Goal: Task Accomplishment & Management: Complete application form

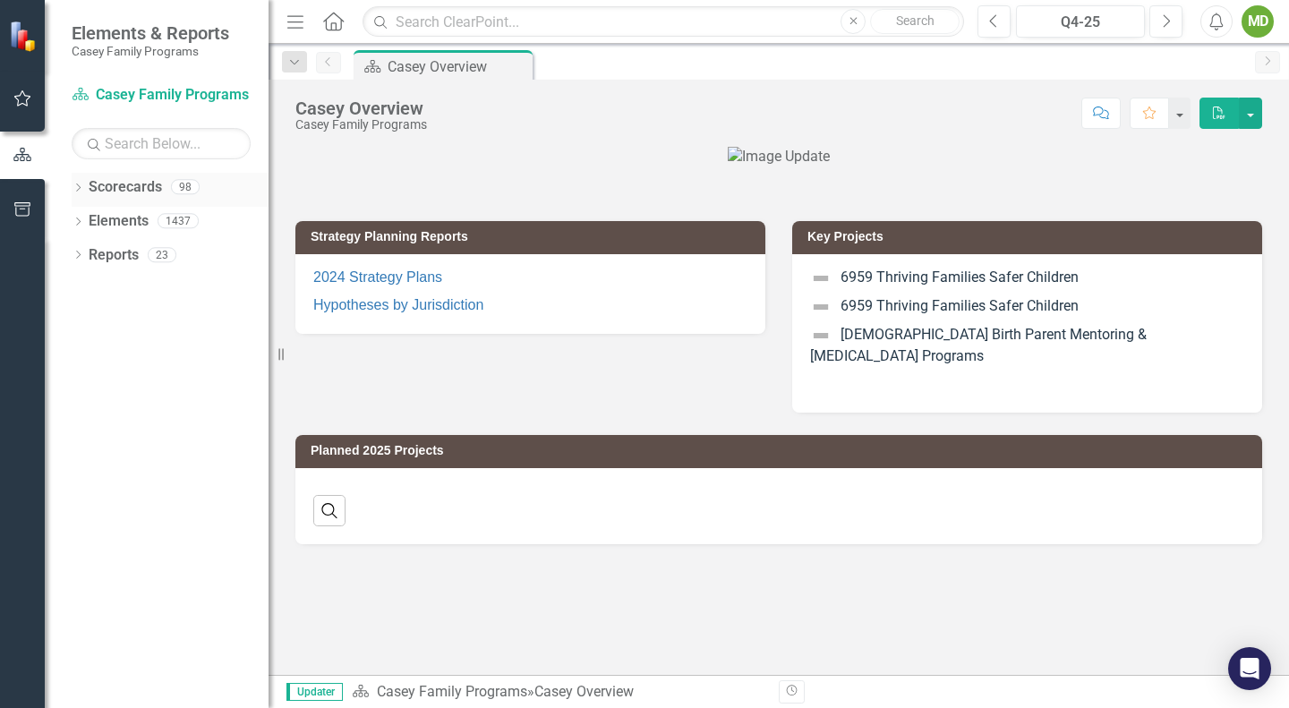
click at [78, 186] on icon "Dropdown" at bounding box center [78, 189] width 13 height 10
click at [81, 217] on icon "Dropdown" at bounding box center [87, 220] width 13 height 11
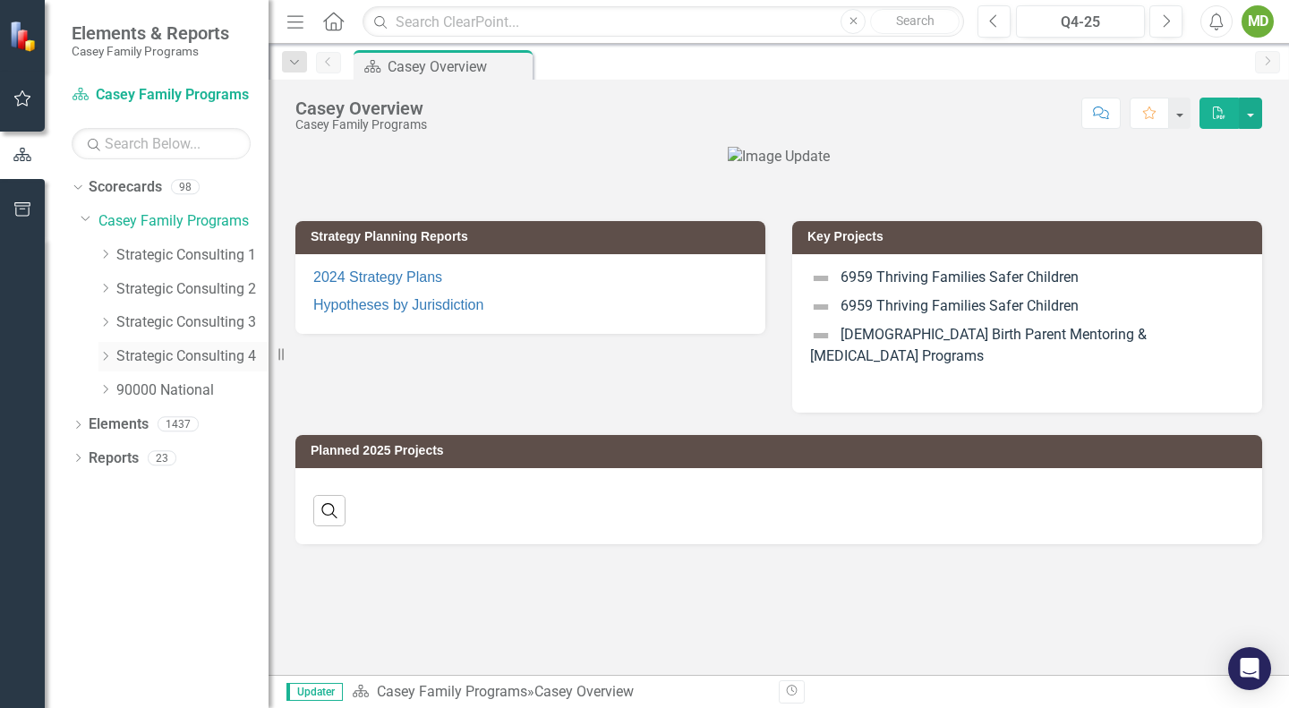
click at [115, 350] on div "Dropdown" at bounding box center [107, 356] width 18 height 15
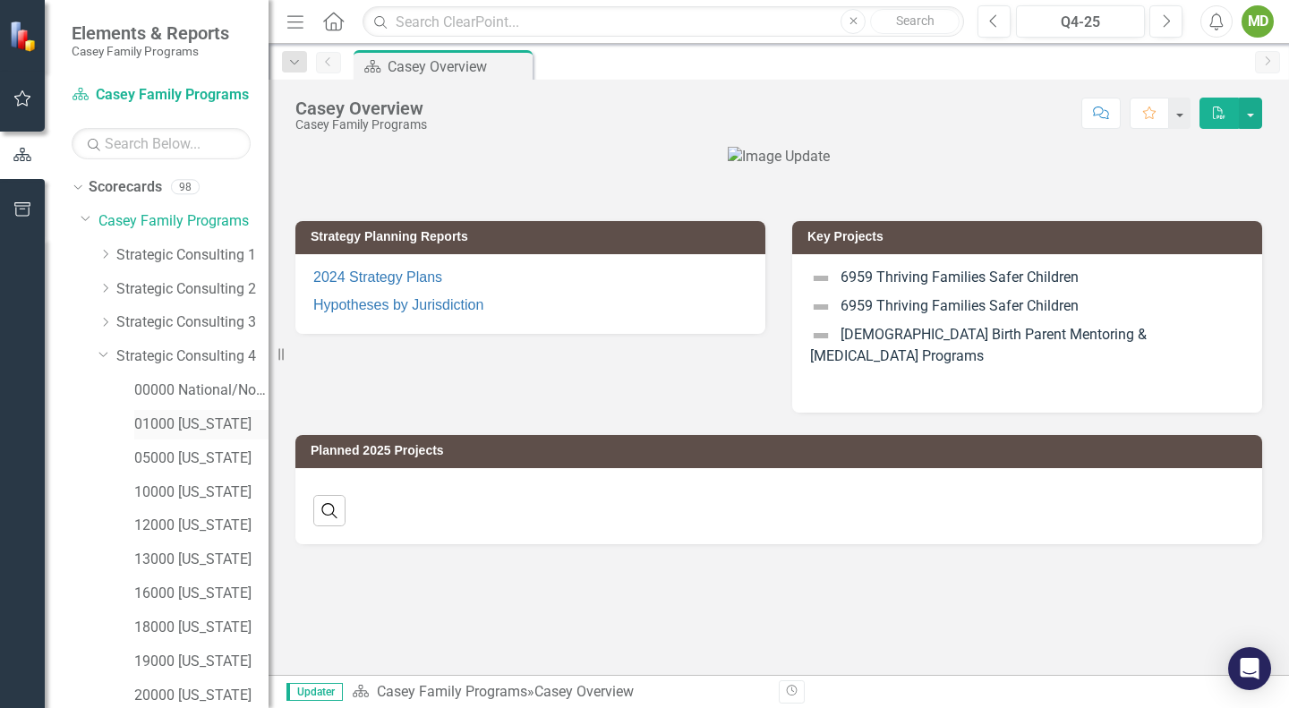
click at [158, 422] on link "01000 [US_STATE]" at bounding box center [201, 425] width 134 height 21
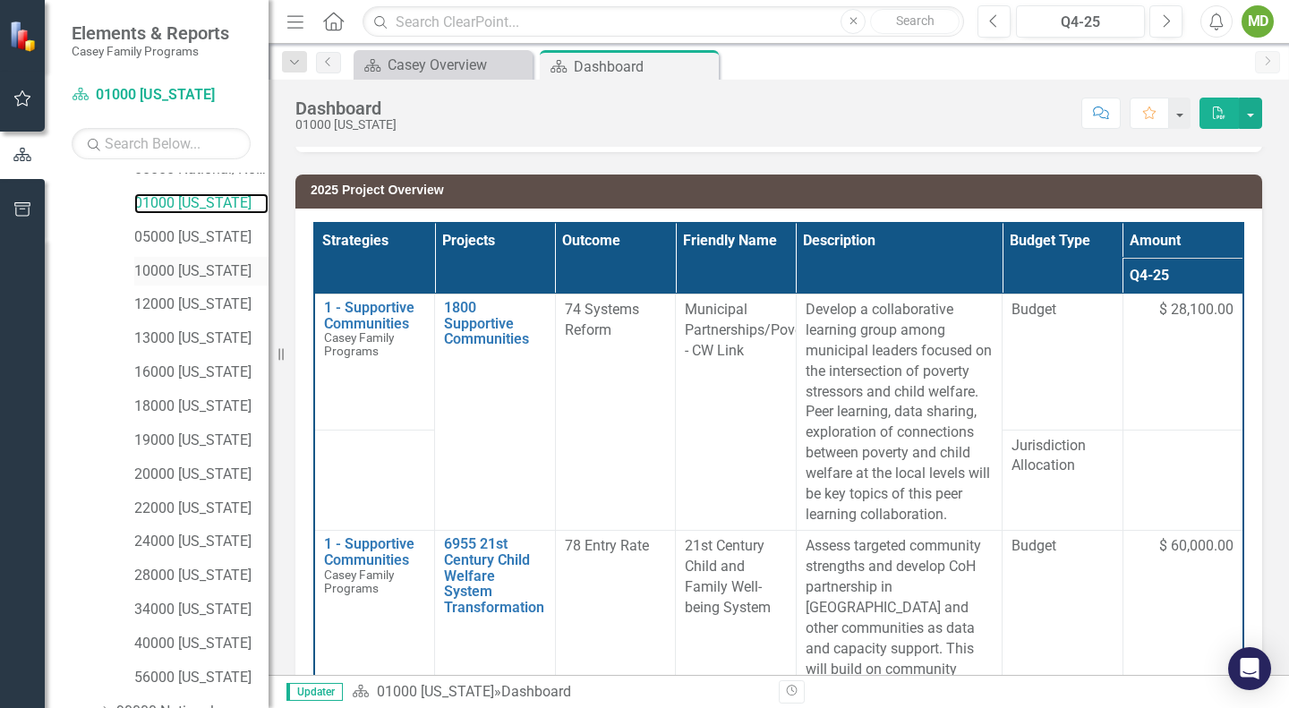
scroll to position [312, 0]
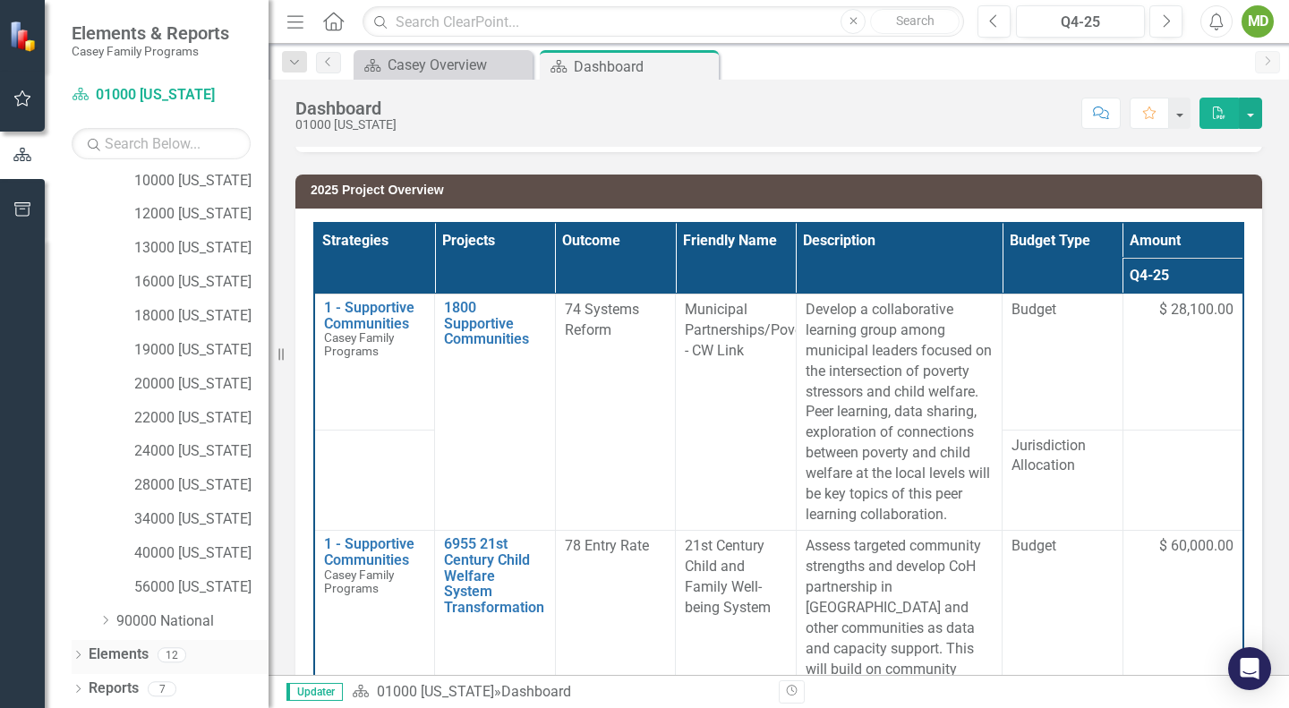
click at [81, 652] on icon "Dropdown" at bounding box center [78, 657] width 13 height 10
click at [90, 579] on div "Dropdown Strategy Strategies 0" at bounding box center [175, 589] width 188 height 34
click at [90, 615] on div "Dropdown" at bounding box center [87, 622] width 13 height 15
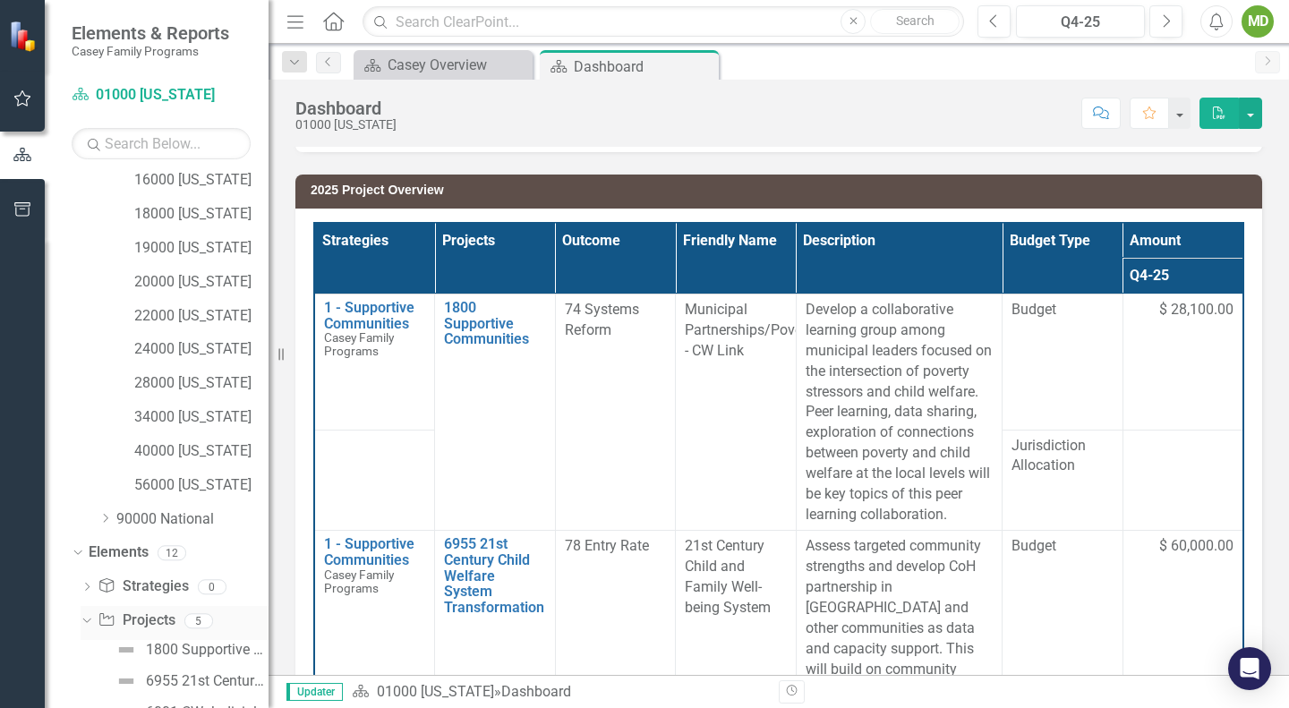
scroll to position [570, 0]
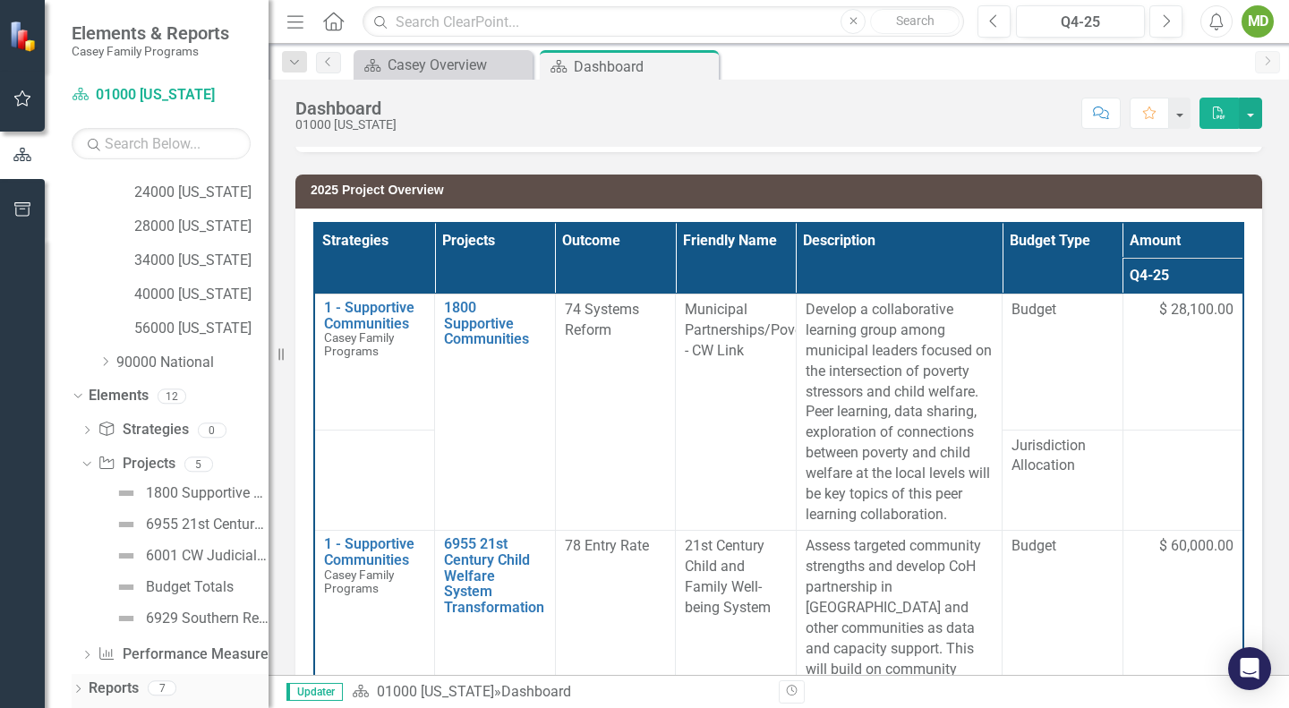
click at [81, 681] on div "Dropdown Reports 7" at bounding box center [170, 691] width 197 height 34
click at [80, 687] on icon "Dropdown" at bounding box center [78, 691] width 13 height 10
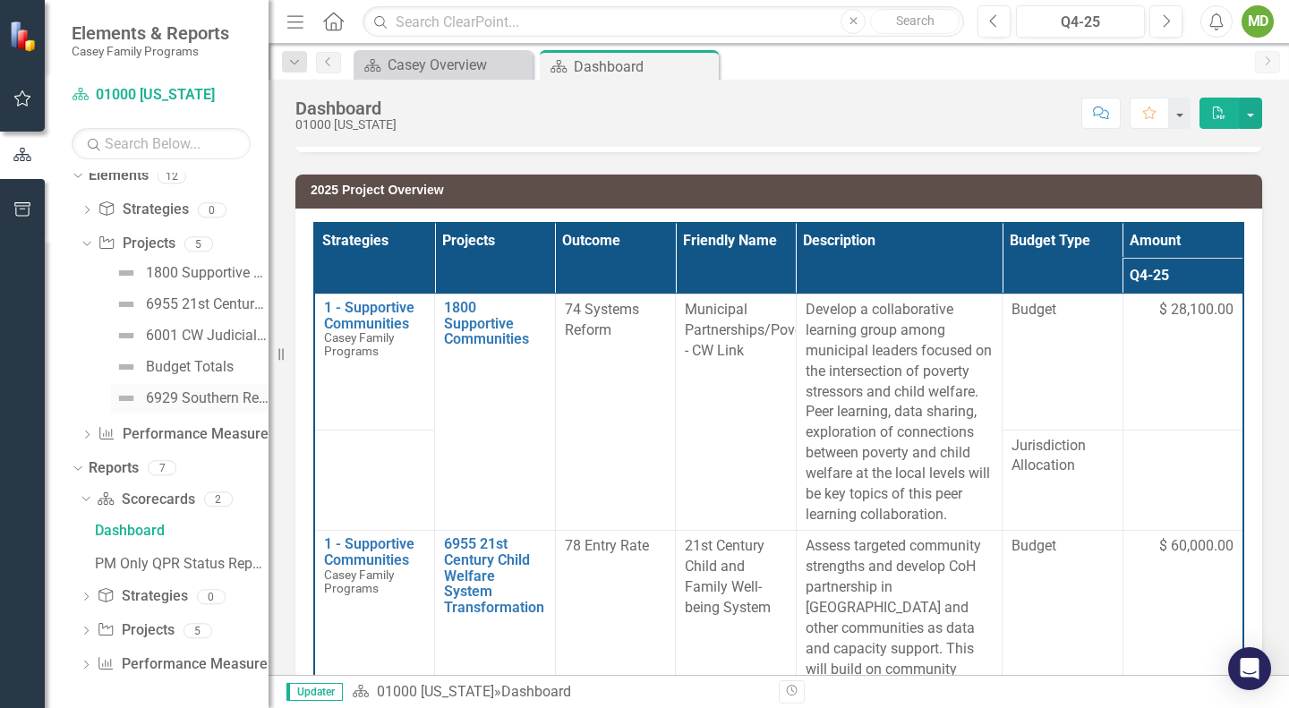
scroll to position [793, 0]
click at [86, 629] on icon "Dropdown" at bounding box center [86, 630] width 13 height 10
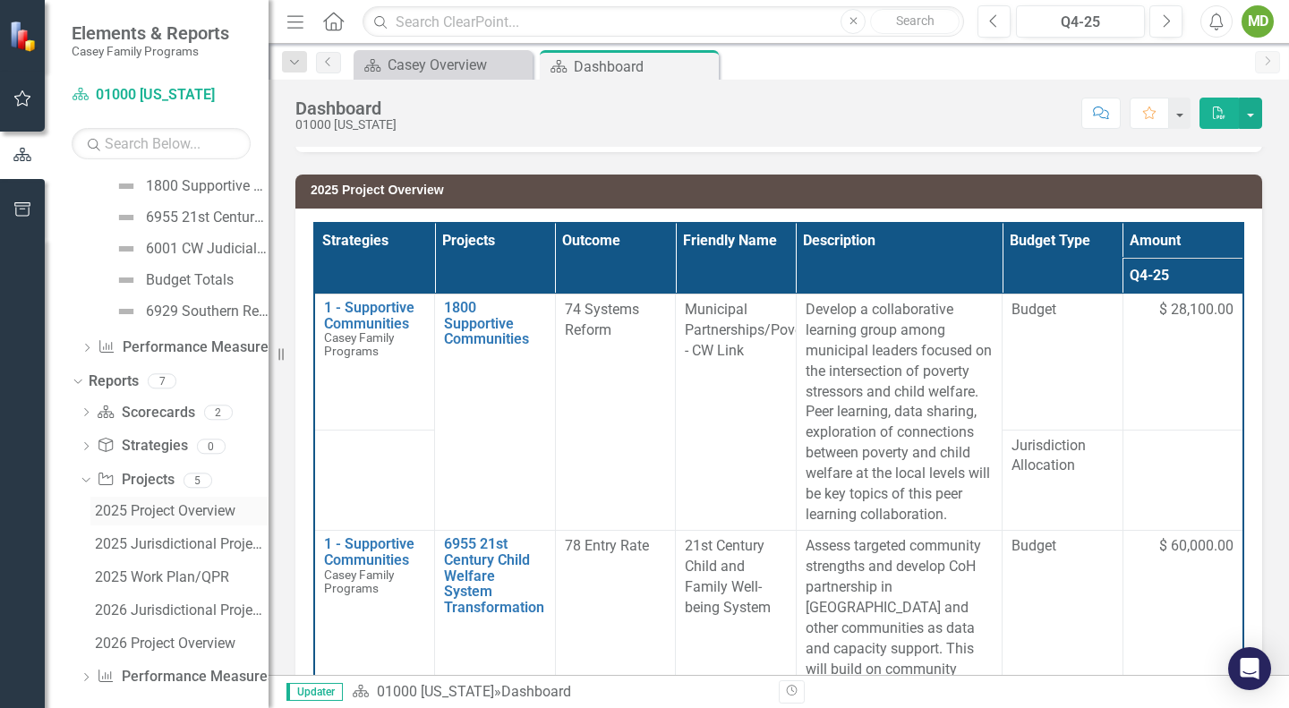
scroll to position [893, 0]
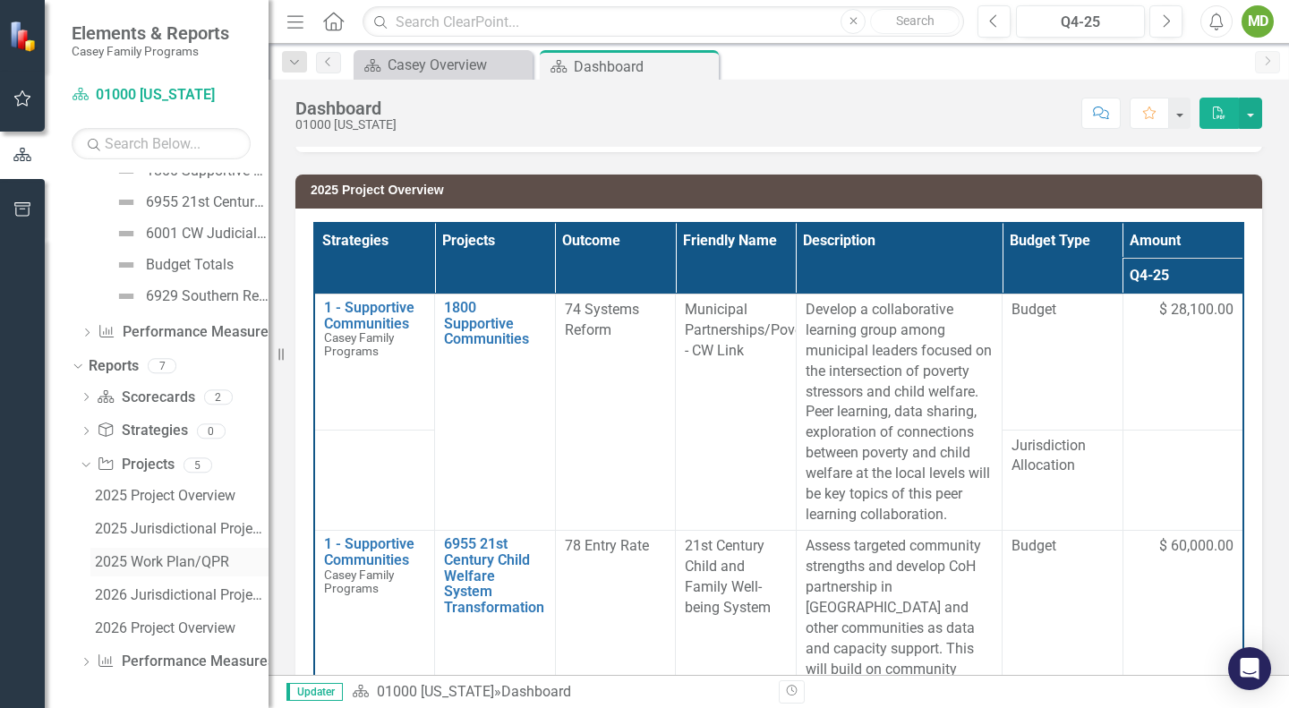
click at [164, 564] on div "2025 Work Plan/QPR" at bounding box center [182, 562] width 174 height 16
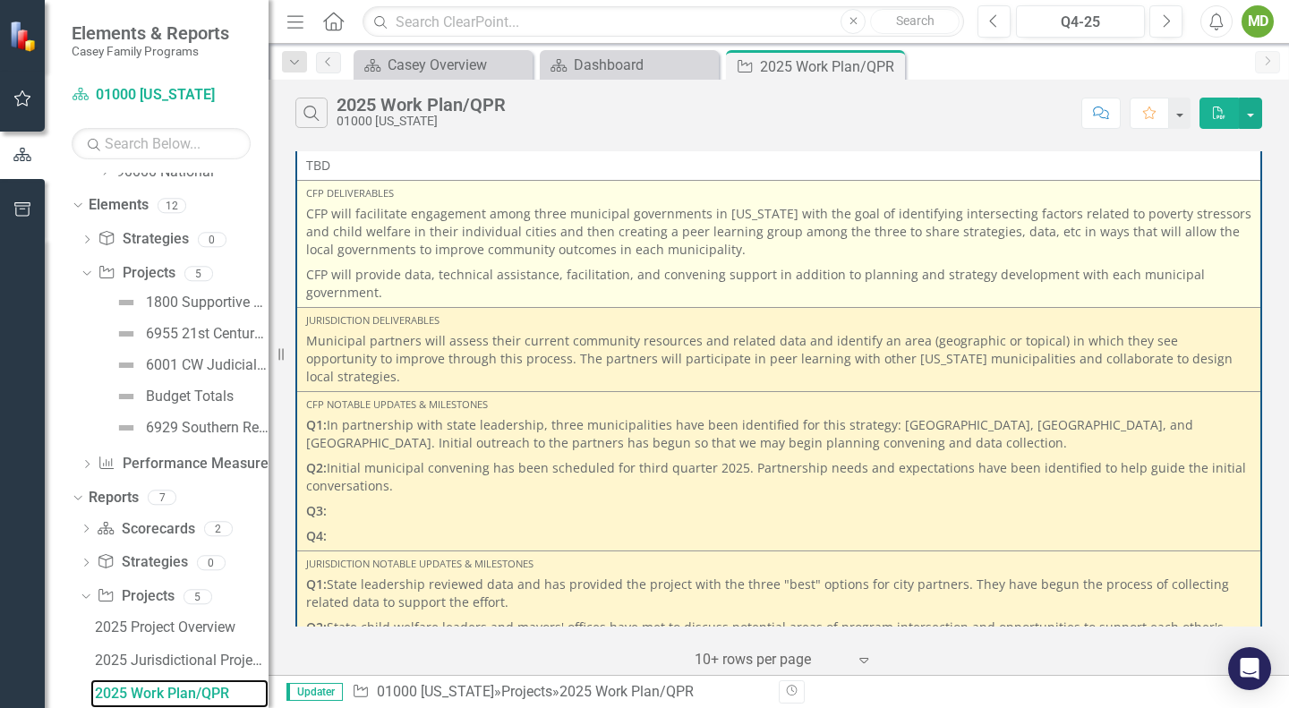
scroll to position [210, 0]
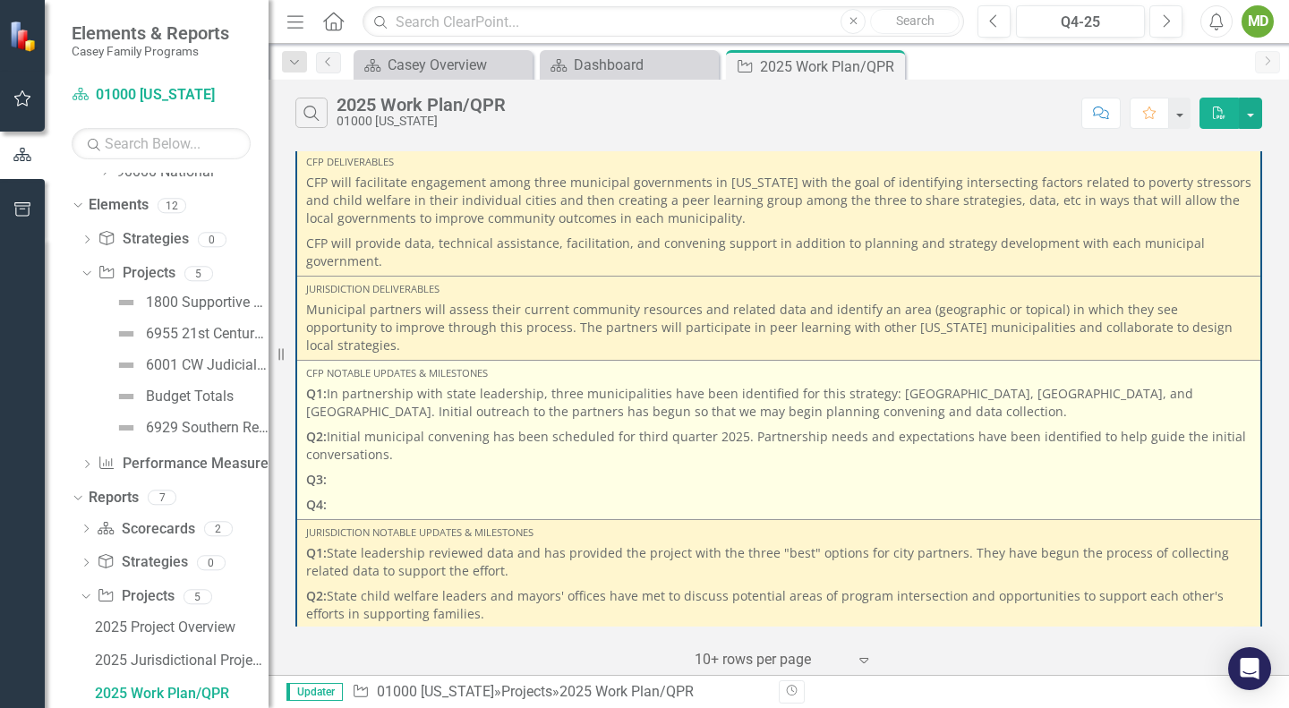
click at [389, 467] on p "Q3:" at bounding box center [778, 479] width 945 height 25
click at [386, 467] on p "Q3:" at bounding box center [778, 479] width 945 height 25
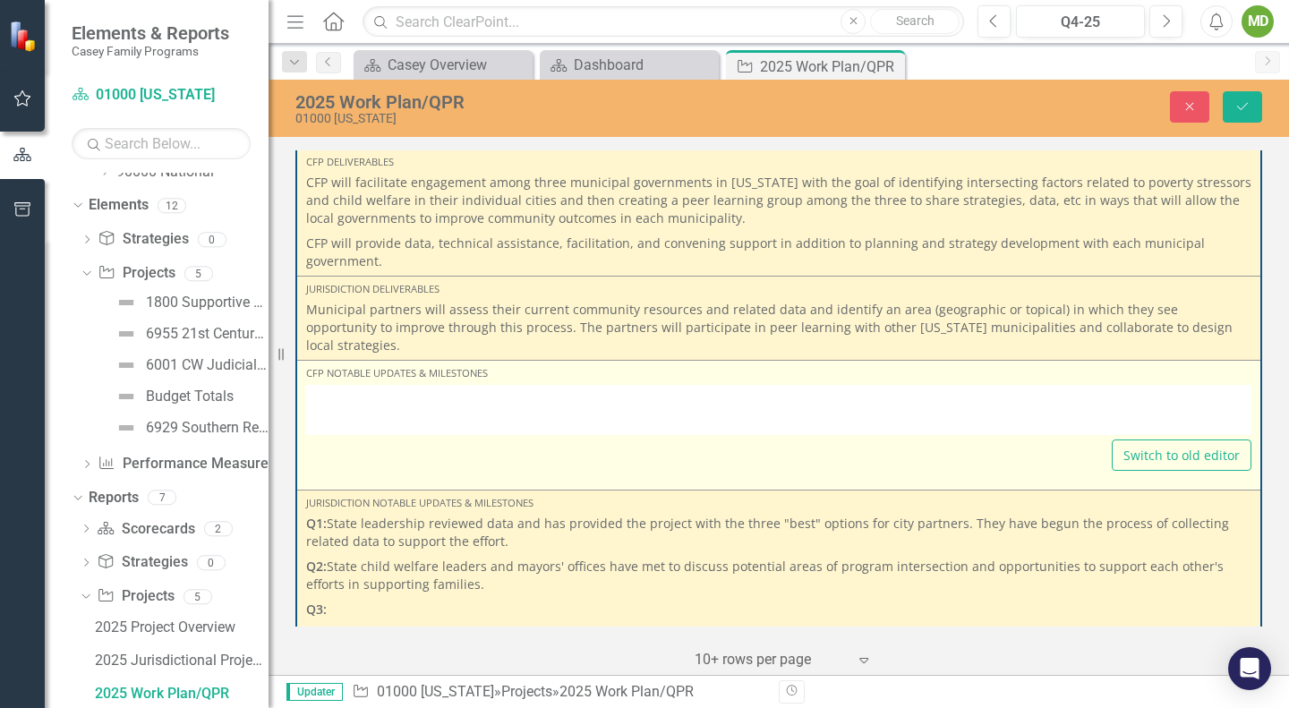
type textarea "<p><strong>Q1:&nbsp;</strong>In partnership with state leadership, three munici…"
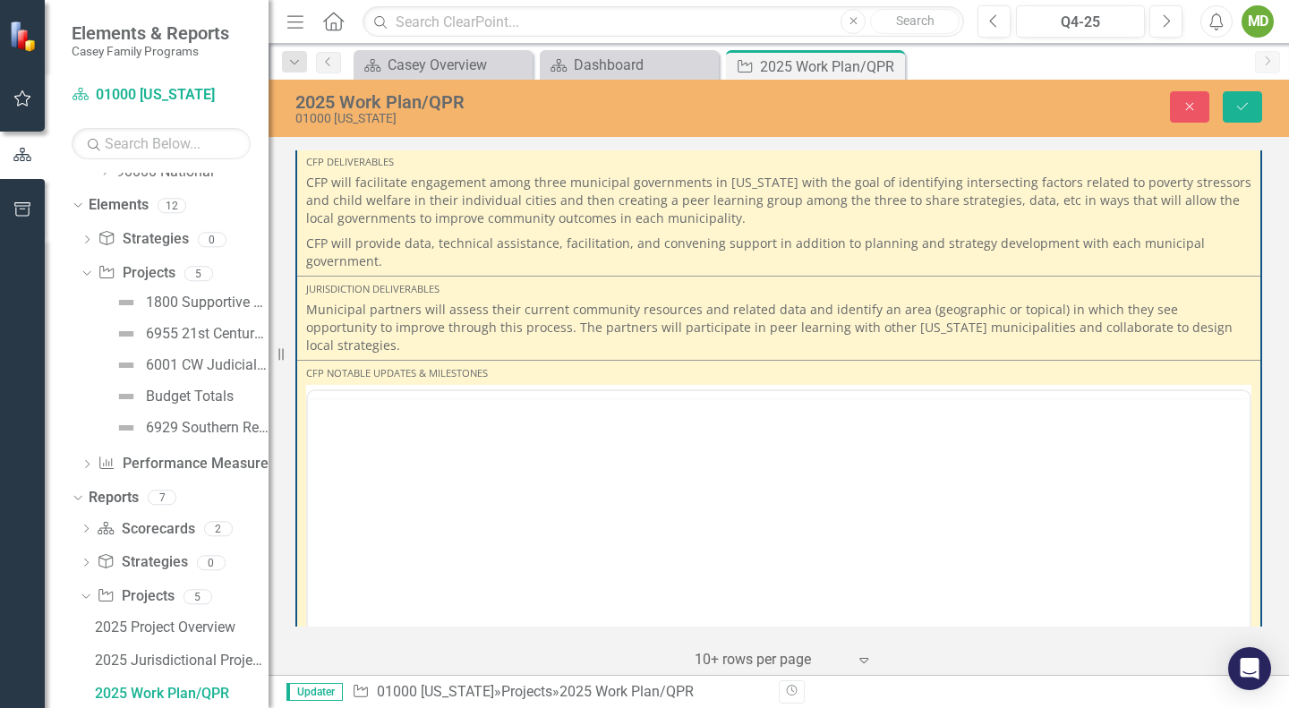
scroll to position [0, 0]
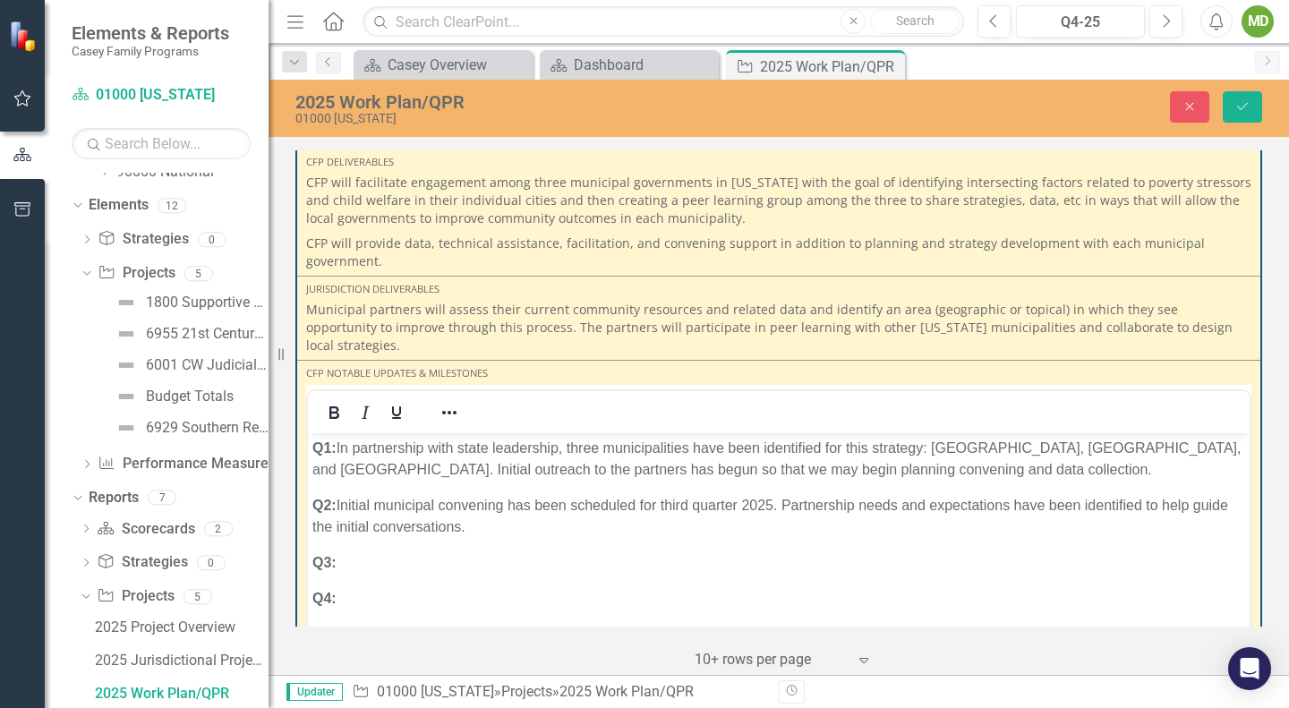
click at [381, 554] on p "Q3:" at bounding box center [778, 562] width 933 height 21
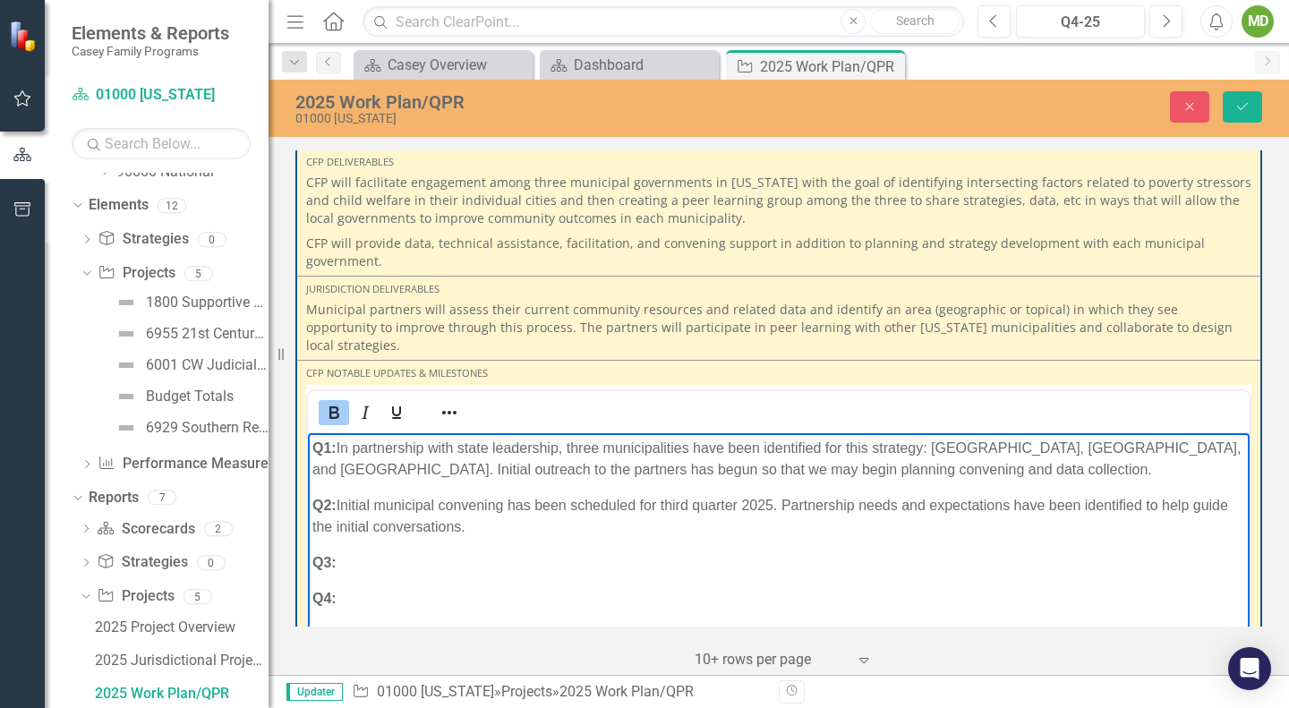
click at [336, 406] on icon "Bold" at bounding box center [334, 412] width 10 height 13
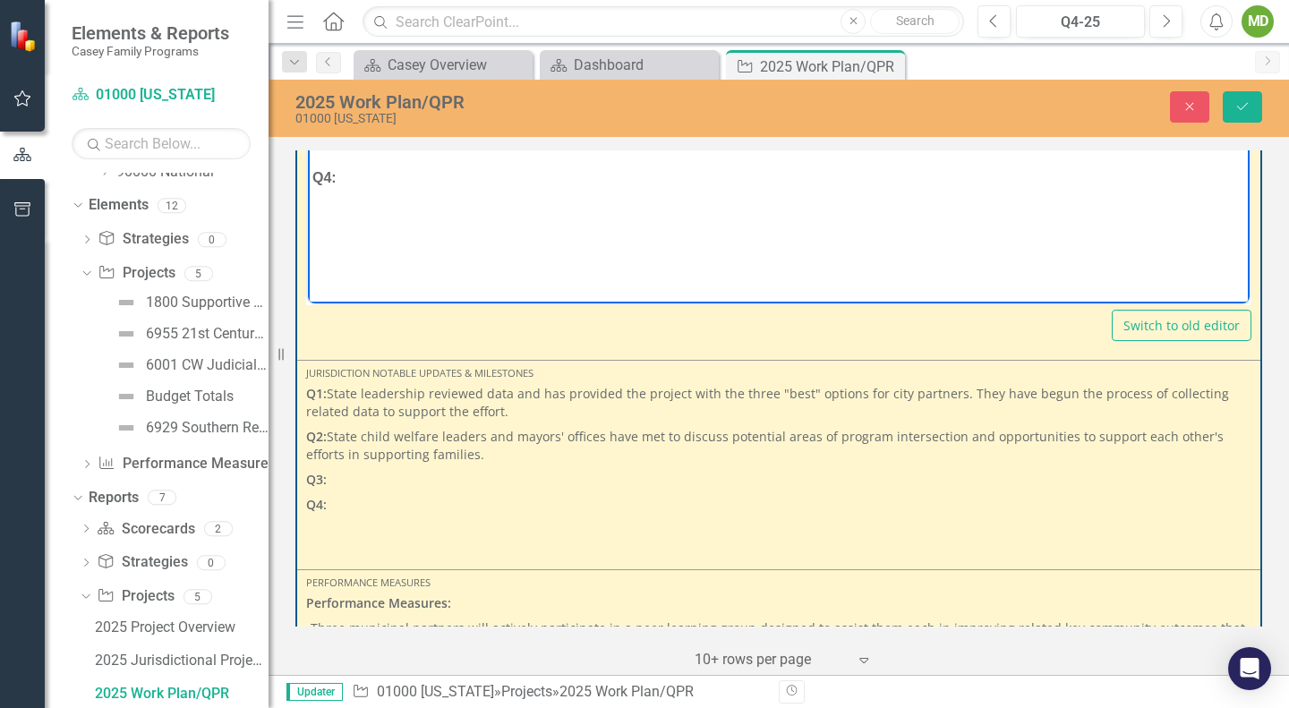
scroll to position [658, 0]
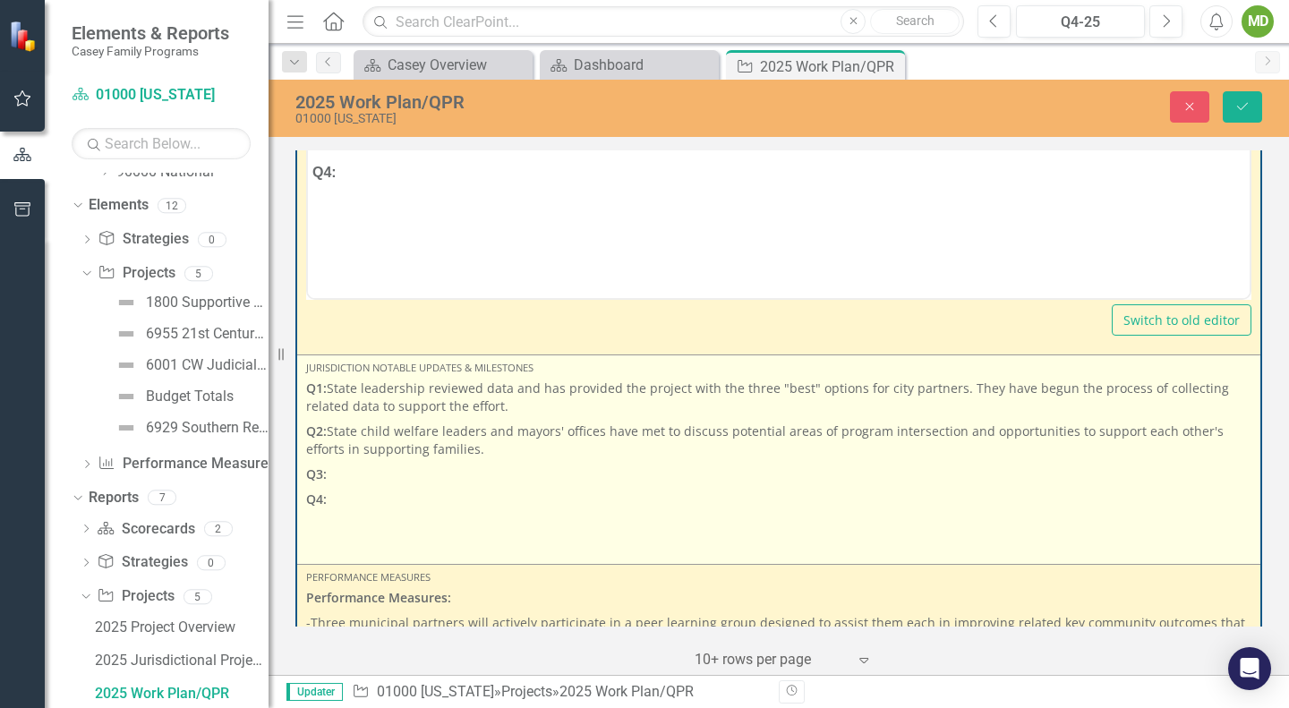
click at [415, 462] on p "Q3:" at bounding box center [778, 474] width 945 height 25
click at [406, 462] on p "Q3:" at bounding box center [778, 474] width 945 height 25
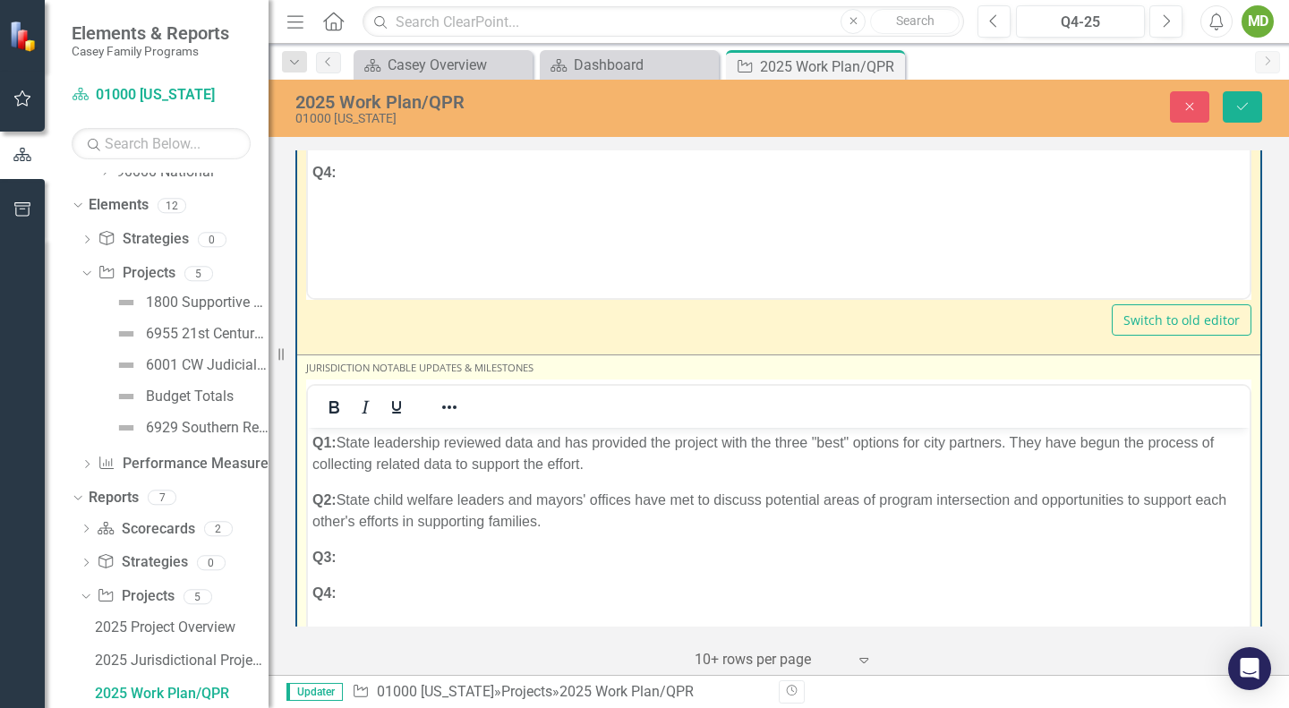
scroll to position [0, 0]
click at [393, 552] on p "Q3:" at bounding box center [778, 556] width 933 height 21
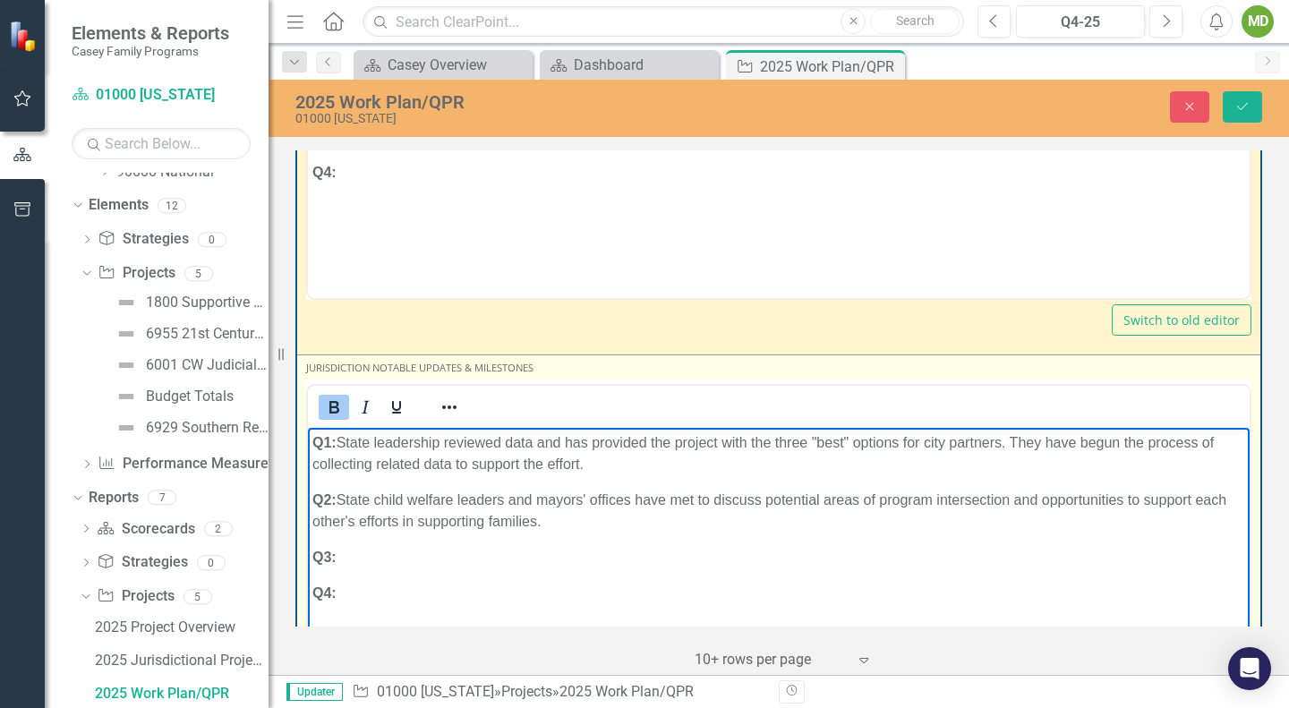
click at [338, 401] on icon "Bold" at bounding box center [334, 407] width 10 height 13
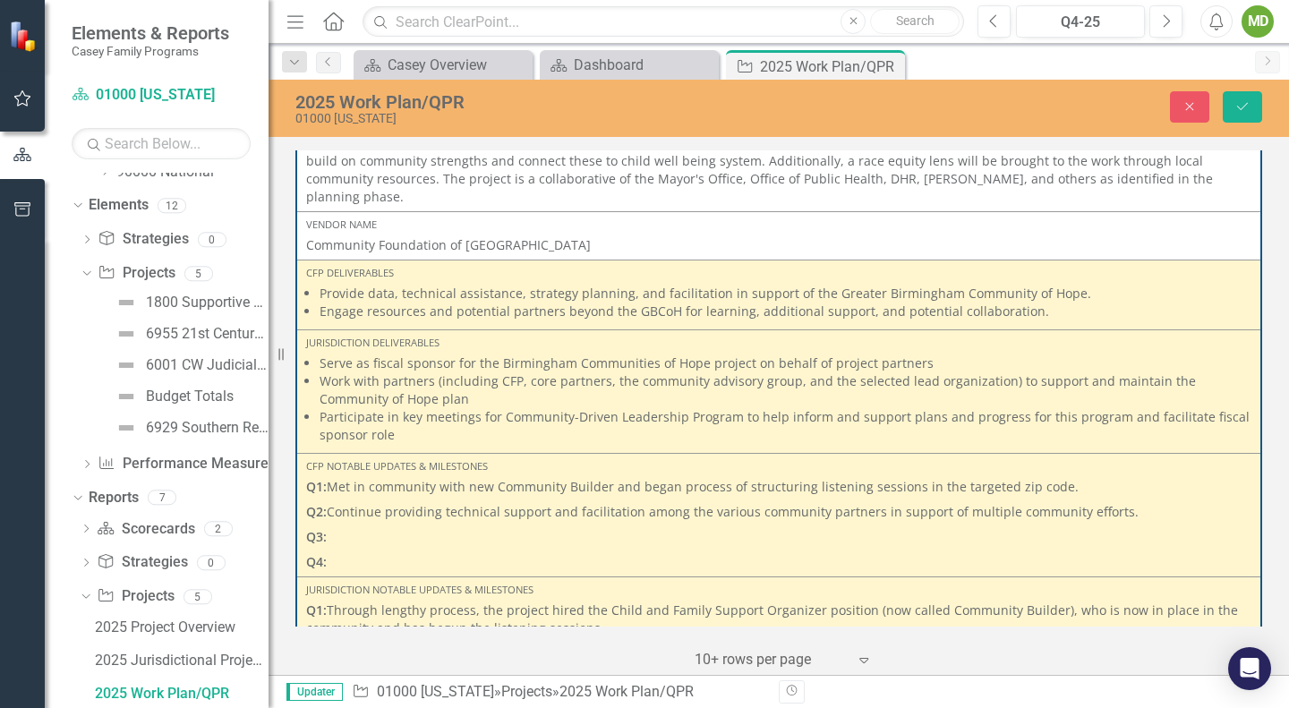
scroll to position [1745, 0]
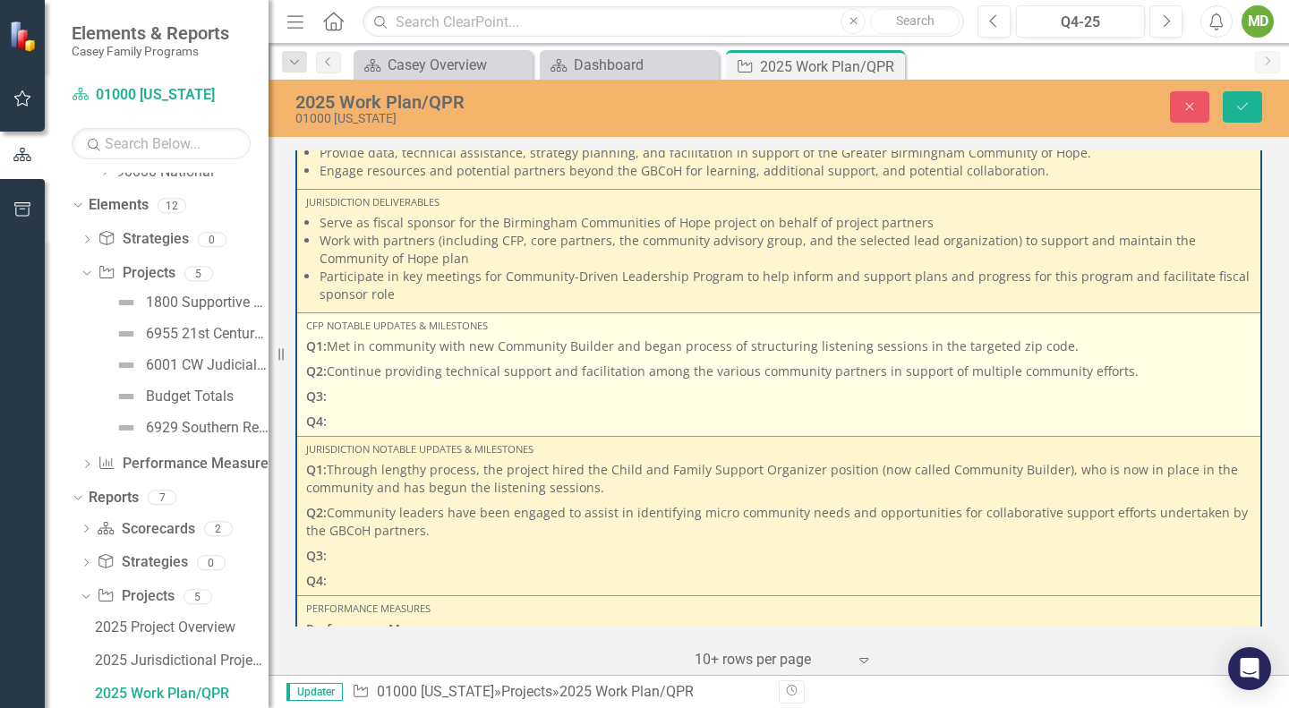
click at [464, 384] on p "Q3:" at bounding box center [778, 396] width 945 height 25
click at [459, 384] on p "Q3:" at bounding box center [778, 396] width 945 height 25
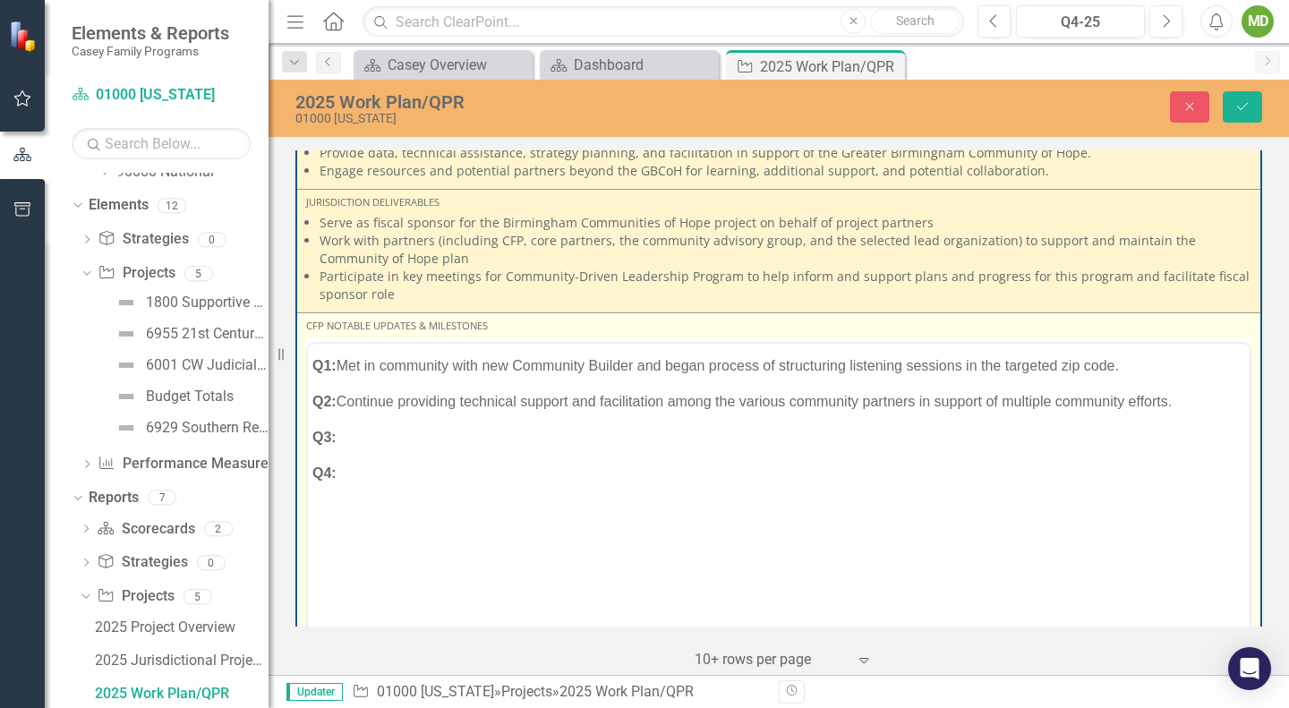
scroll to position [0, 0]
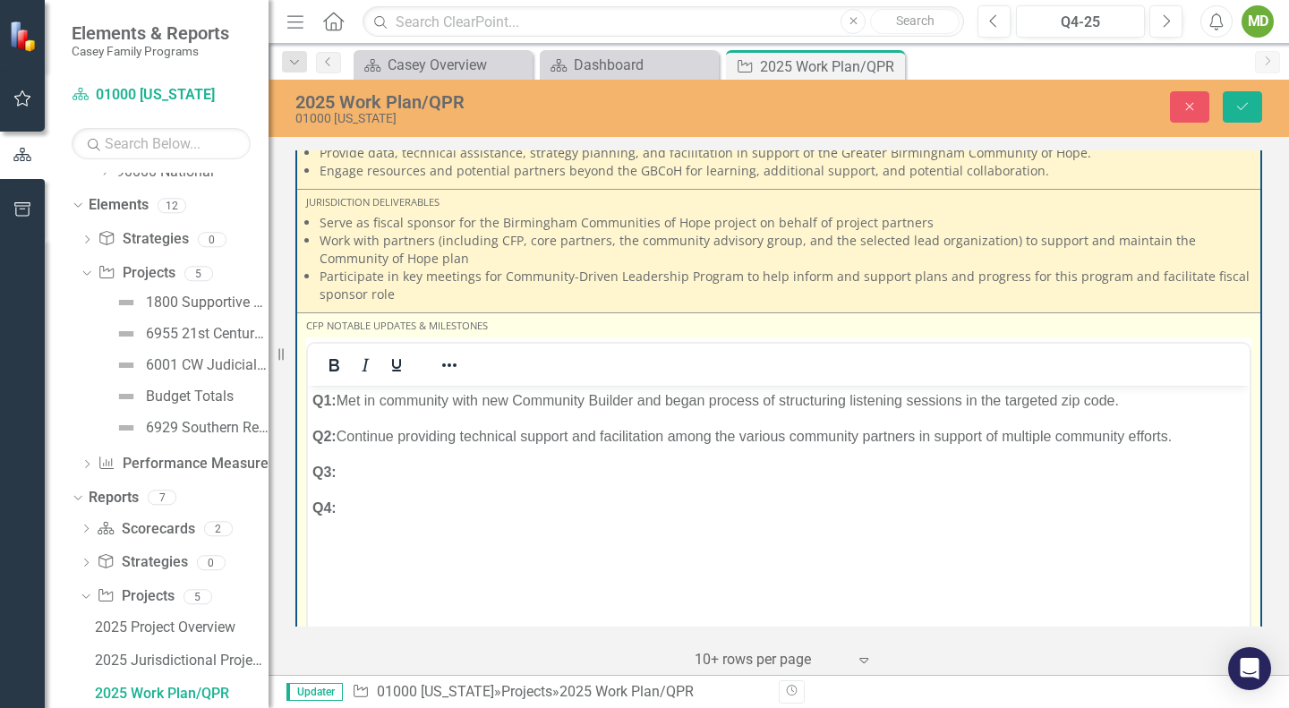
click at [435, 477] on p "Q3:" at bounding box center [778, 472] width 933 height 21
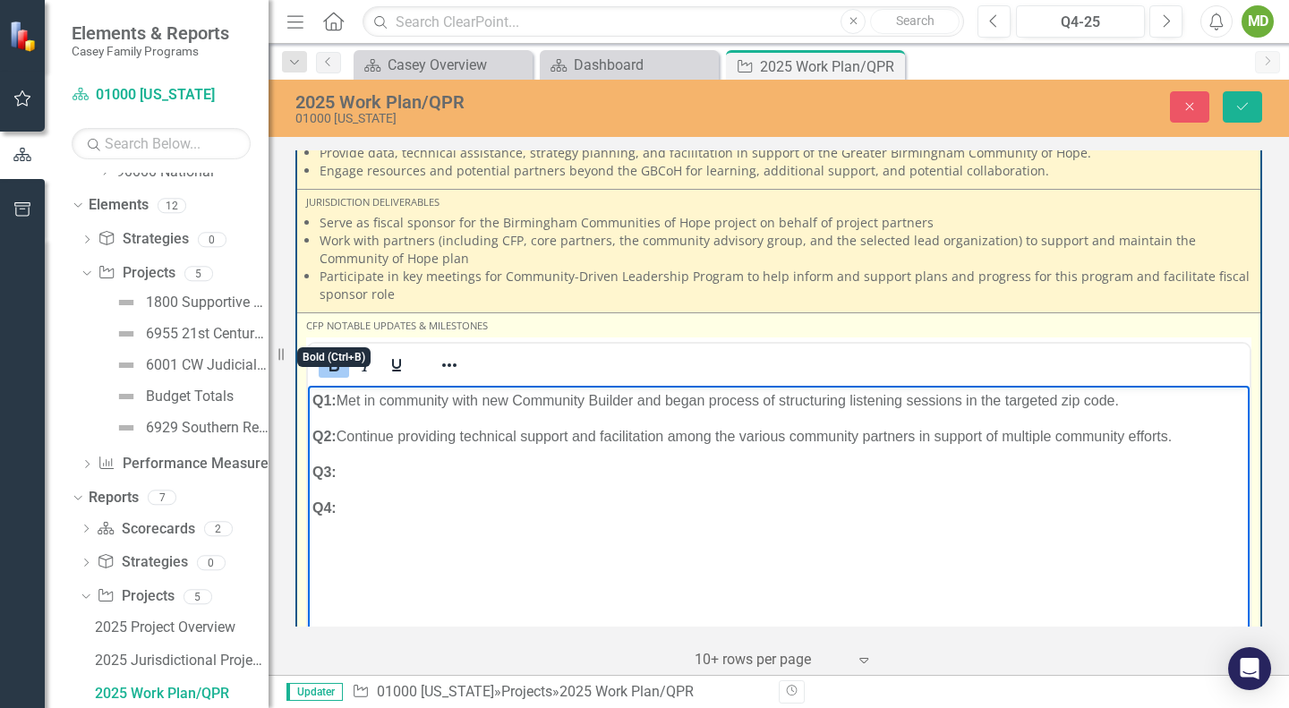
click at [342, 355] on icon "Bold" at bounding box center [333, 365] width 21 height 21
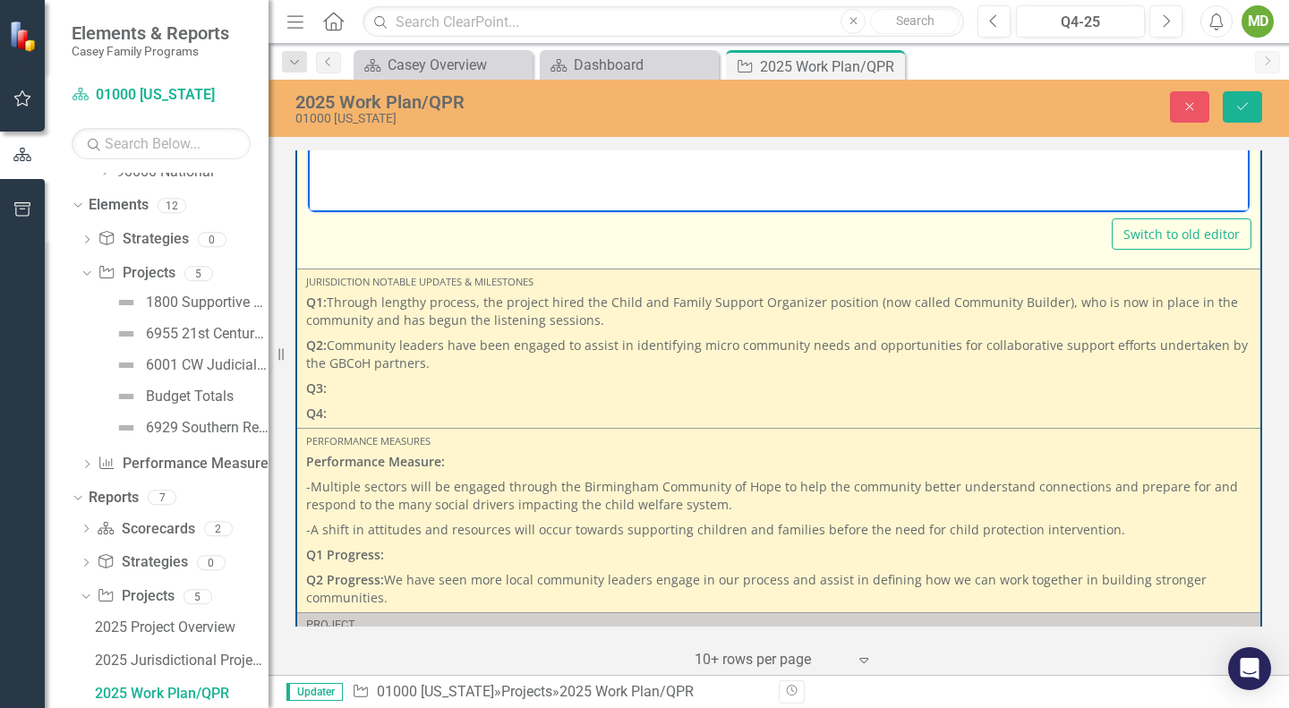
scroll to position [2232, 0]
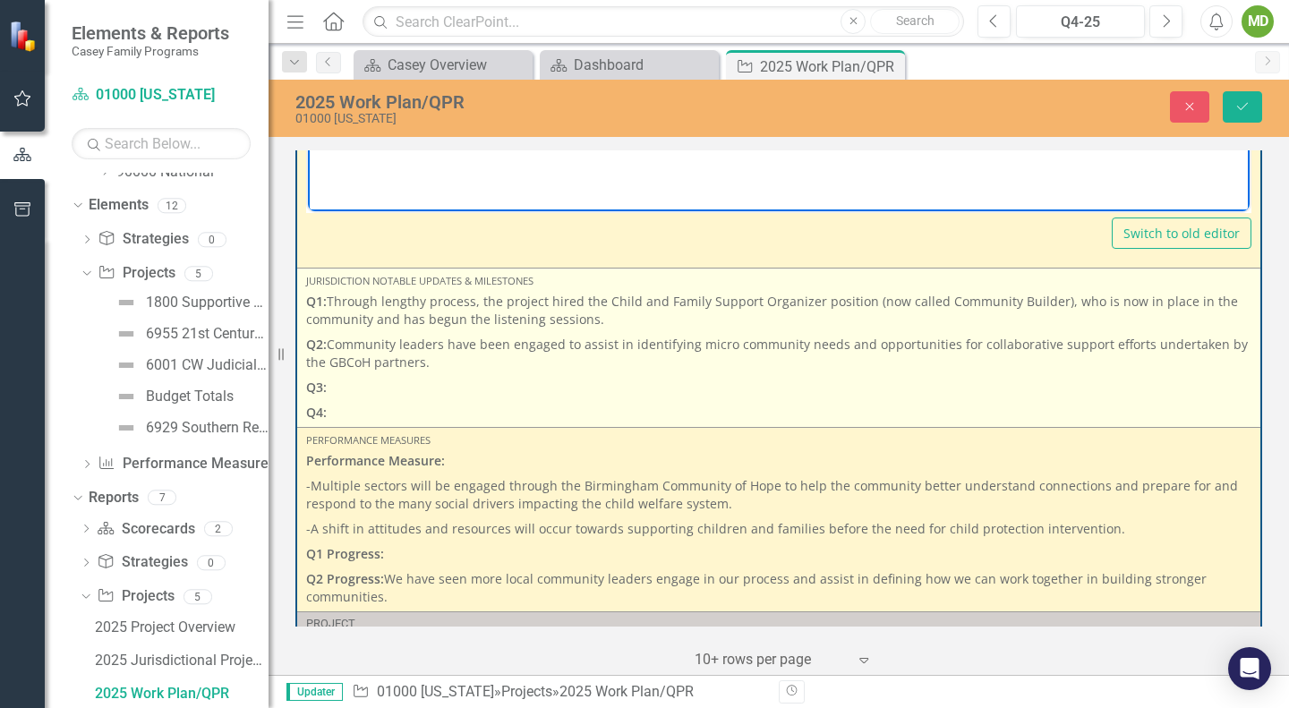
click at [472, 375] on p "Q3:" at bounding box center [778, 387] width 945 height 25
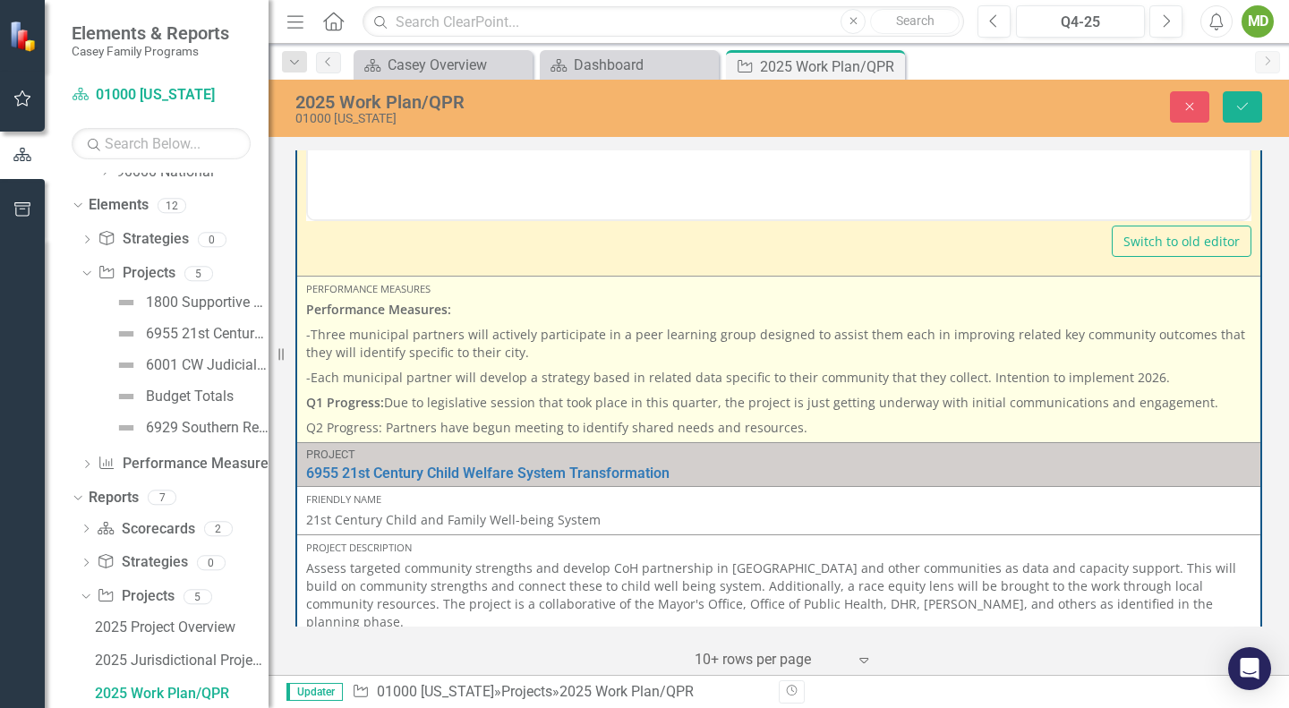
scroll to position [1178, 0]
click at [808, 416] on p "Q2 Progress: Partners have begun meeting to identify shared needs and resources." at bounding box center [778, 426] width 945 height 21
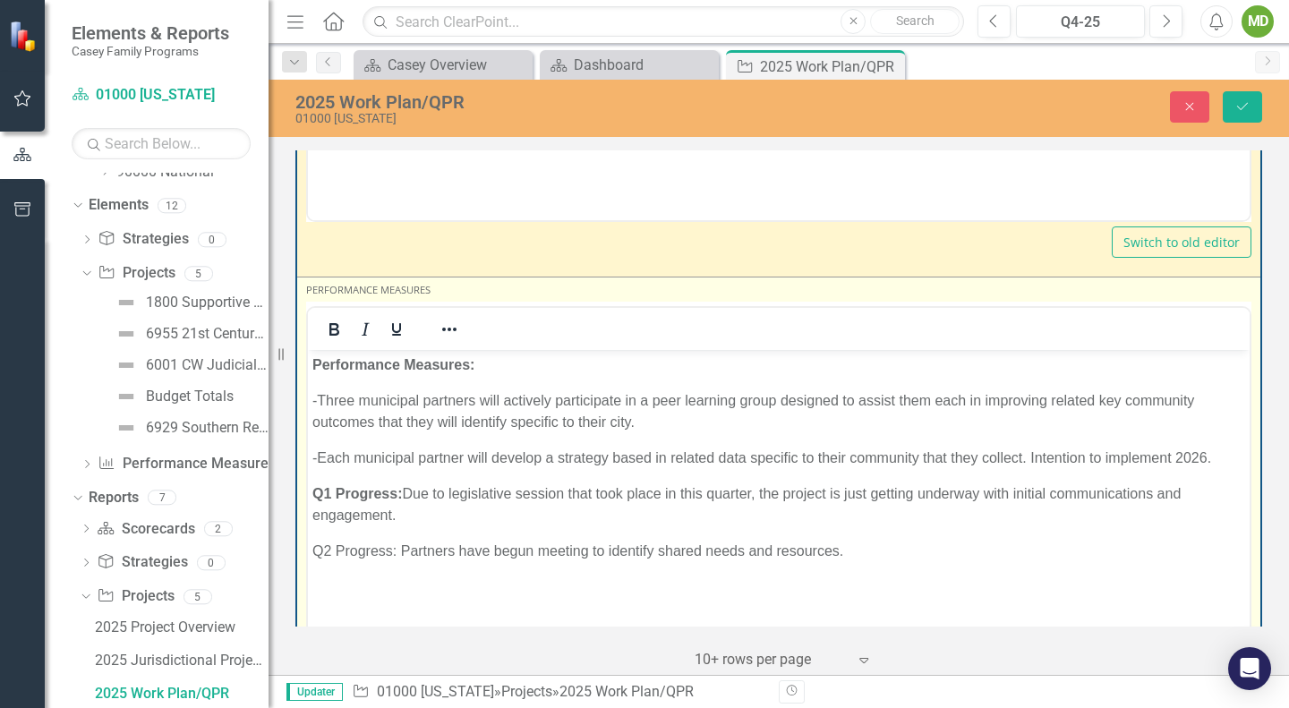
scroll to position [0, 0]
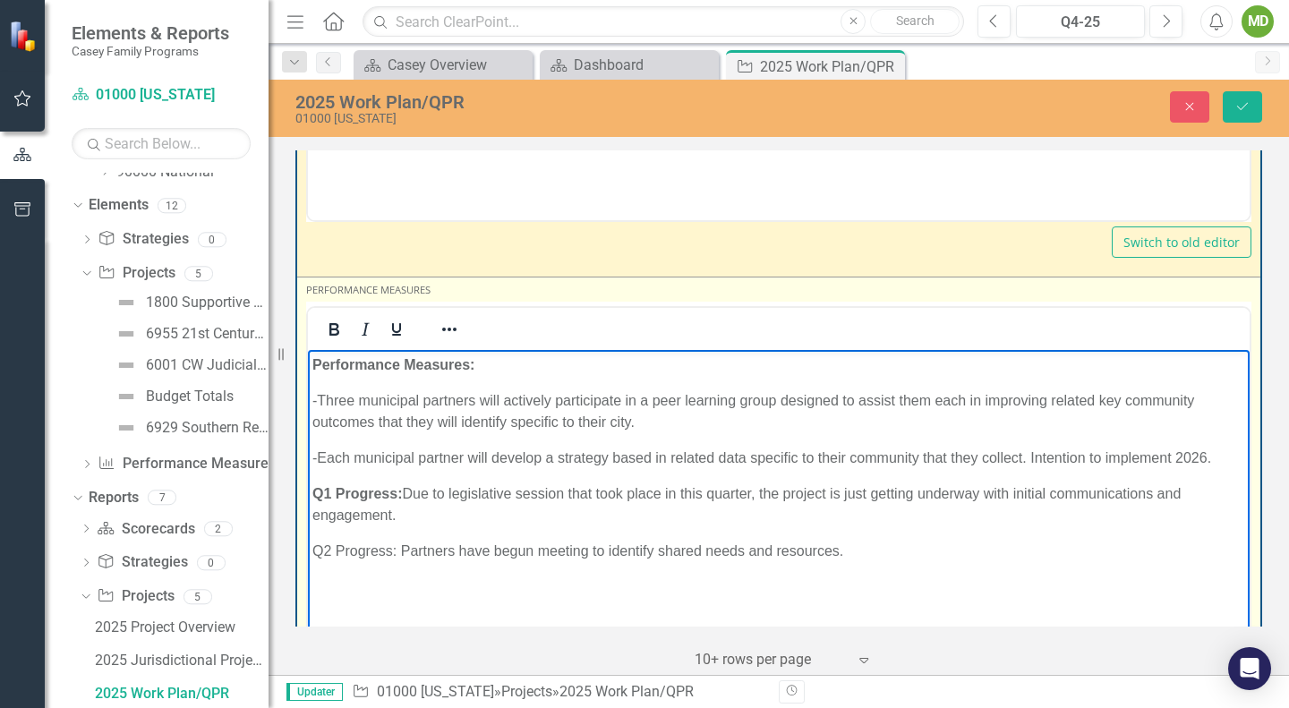
click at [854, 540] on p "Q2 Progress: Partners have begun meeting to identify shared needs and resources." at bounding box center [778, 550] width 933 height 21
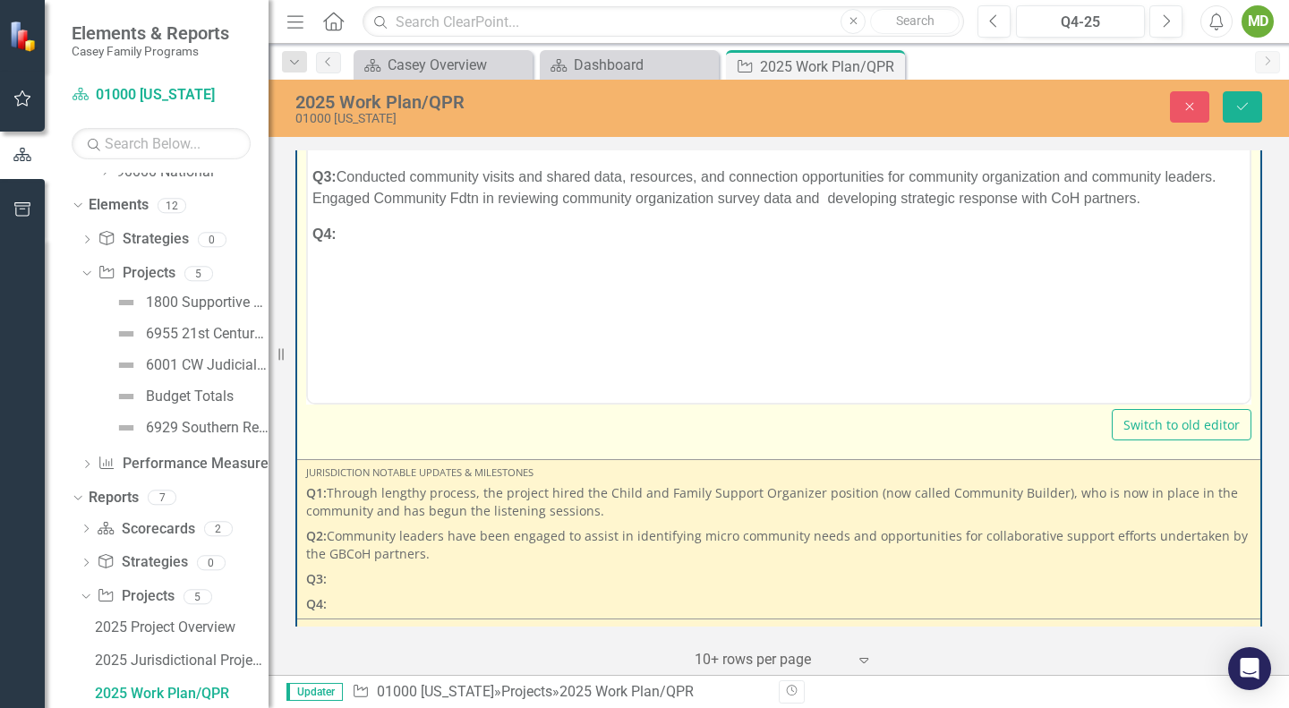
scroll to position [2384, 0]
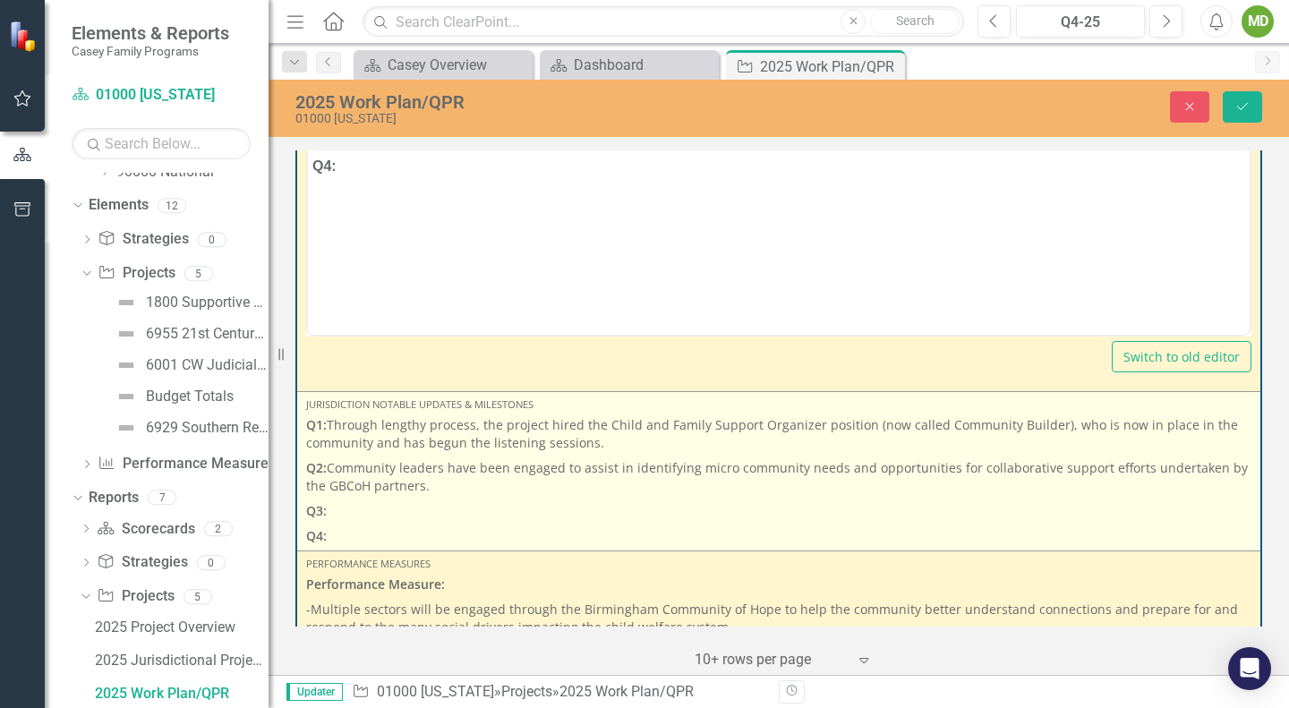
click at [532, 499] on p "Q3:" at bounding box center [778, 511] width 945 height 25
click at [517, 499] on p "Q3:" at bounding box center [778, 511] width 945 height 25
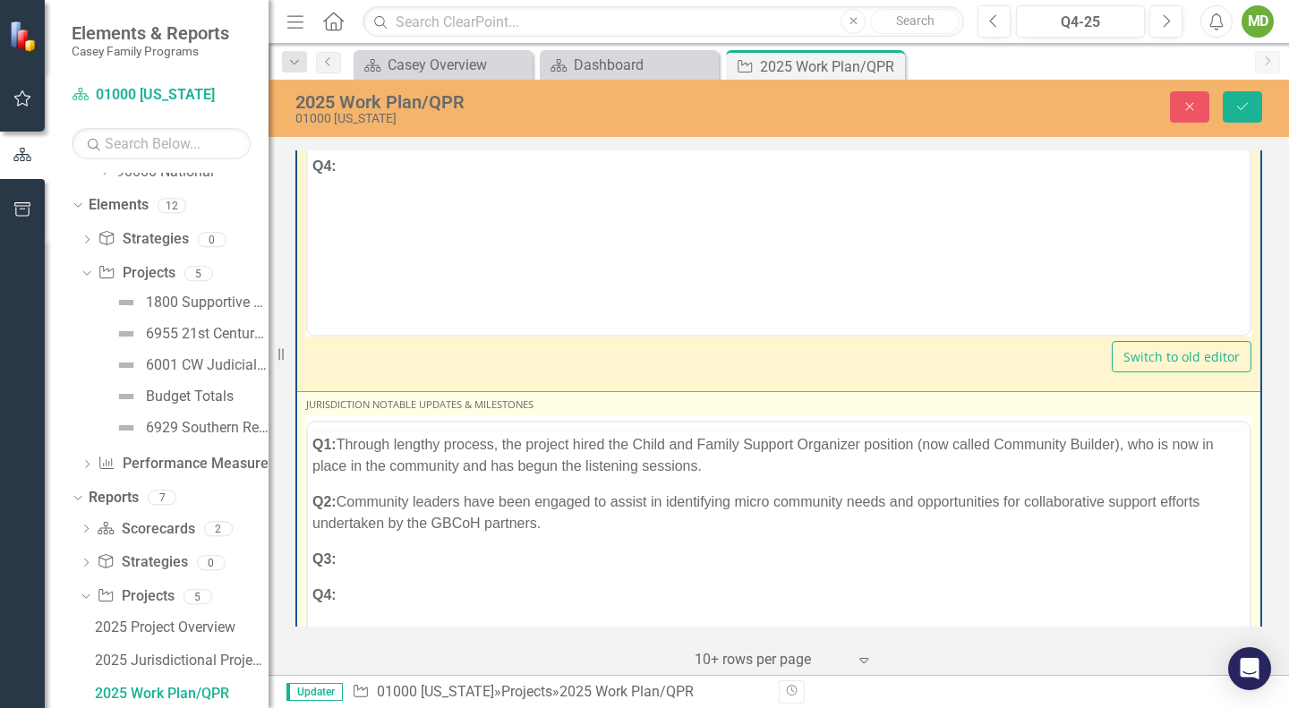
scroll to position [0, 0]
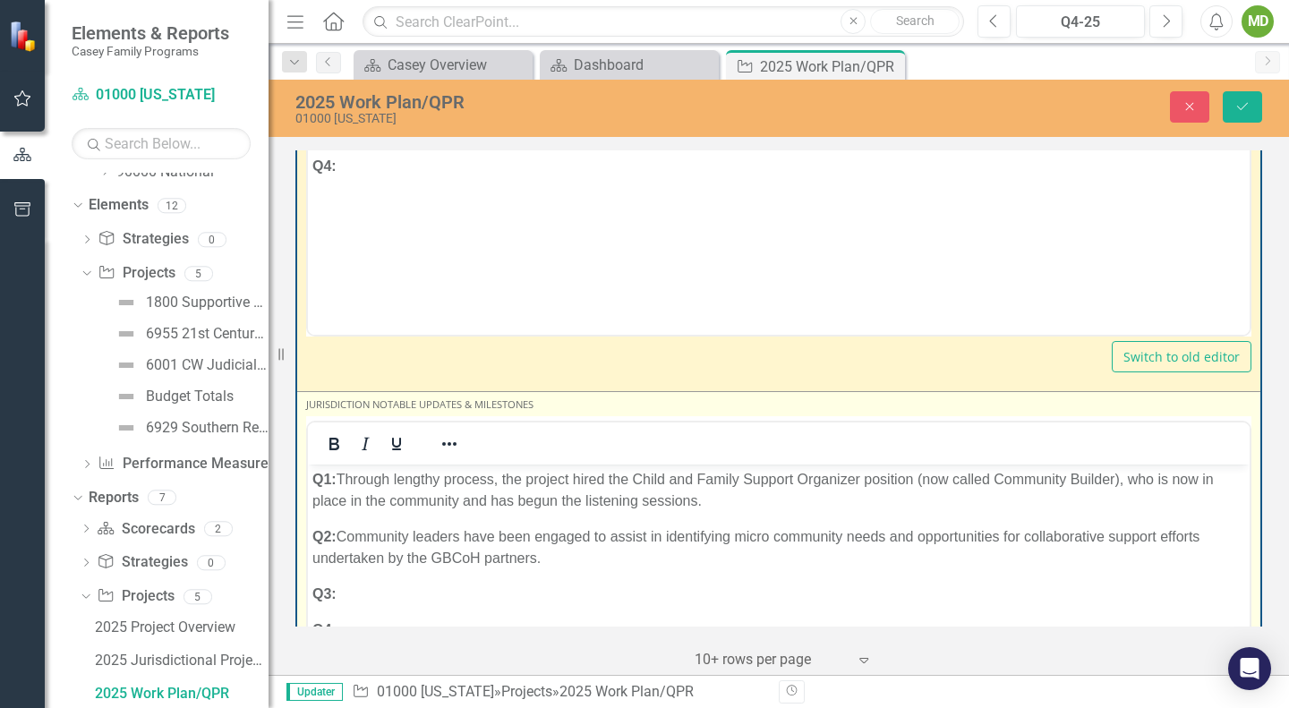
click at [492, 584] on p "Q3:" at bounding box center [778, 594] width 933 height 21
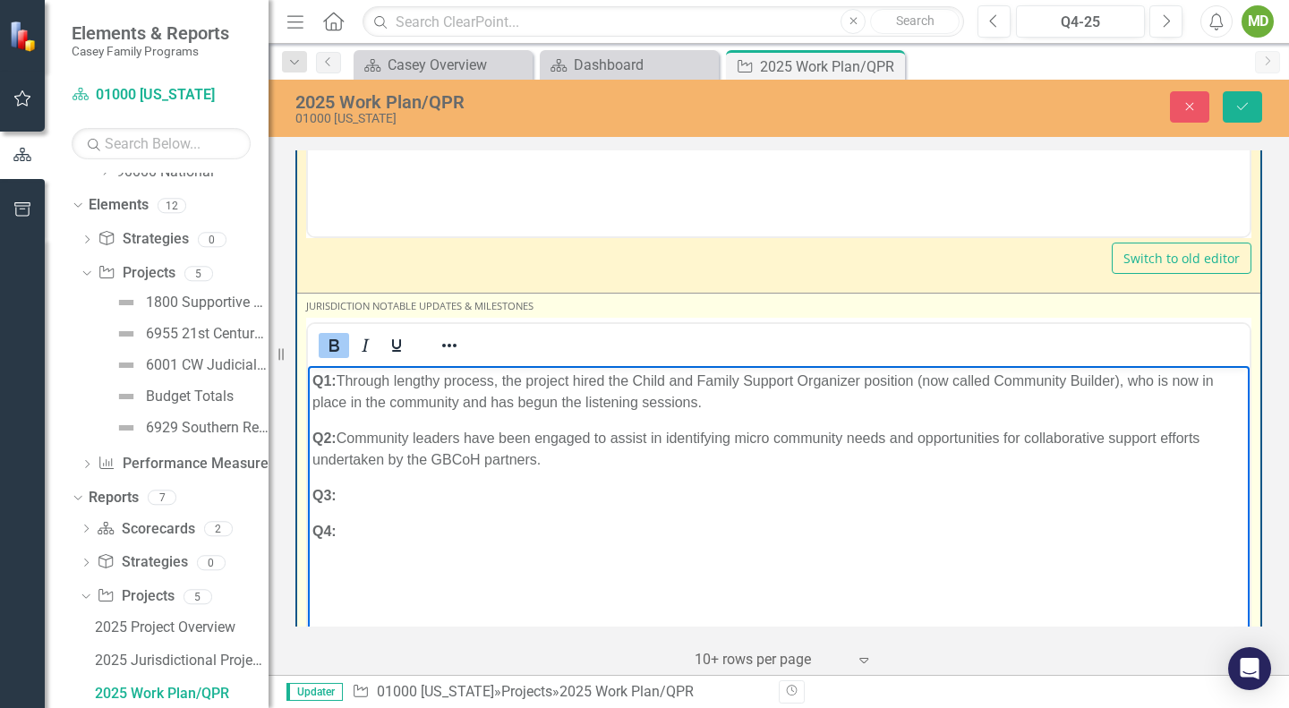
scroll to position [2486, 0]
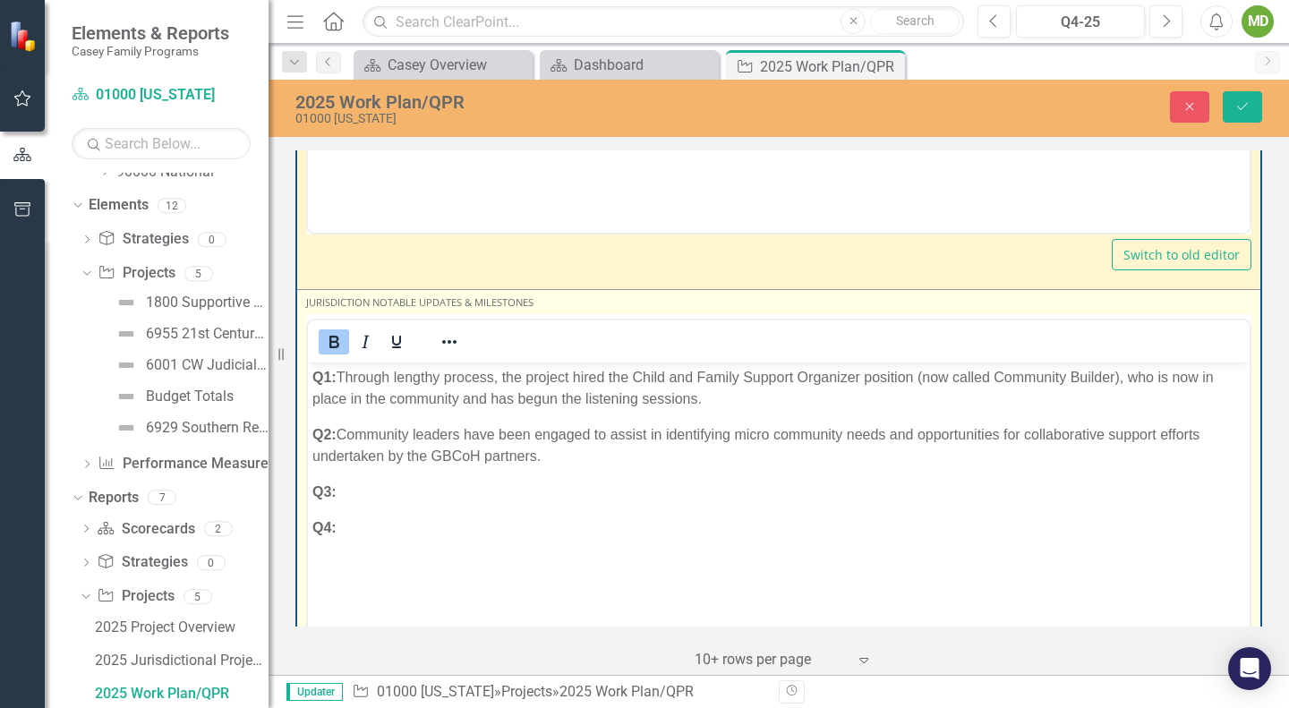
click at [743, 314] on div "<p><strong>Q1: </strong>Through lengthy process, the project hired the Child an…" at bounding box center [778, 495] width 945 height 363
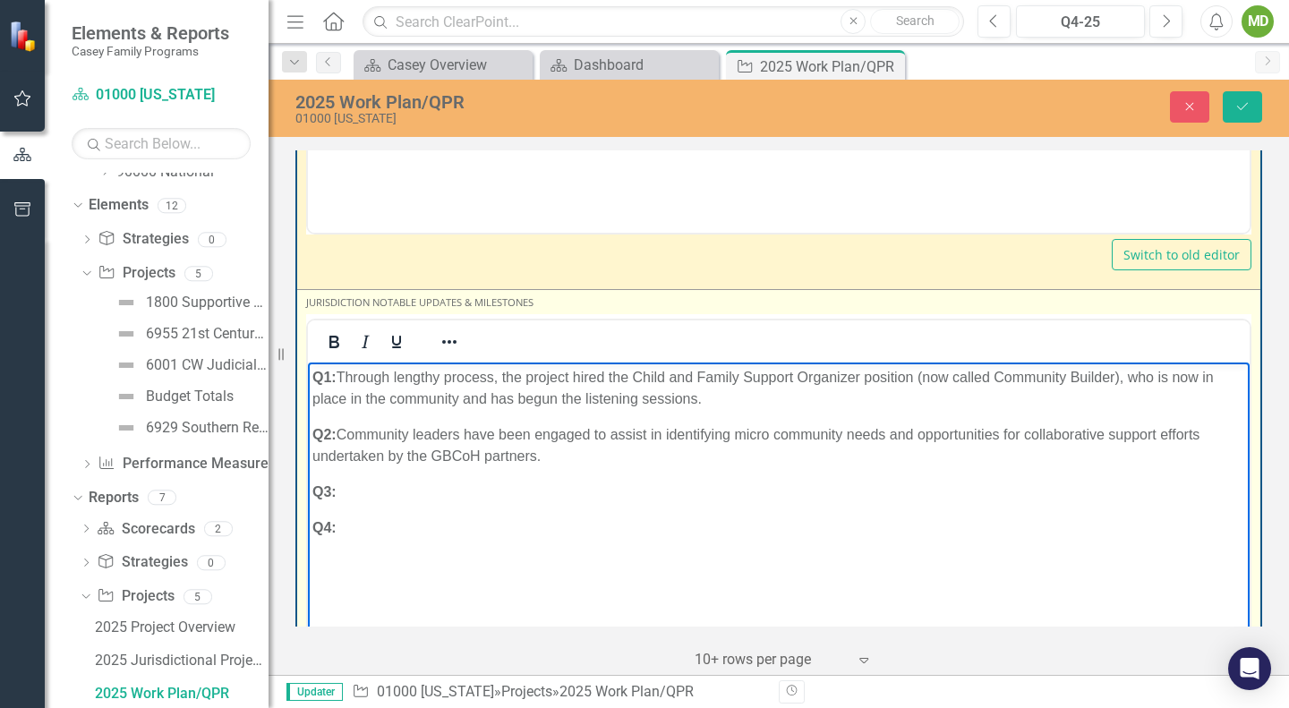
click at [652, 506] on body "Q1: Through lengthy process, the project hired the Child and Family Support Org…" at bounding box center [779, 497] width 942 height 269
click at [655, 493] on p "Q3:" at bounding box center [778, 492] width 933 height 21
click at [333, 331] on icon "Bold" at bounding box center [333, 341] width 21 height 21
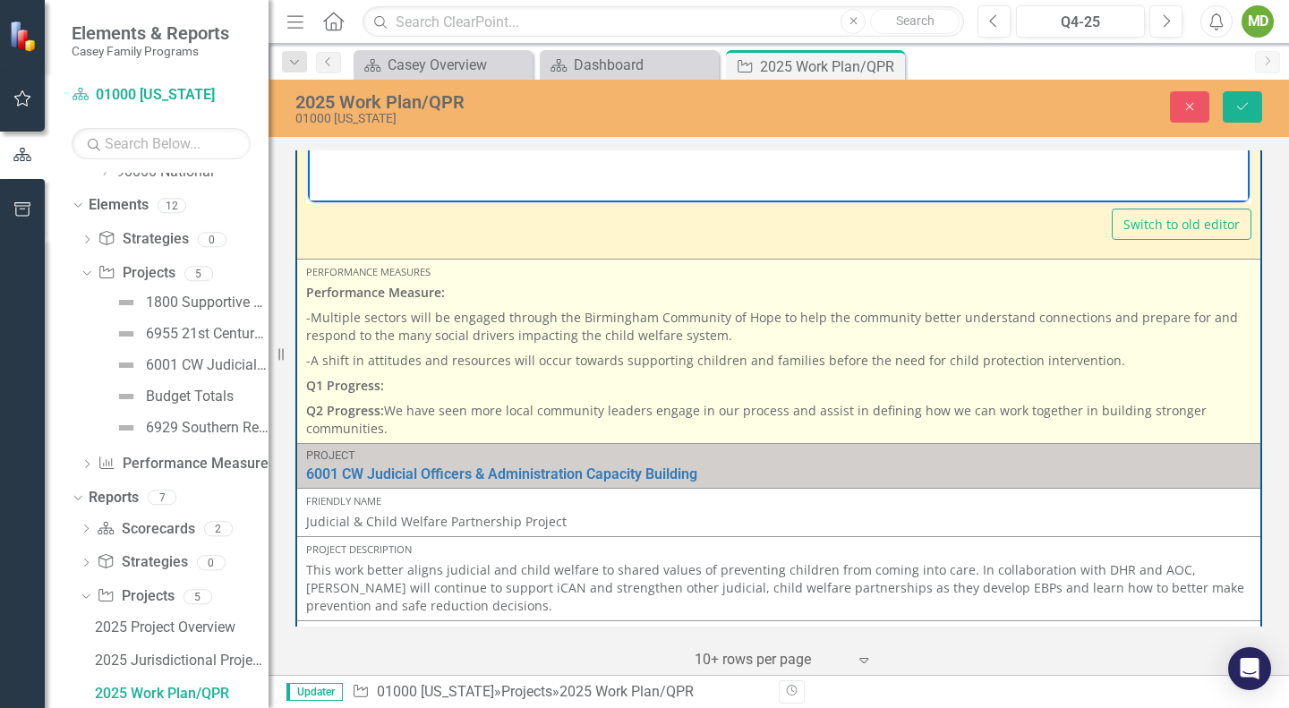
scroll to position [2960, 0]
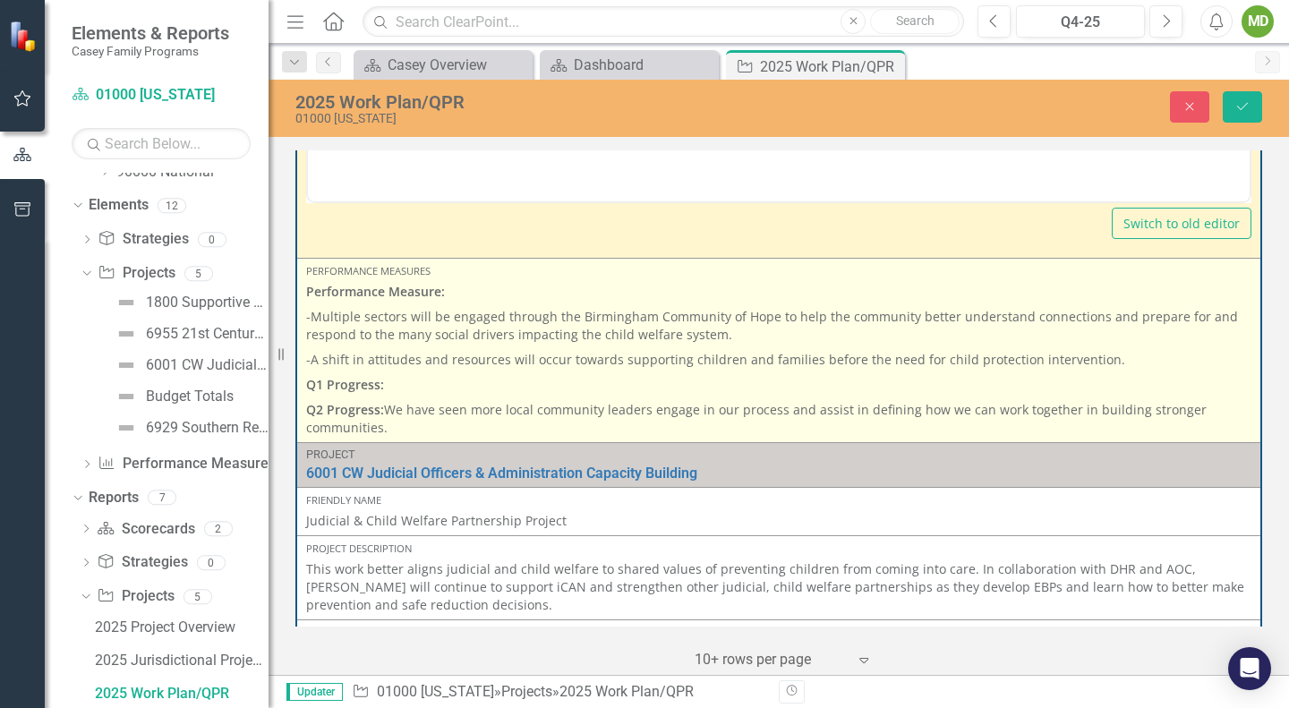
click at [406, 398] on p "Q2 Progress: We have seen more local community leaders engage in our process an…" at bounding box center [778, 417] width 945 height 39
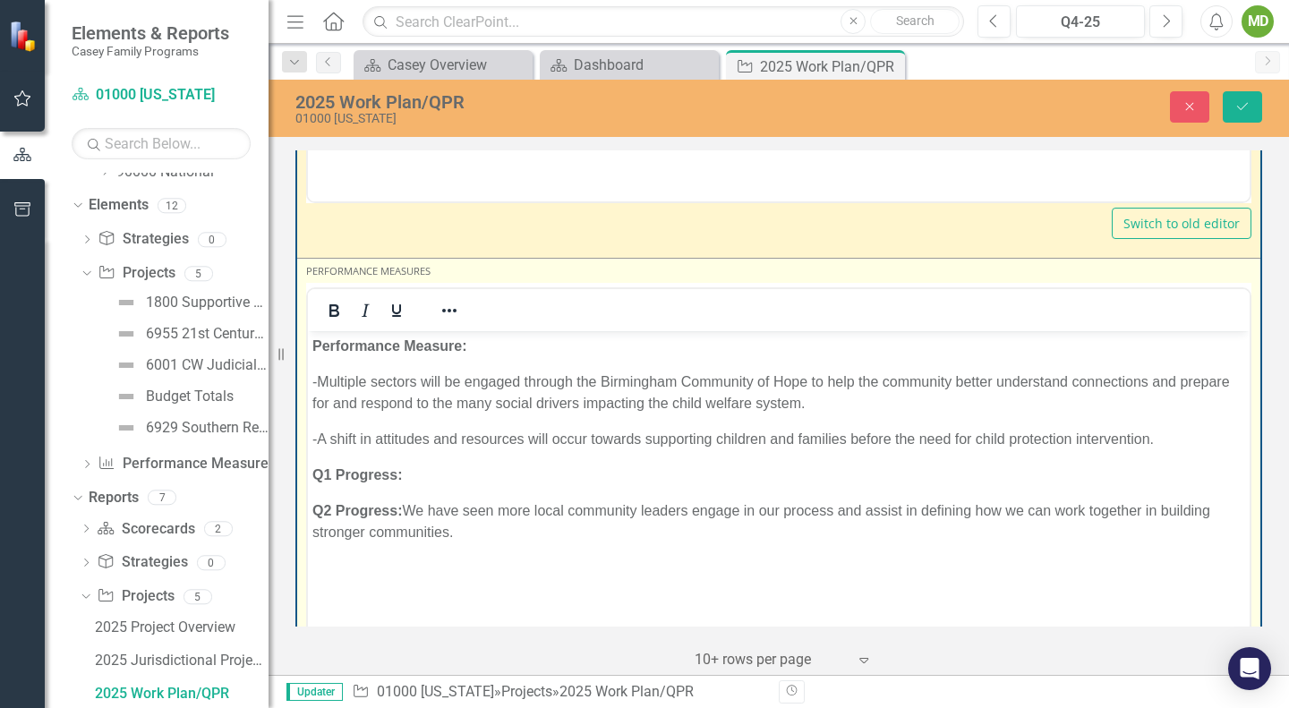
scroll to position [0, 0]
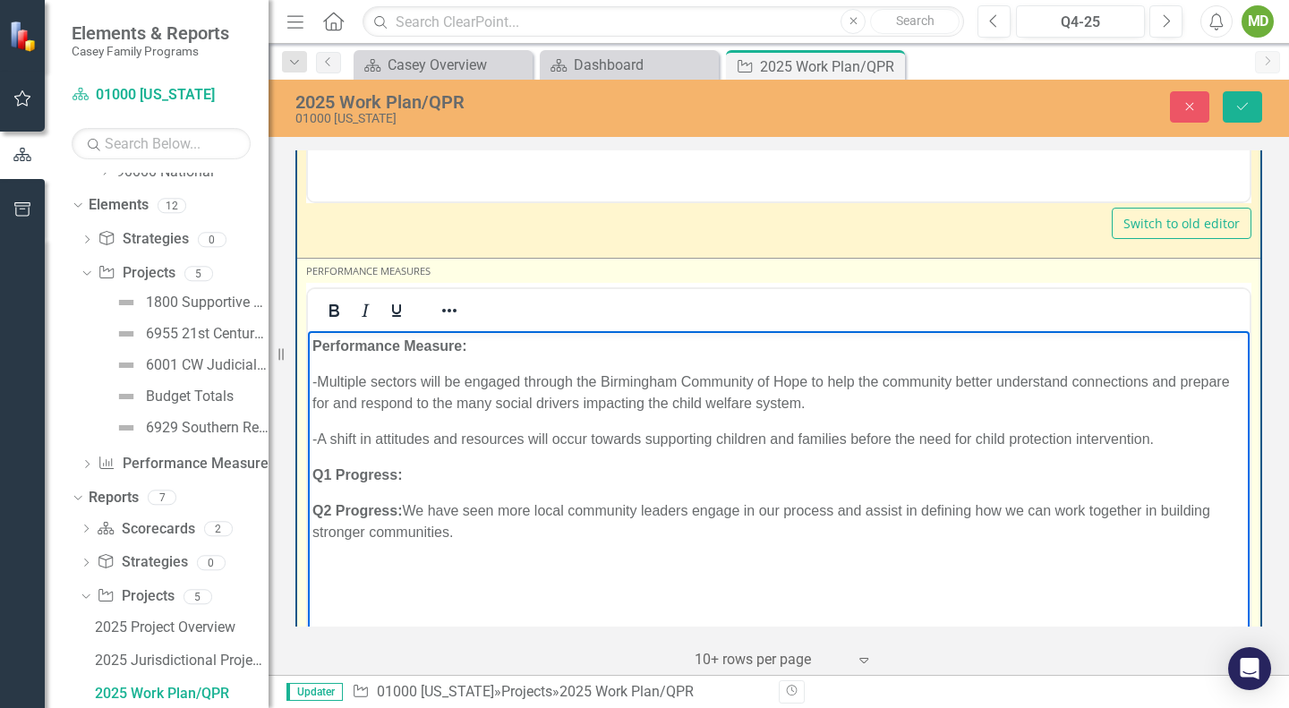
click at [472, 530] on p "Q2 Progress: We have seen more local community leaders engage in our process an…" at bounding box center [778, 521] width 933 height 43
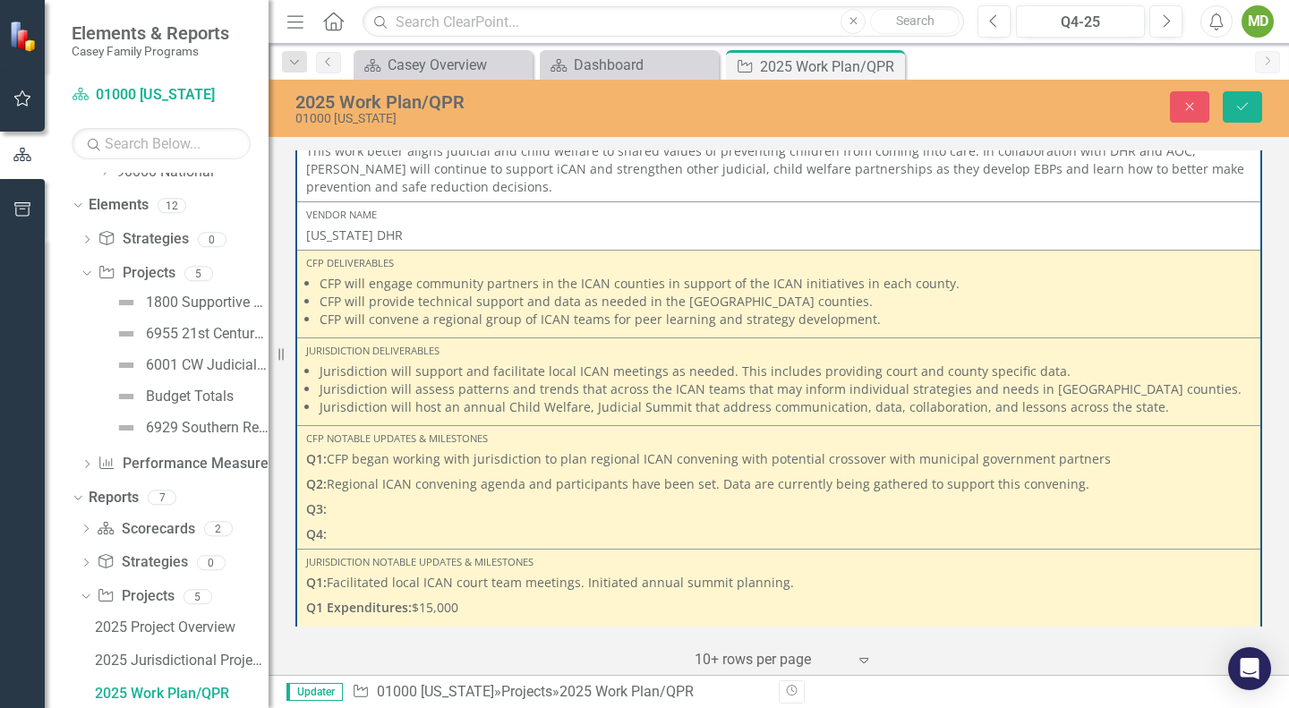
scroll to position [3638, 0]
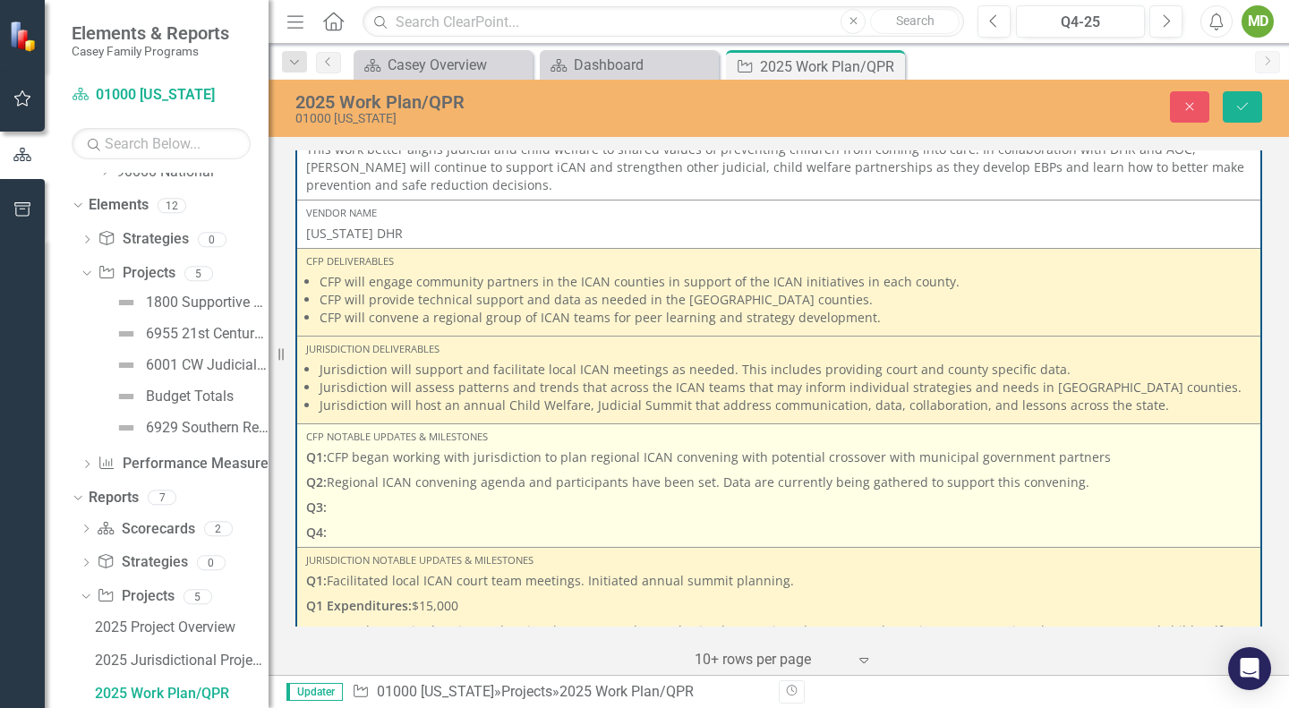
click at [391, 495] on p "Q3:" at bounding box center [778, 507] width 945 height 25
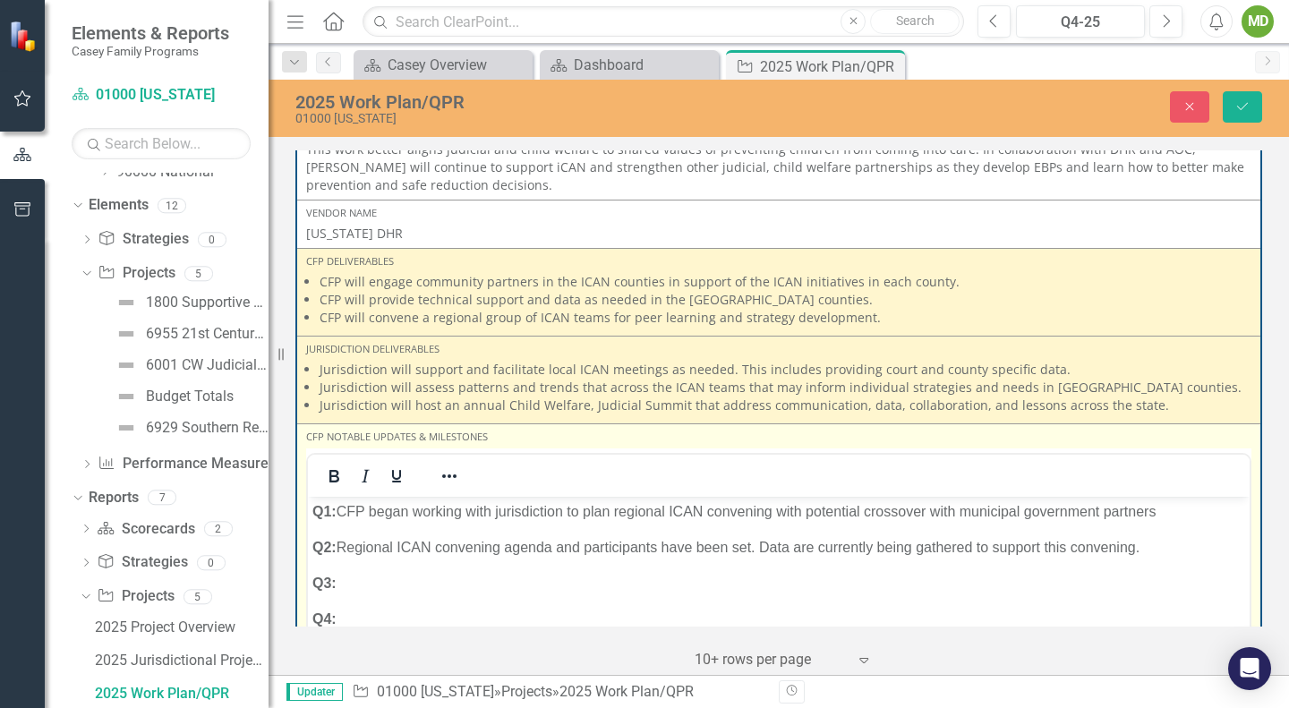
scroll to position [0, 0]
click at [417, 579] on p "Q3:" at bounding box center [778, 582] width 933 height 21
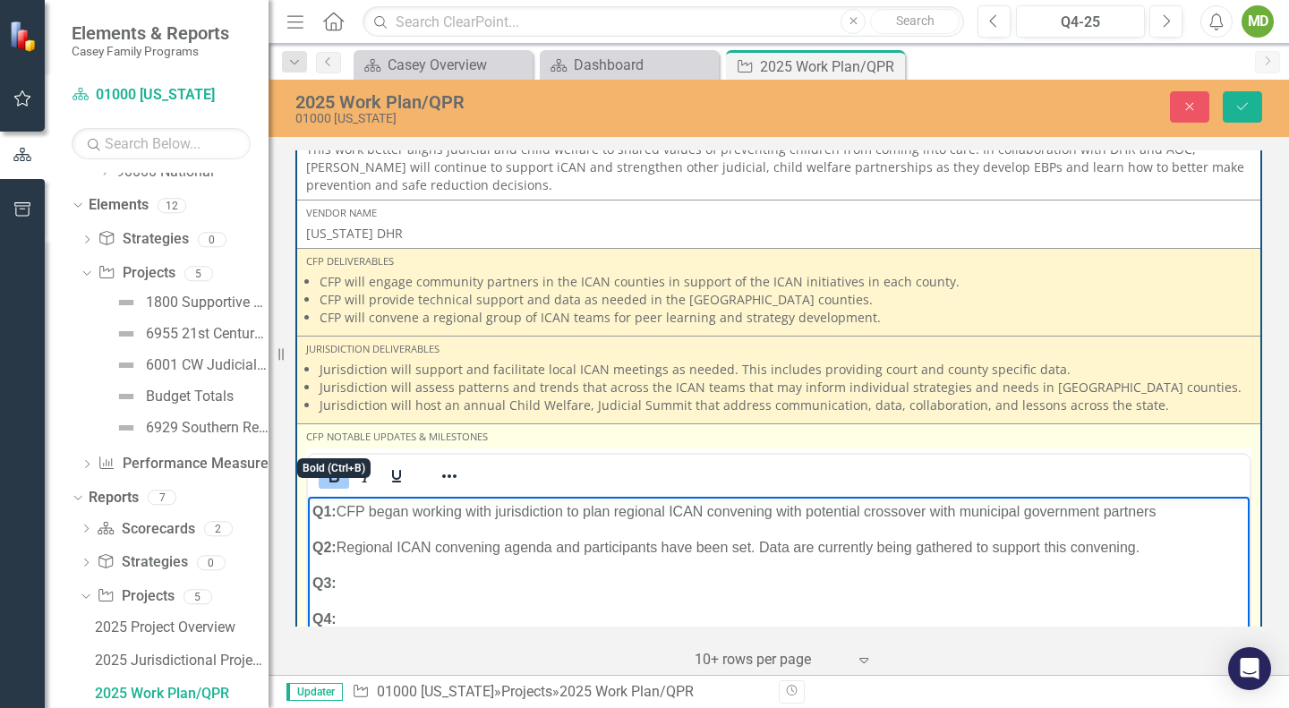
click at [331, 470] on icon "Bold" at bounding box center [334, 476] width 10 height 13
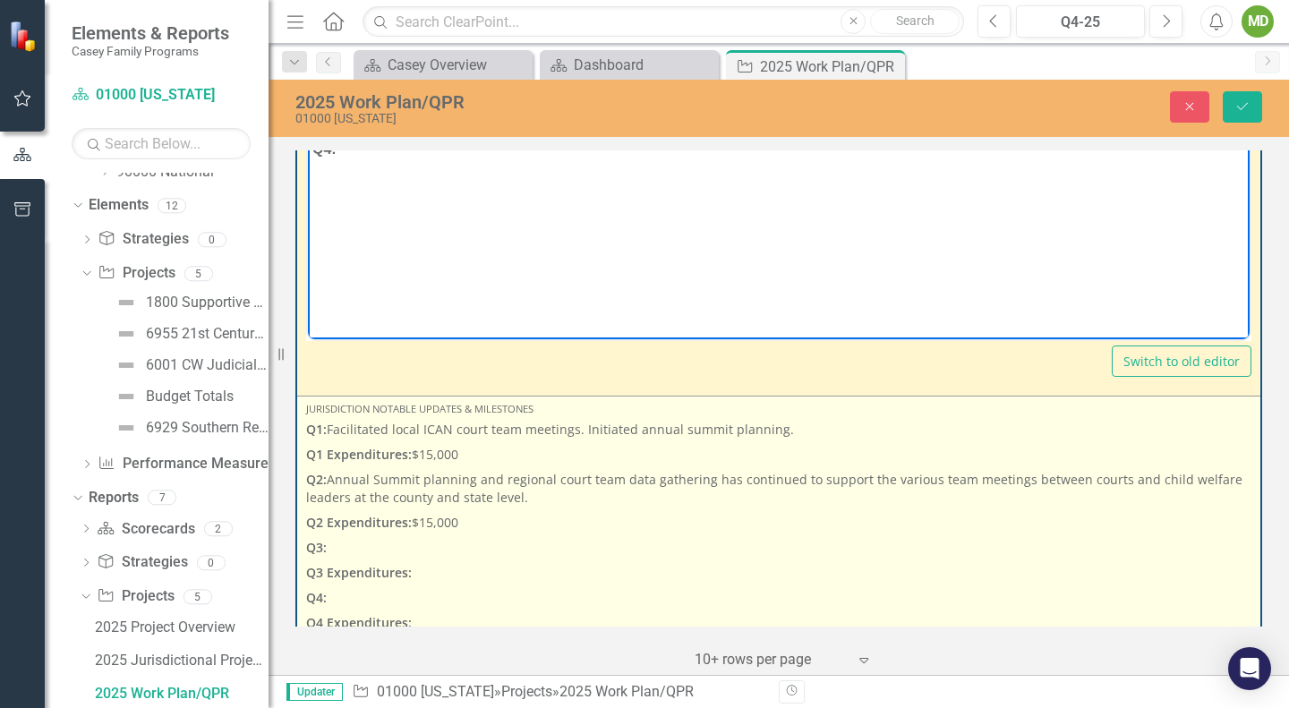
scroll to position [4109, 0]
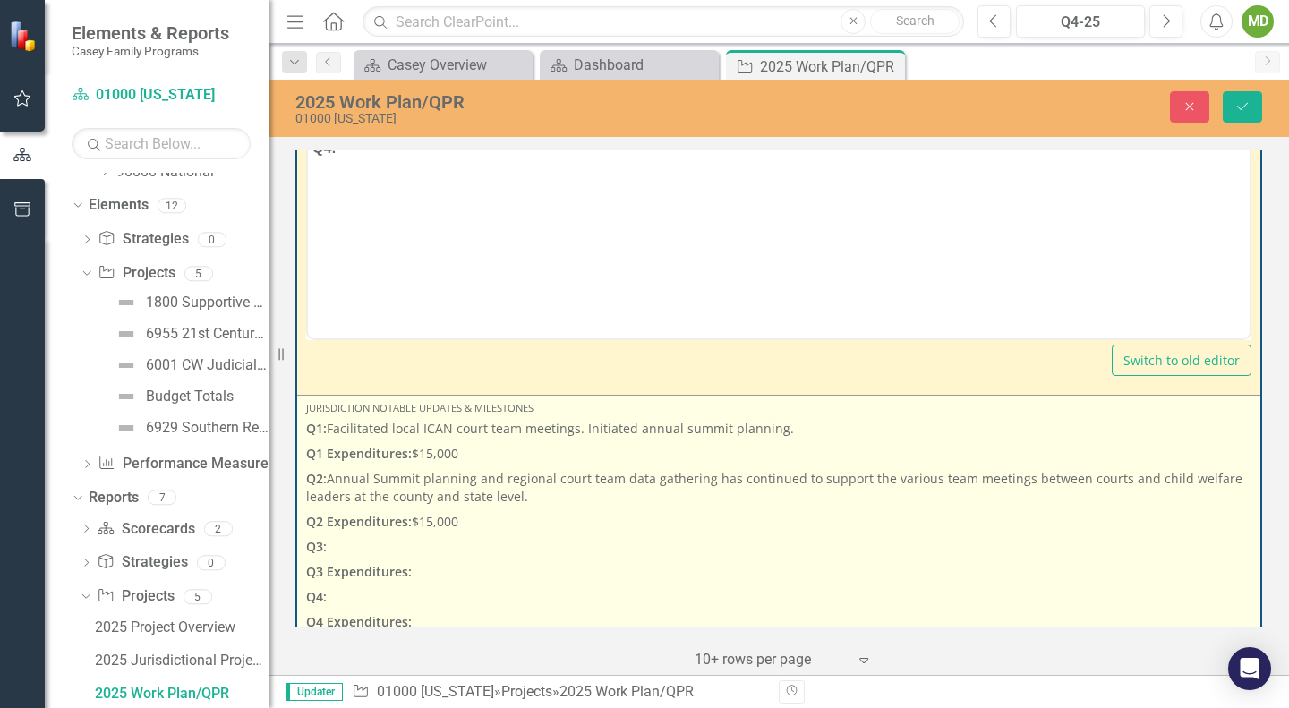
click at [372, 535] on p "Q3:" at bounding box center [778, 547] width 945 height 25
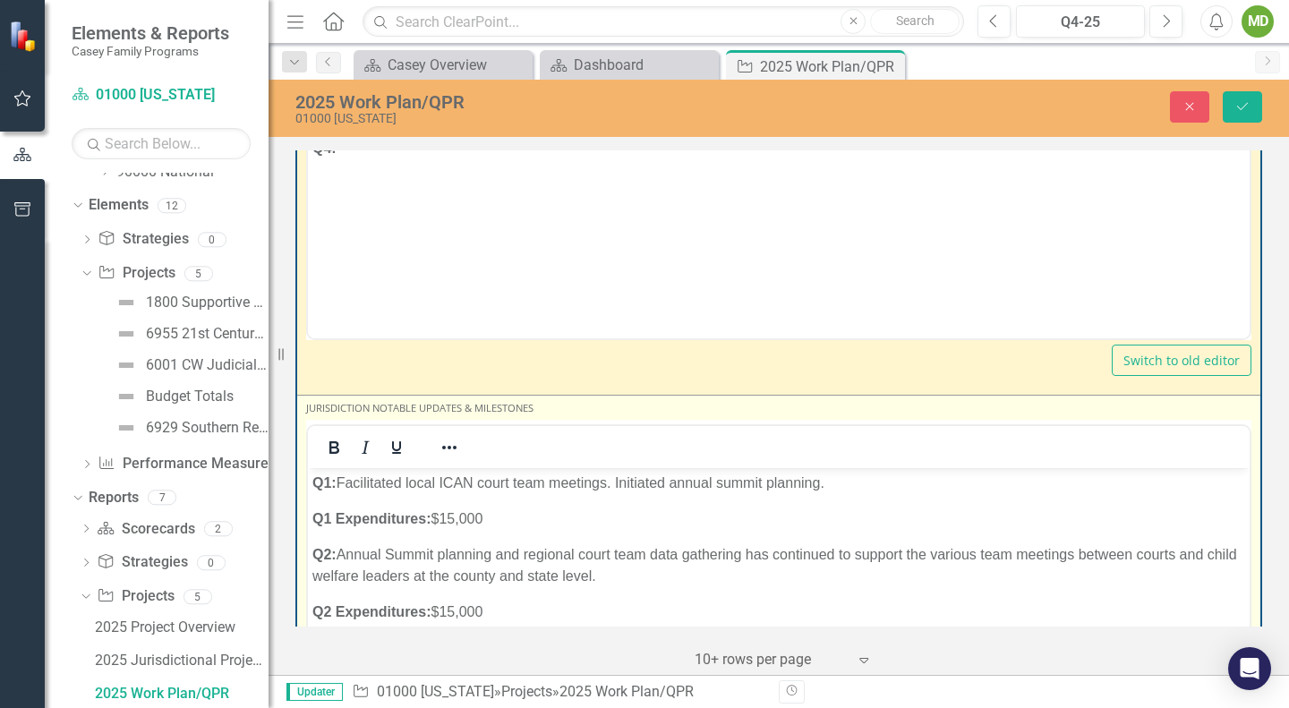
scroll to position [0, 0]
click at [385, 644] on p "Q3:" at bounding box center [778, 647] width 933 height 21
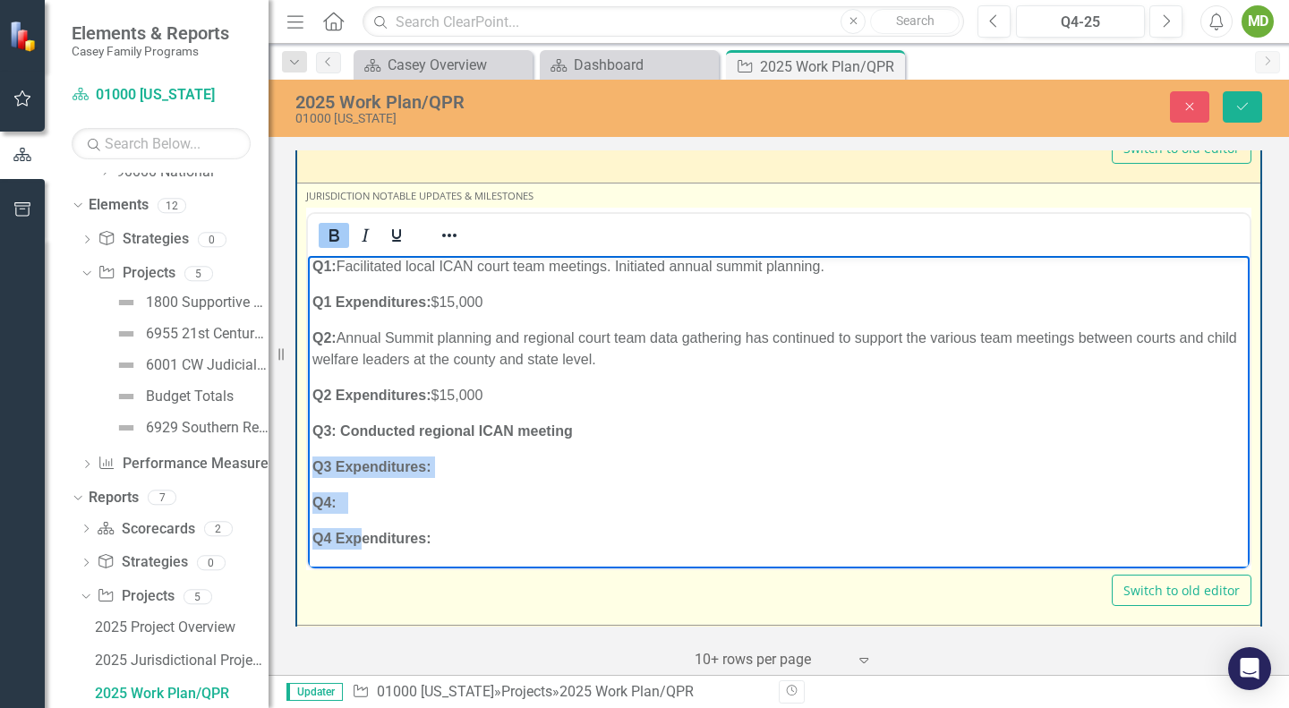
scroll to position [4333, 0]
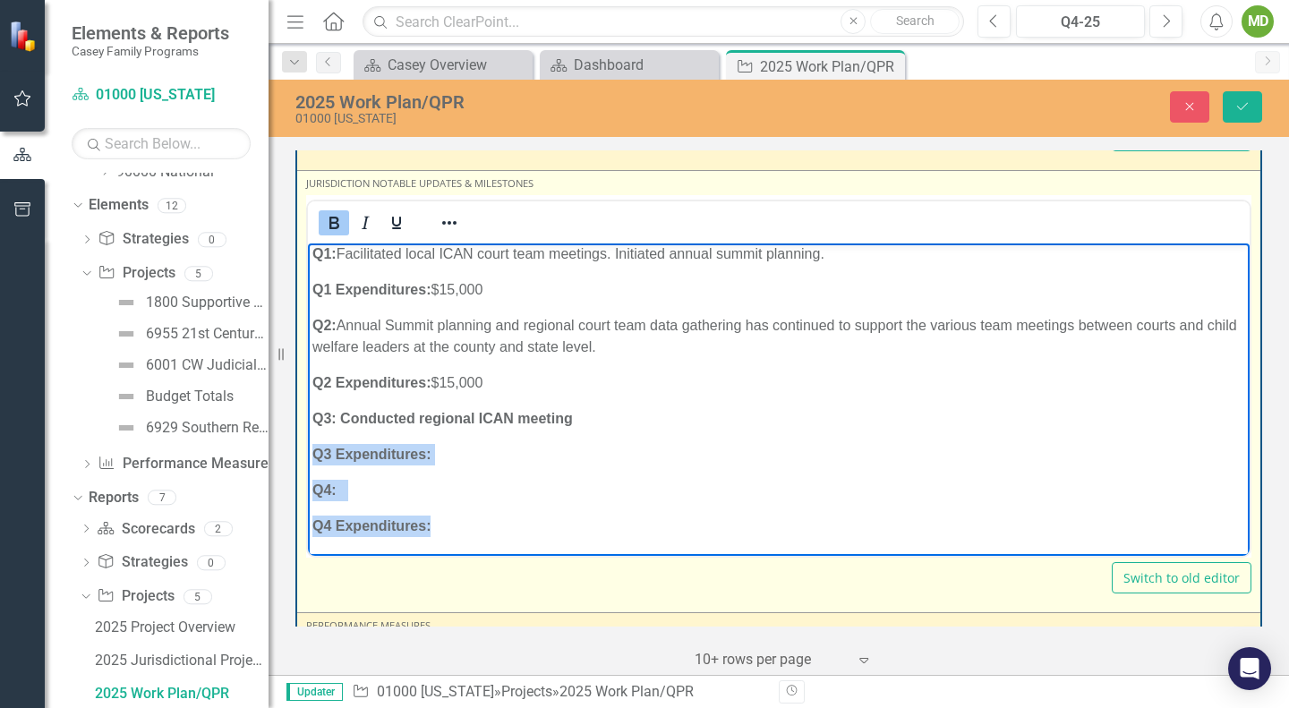
drag, startPoint x: 595, startPoint y: 416, endPoint x: 430, endPoint y: 539, distance: 206.1
click at [430, 539] on body "Q1: Facilitated local ICAN court team meetings. Initiated annual summit plannin…" at bounding box center [779, 396] width 942 height 317
click at [567, 479] on p "Q4:" at bounding box center [778, 489] width 933 height 21
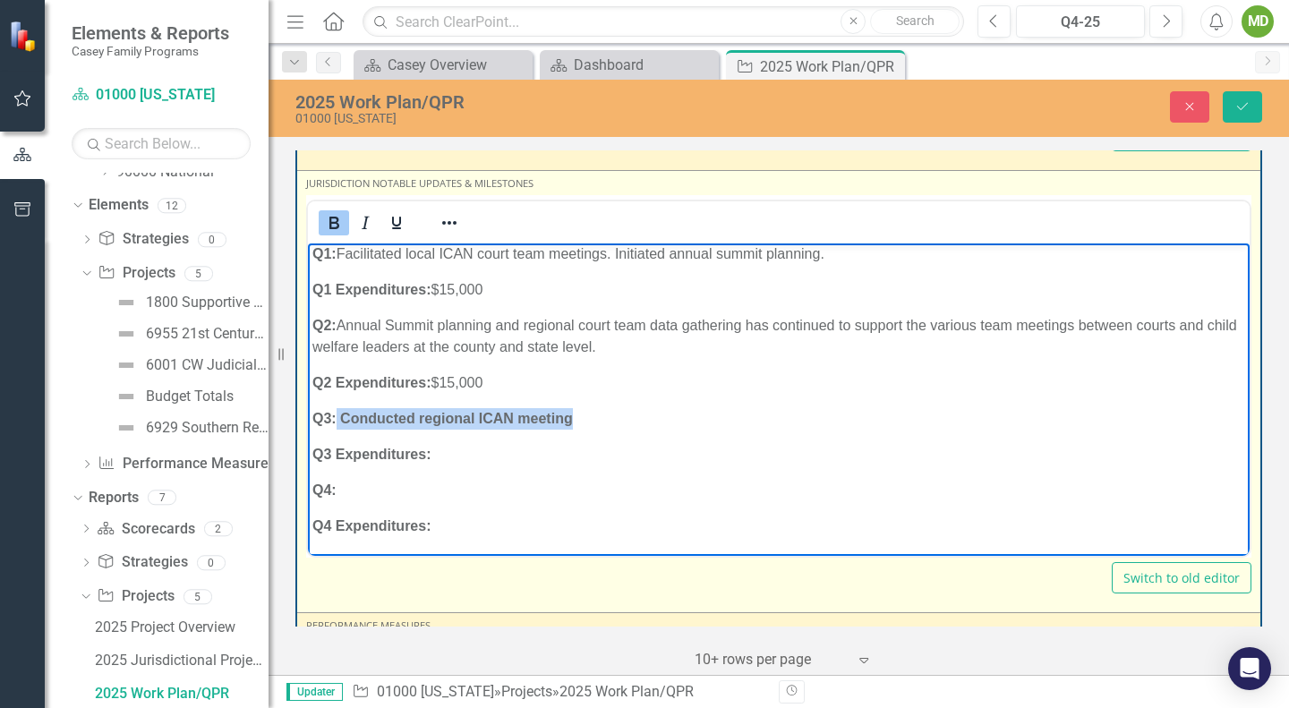
drag, startPoint x: 586, startPoint y: 426, endPoint x: 338, endPoint y: 418, distance: 249.0
click at [338, 418] on p "Q3: Conducted regional ICAN meeting" at bounding box center [778, 417] width 933 height 21
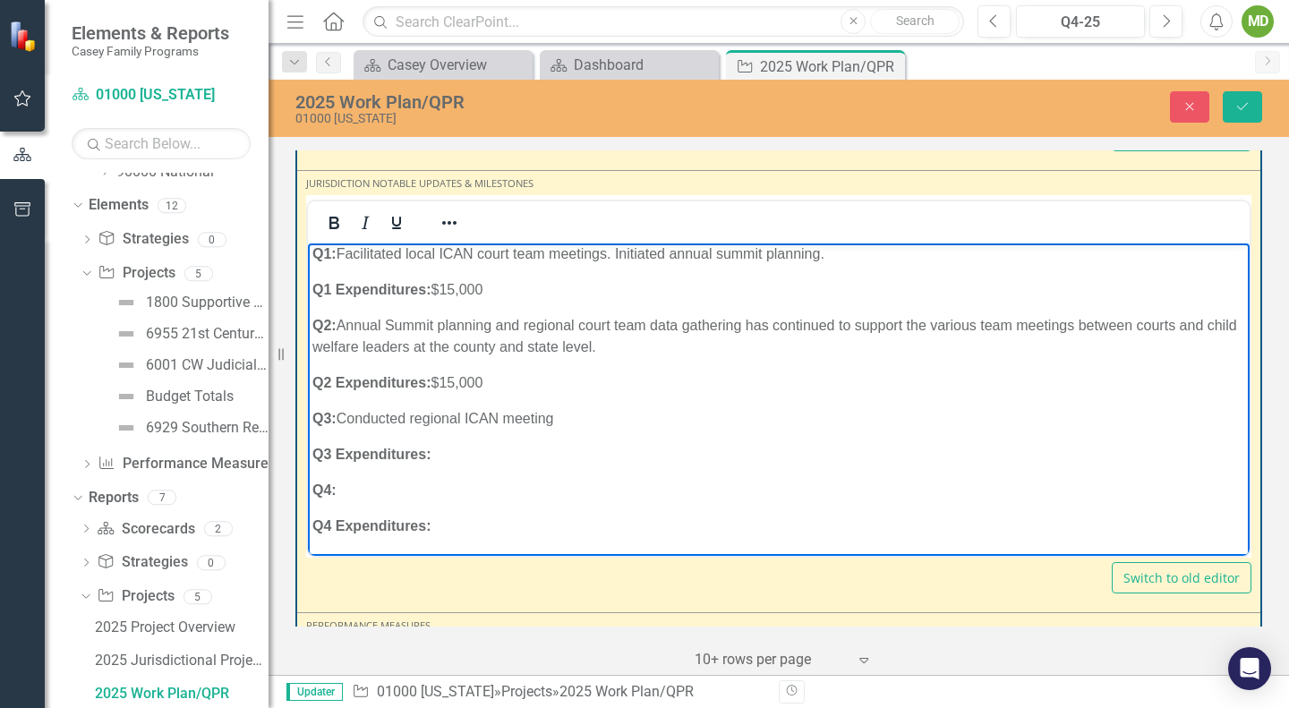
click at [573, 423] on p "Q3: Conducted regional ICAN meeting" at bounding box center [778, 417] width 933 height 21
click at [575, 453] on p "Q3 Expenditures:" at bounding box center [778, 453] width 933 height 21
drag, startPoint x: 502, startPoint y: 454, endPoint x: 432, endPoint y: 453, distance: 69.8
click at [432, 453] on p "Q3 Expenditures: $15,000" at bounding box center [778, 453] width 933 height 21
click at [558, 496] on p "Q4:" at bounding box center [778, 489] width 933 height 21
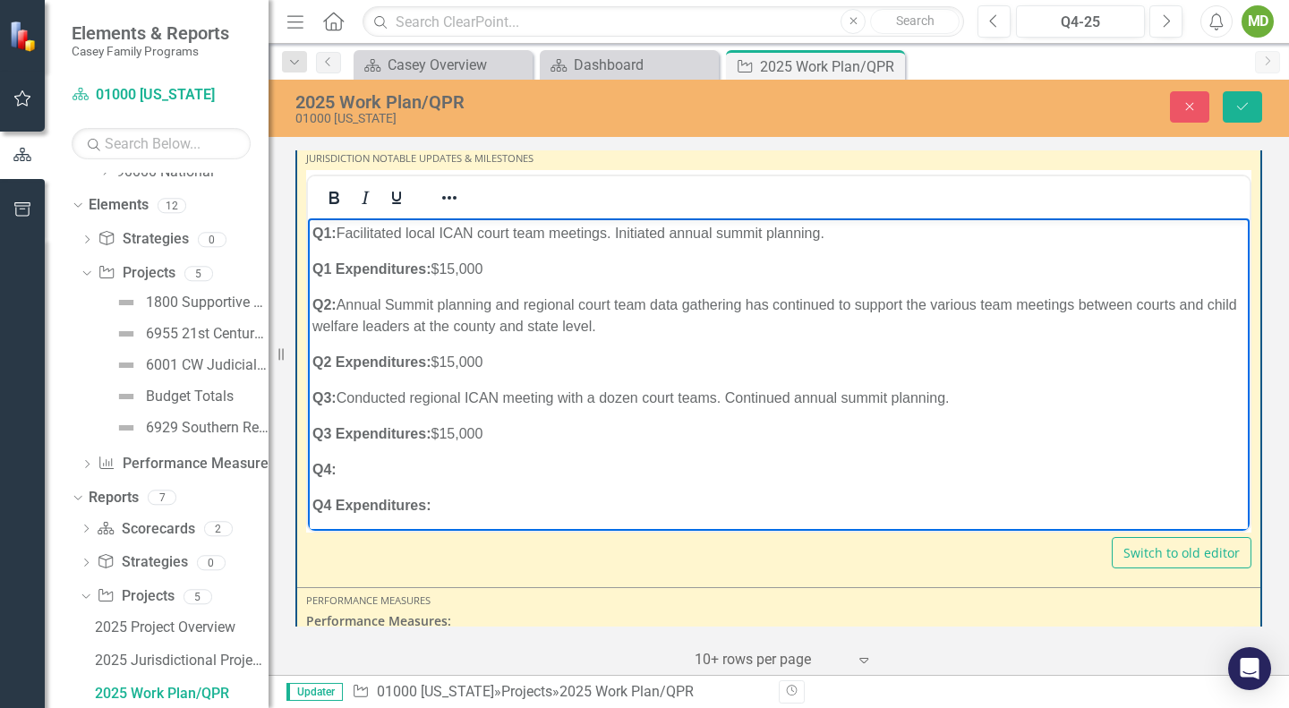
scroll to position [4358, 0]
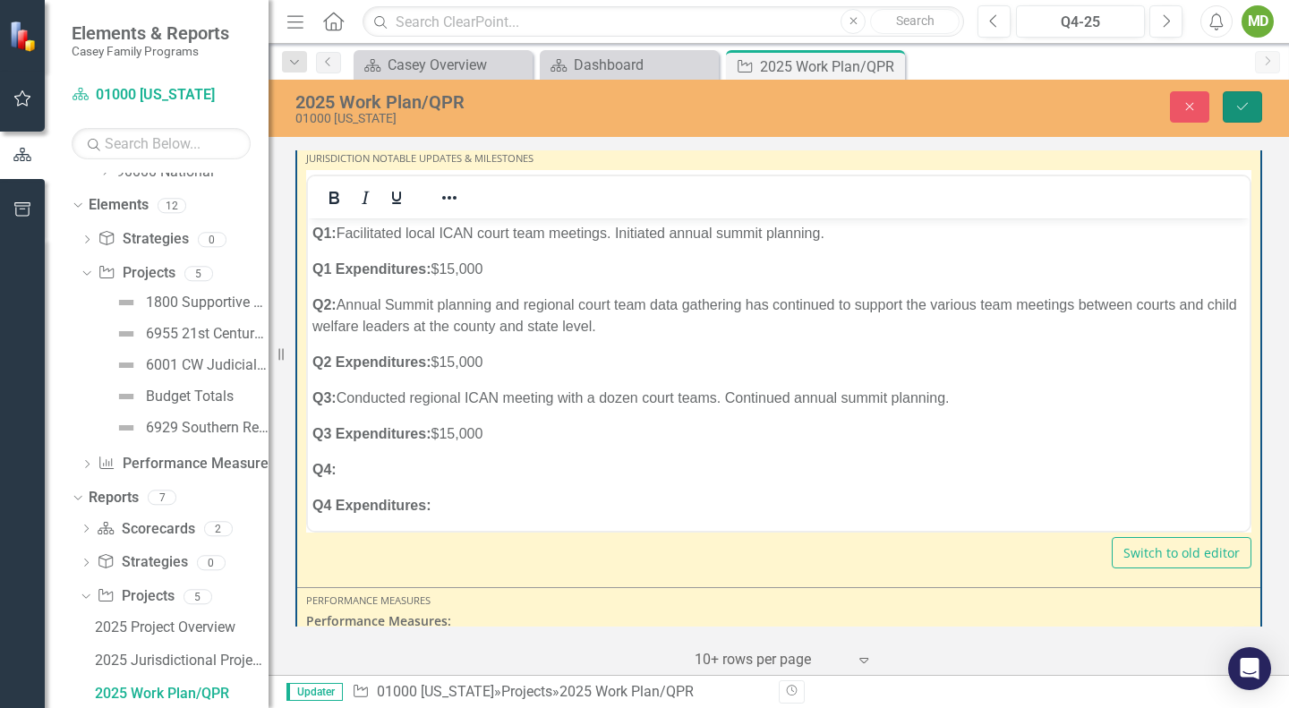
click at [1252, 103] on button "Save" at bounding box center [1242, 106] width 39 height 31
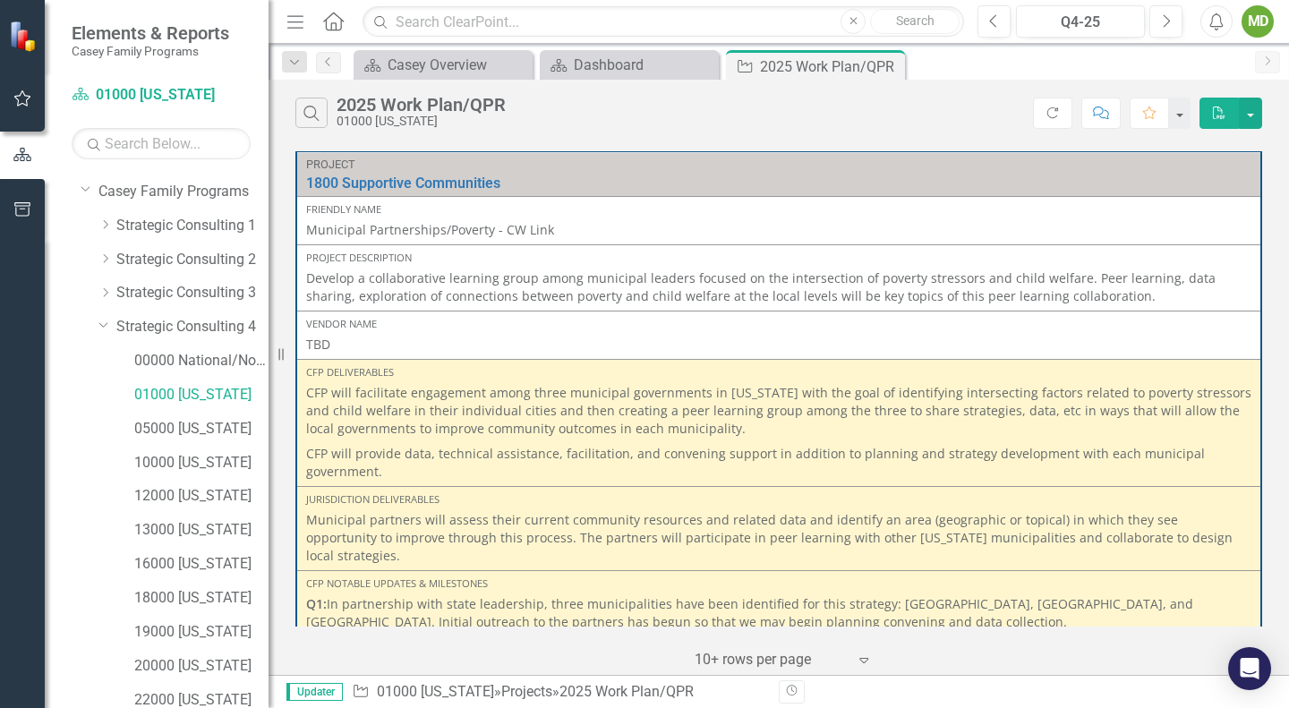
scroll to position [0, 0]
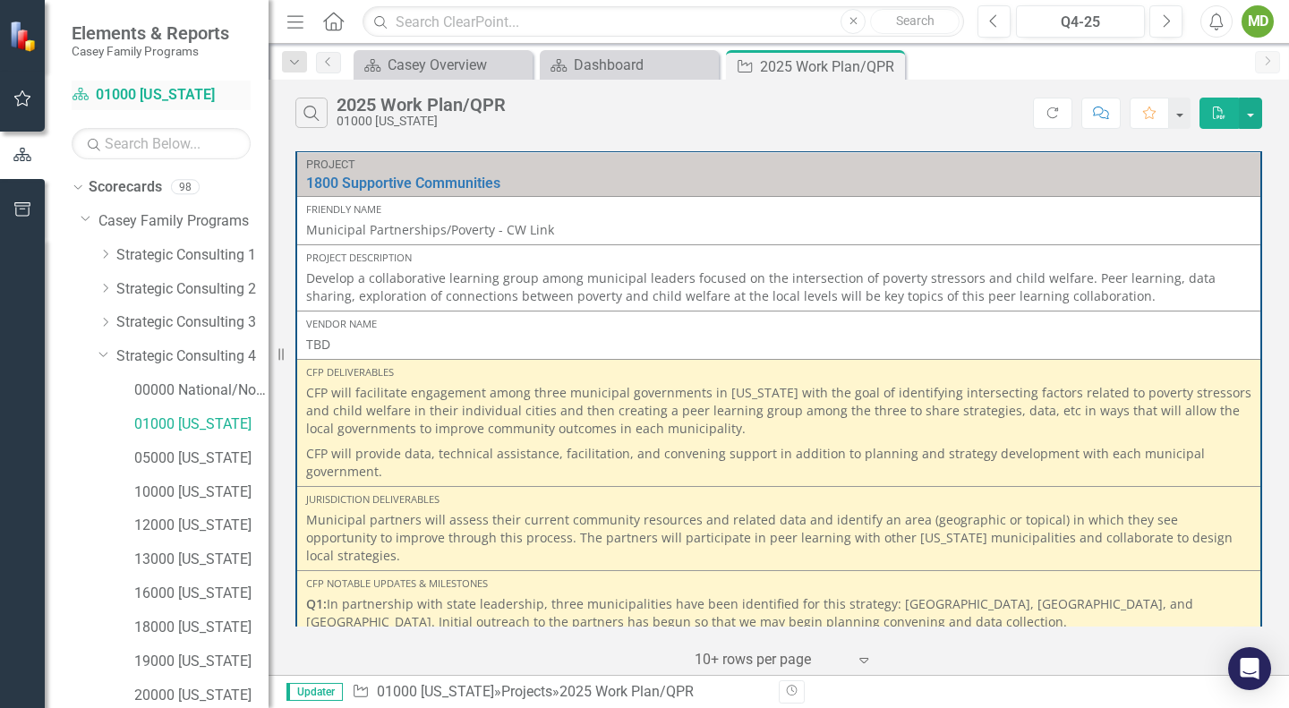
click at [118, 88] on link "Scorecard 01000 [US_STATE]" at bounding box center [161, 95] width 179 height 21
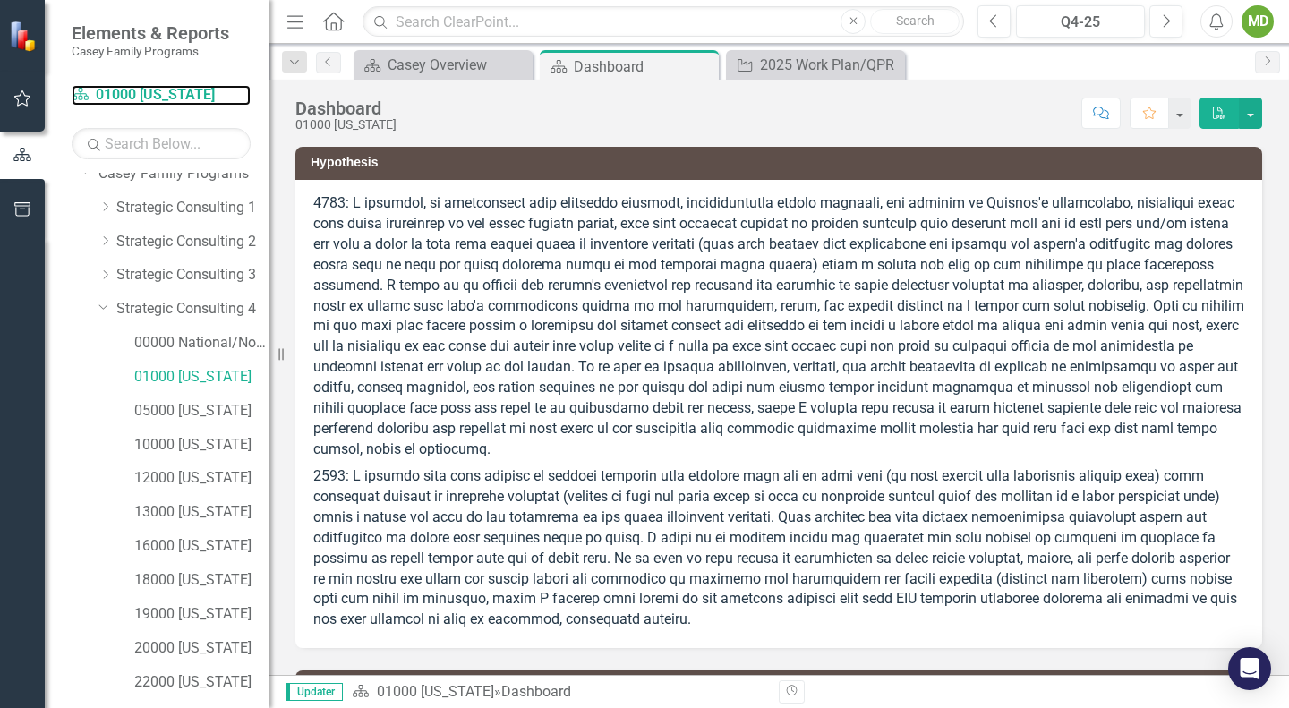
scroll to position [26, 0]
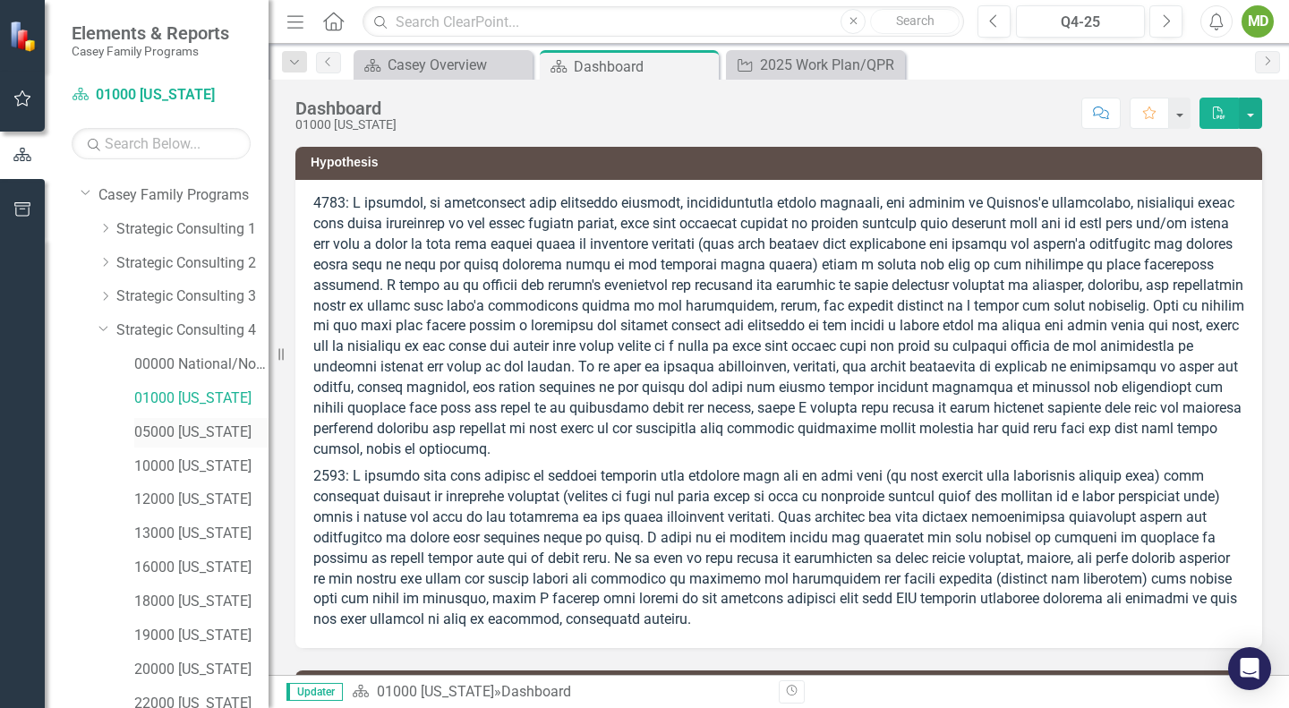
click at [192, 428] on link "05000 [US_STATE]" at bounding box center [201, 433] width 134 height 21
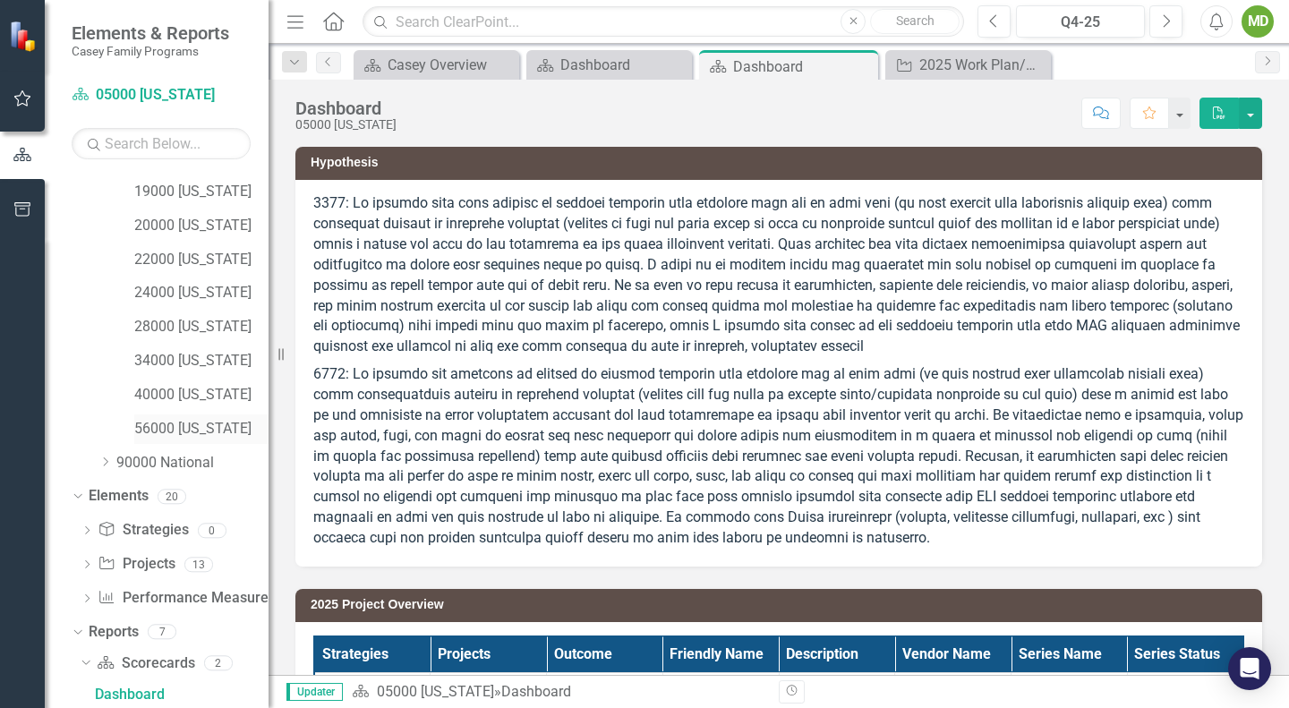
scroll to position [637, 0]
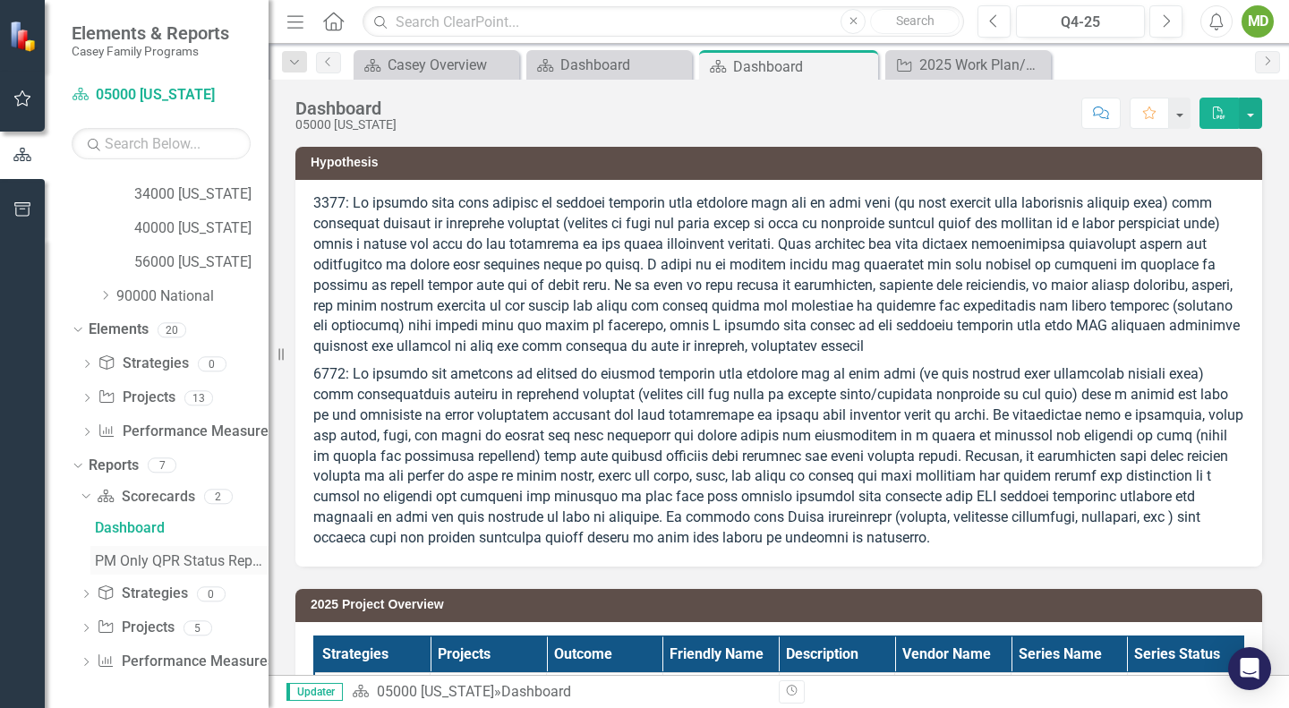
click at [148, 560] on div "PM Only QPR Status Report" at bounding box center [182, 561] width 174 height 16
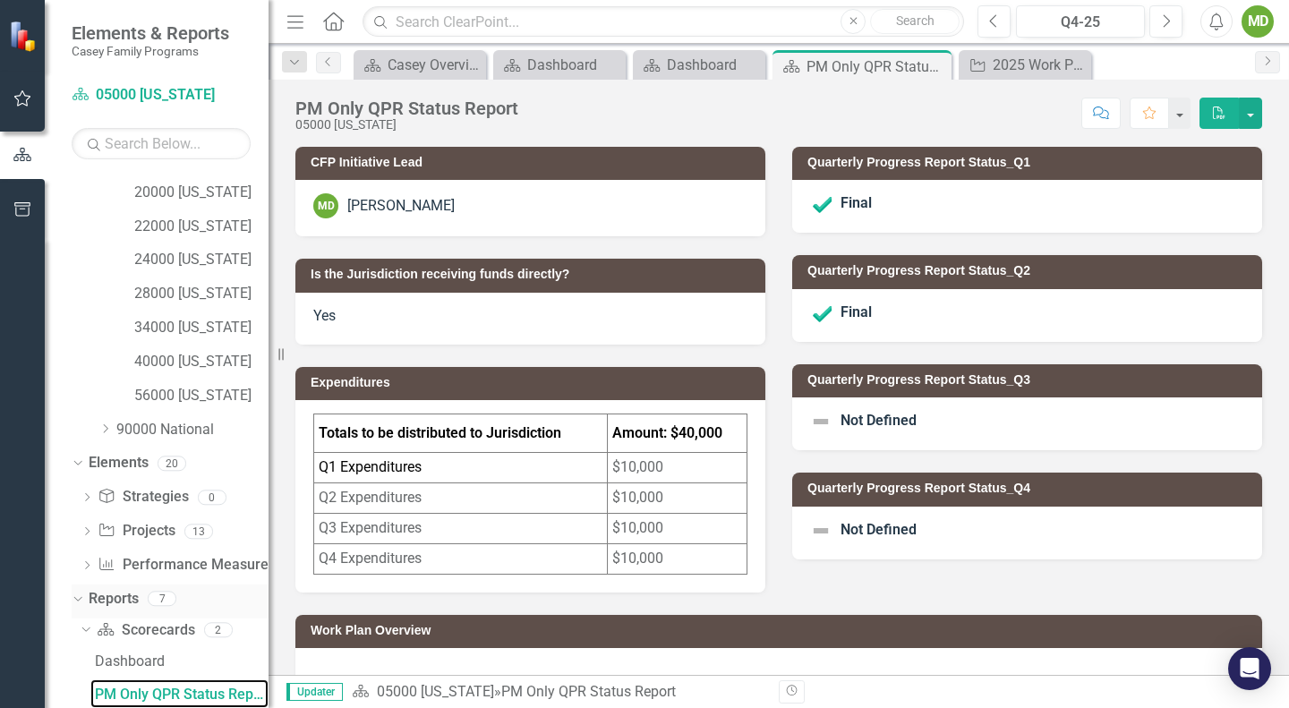
scroll to position [637, 0]
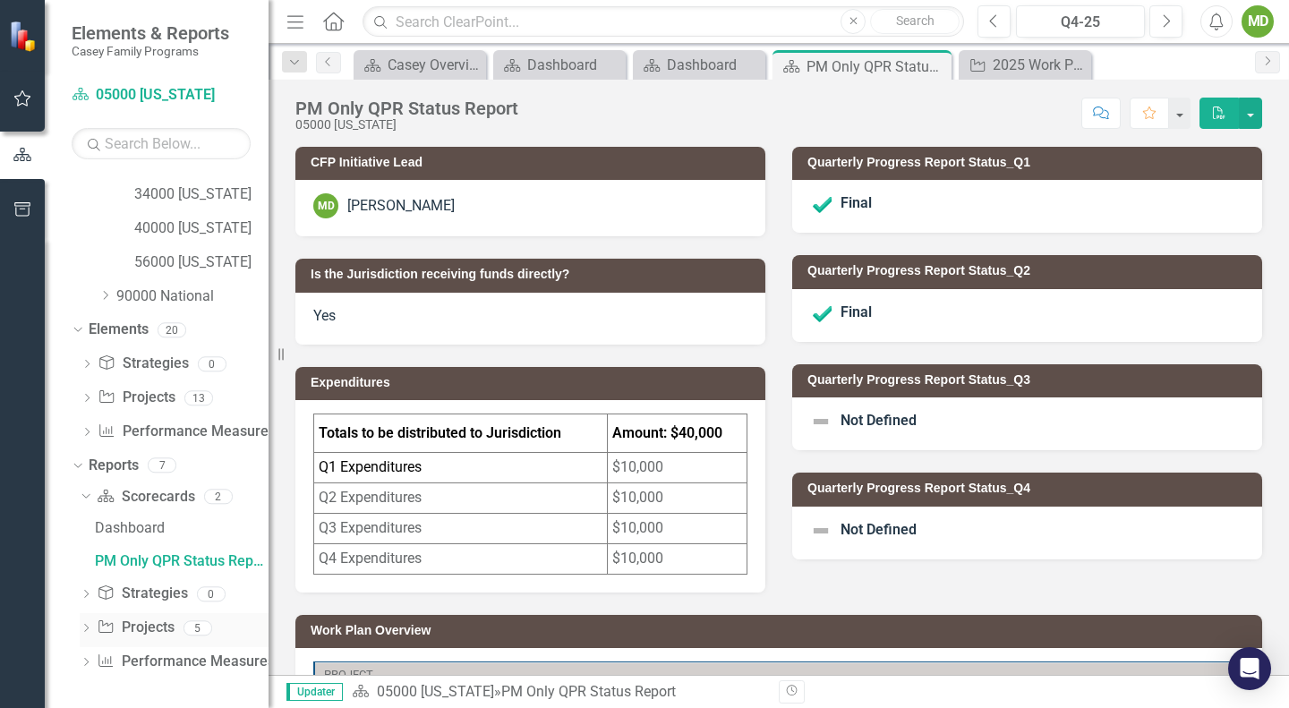
click at [141, 629] on link "Project Projects" at bounding box center [135, 628] width 77 height 21
click at [83, 593] on icon "Dropdown" at bounding box center [86, 596] width 13 height 10
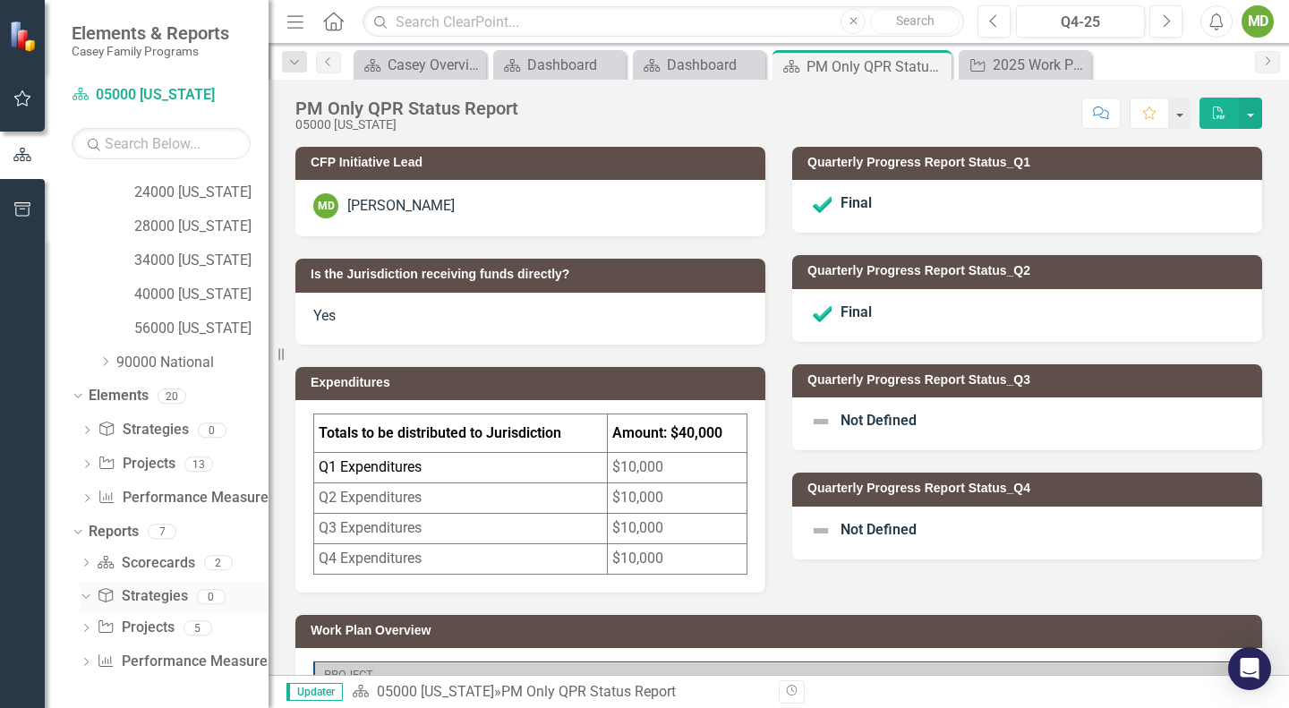
scroll to position [570, 0]
click at [87, 623] on div "Dropdown" at bounding box center [86, 630] width 13 height 15
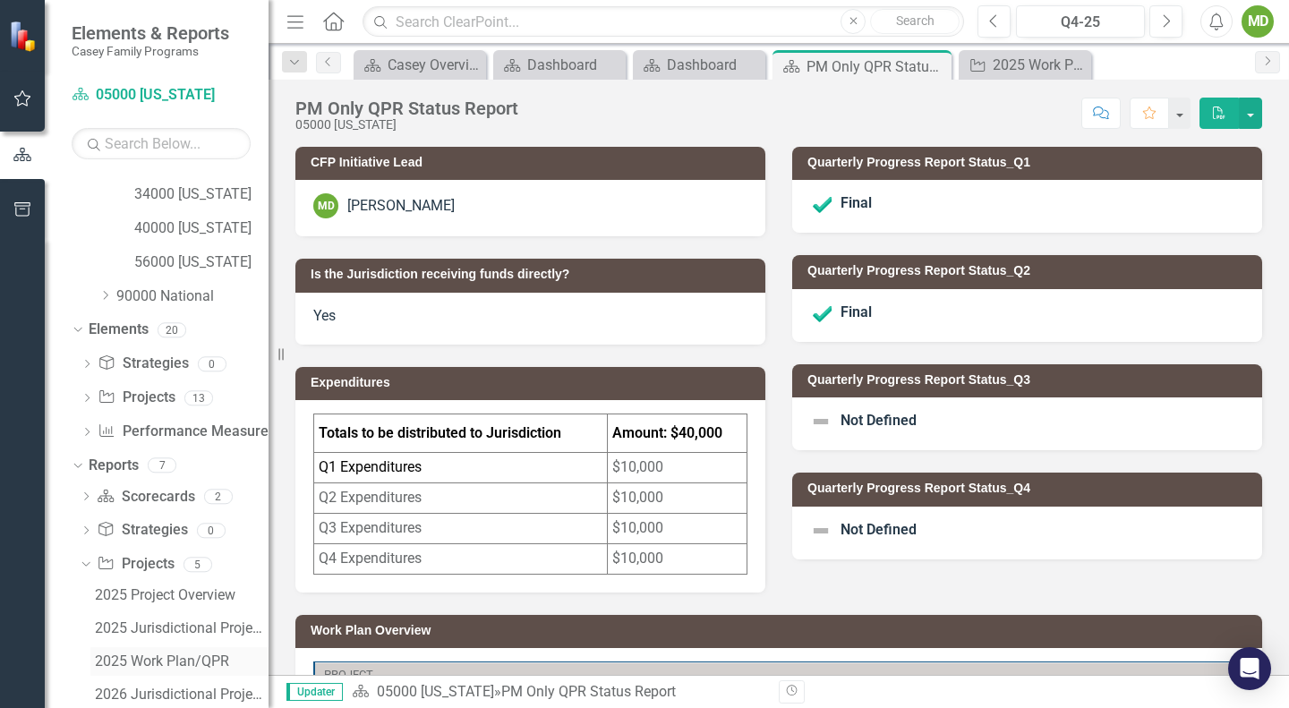
click at [154, 658] on div "2025 Work Plan/QPR" at bounding box center [182, 662] width 174 height 16
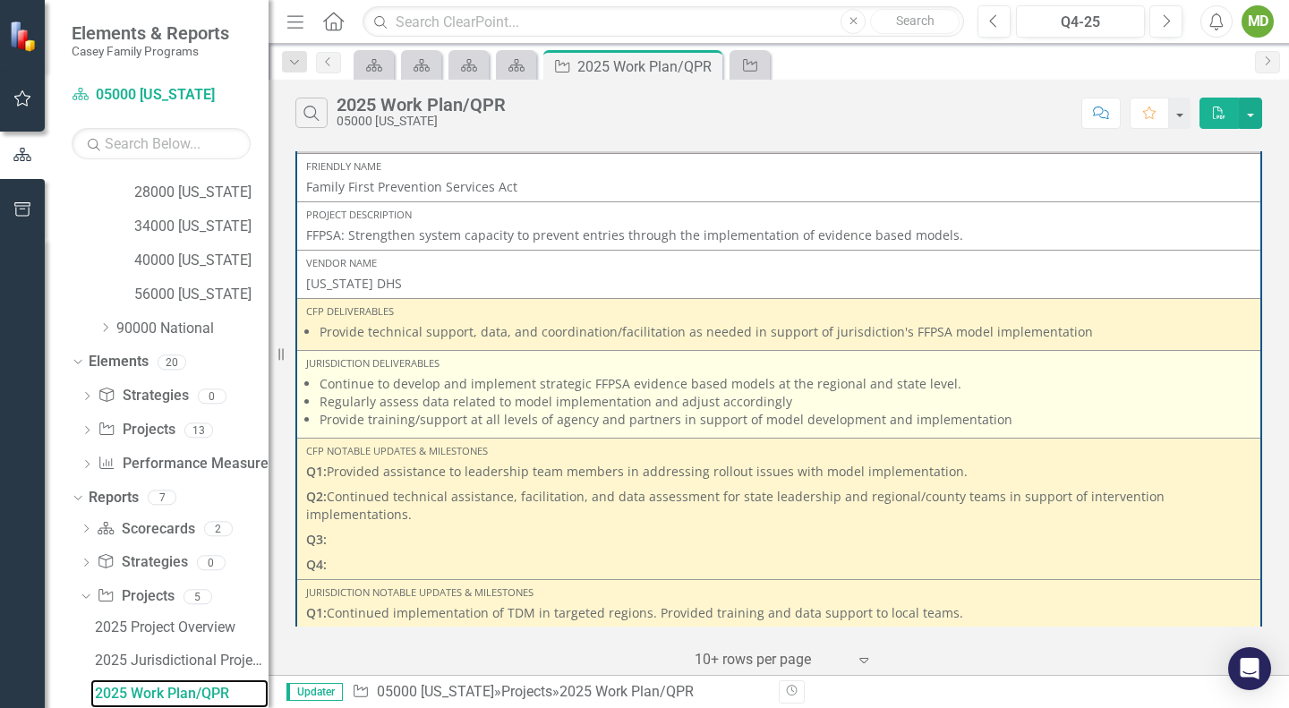
scroll to position [44, 0]
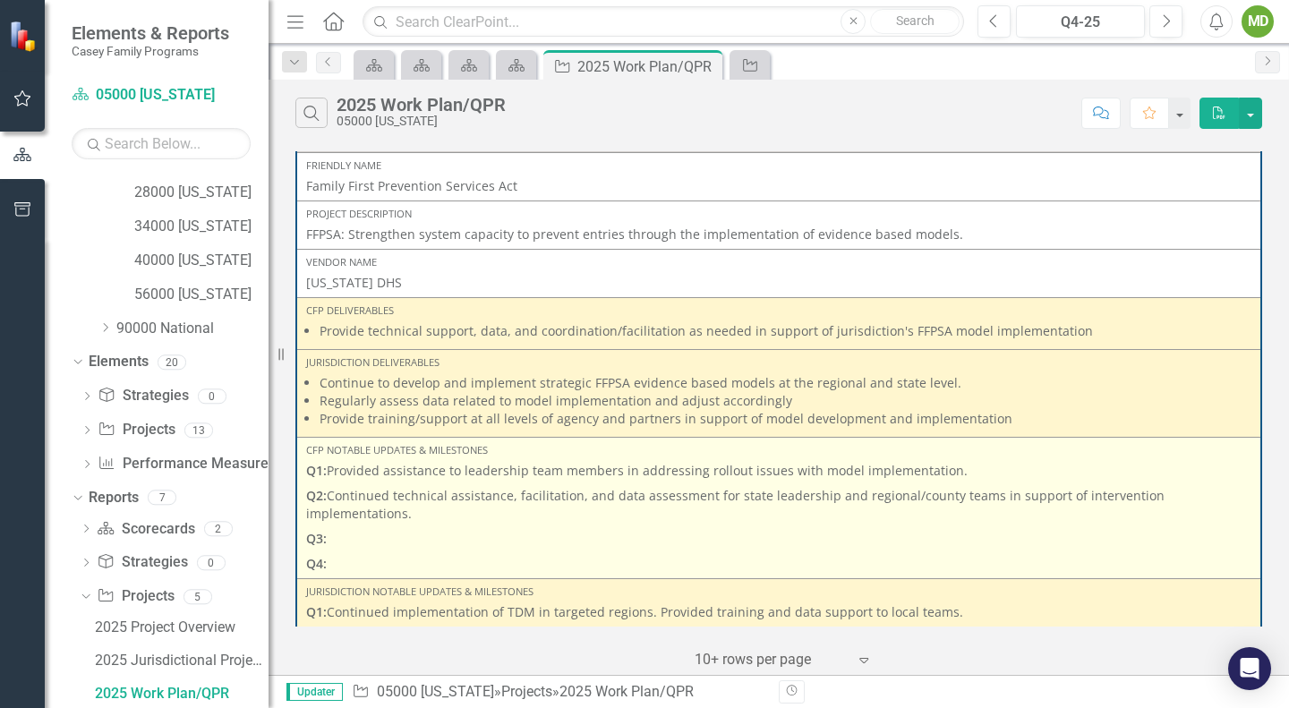
click at [407, 536] on p "Q3:" at bounding box center [778, 538] width 945 height 25
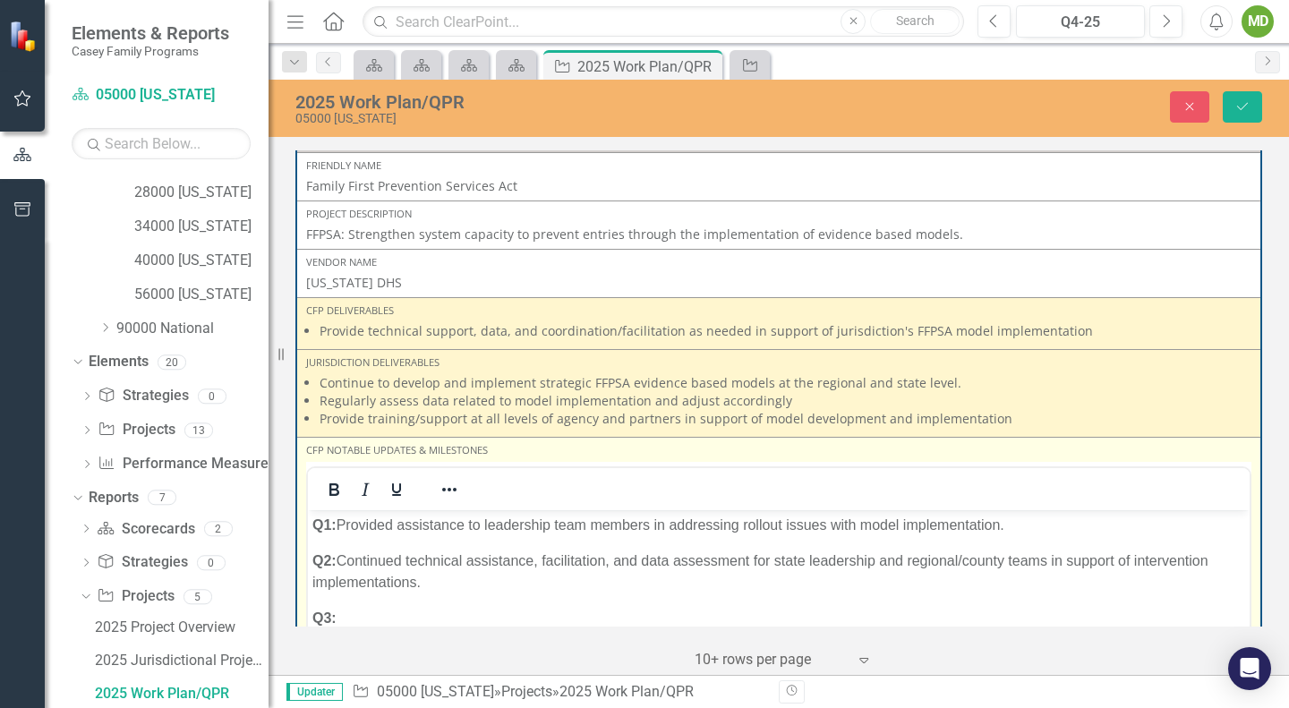
scroll to position [0, 0]
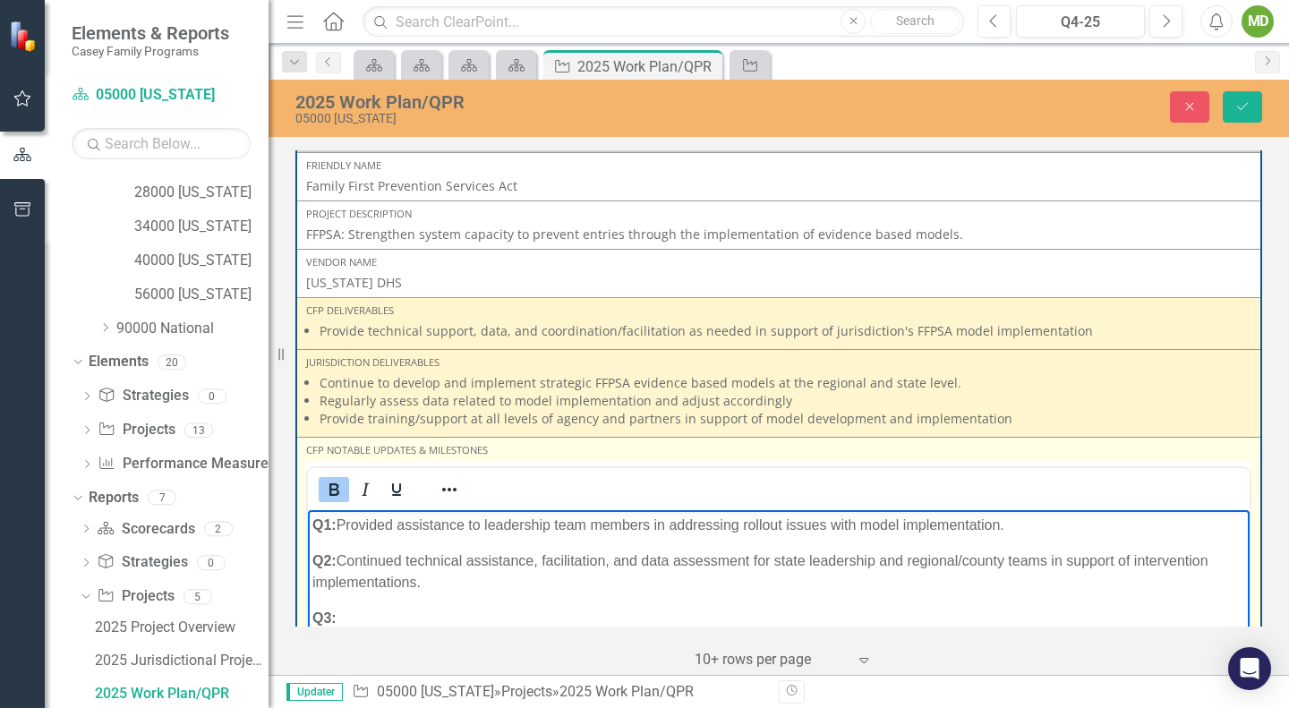
click at [406, 620] on p "Q3:" at bounding box center [778, 617] width 933 height 21
click at [337, 491] on icon "Bold" at bounding box center [333, 489] width 21 height 21
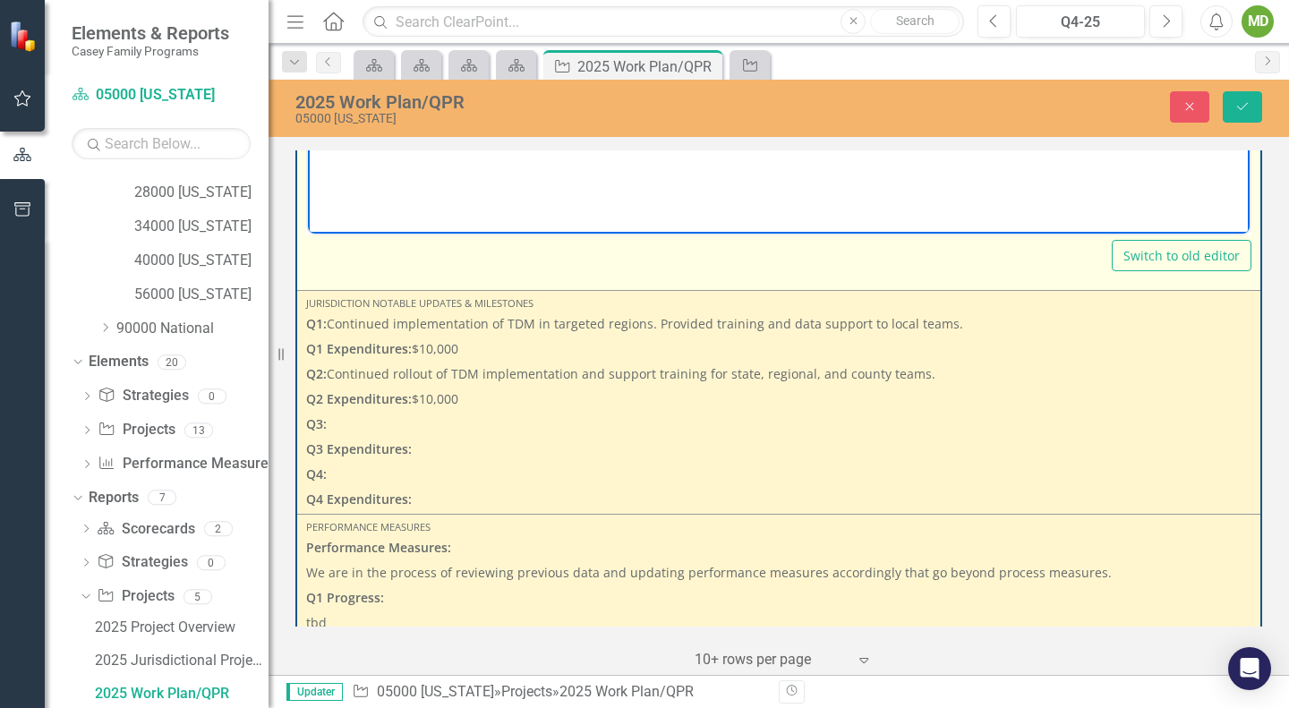
scroll to position [634, 0]
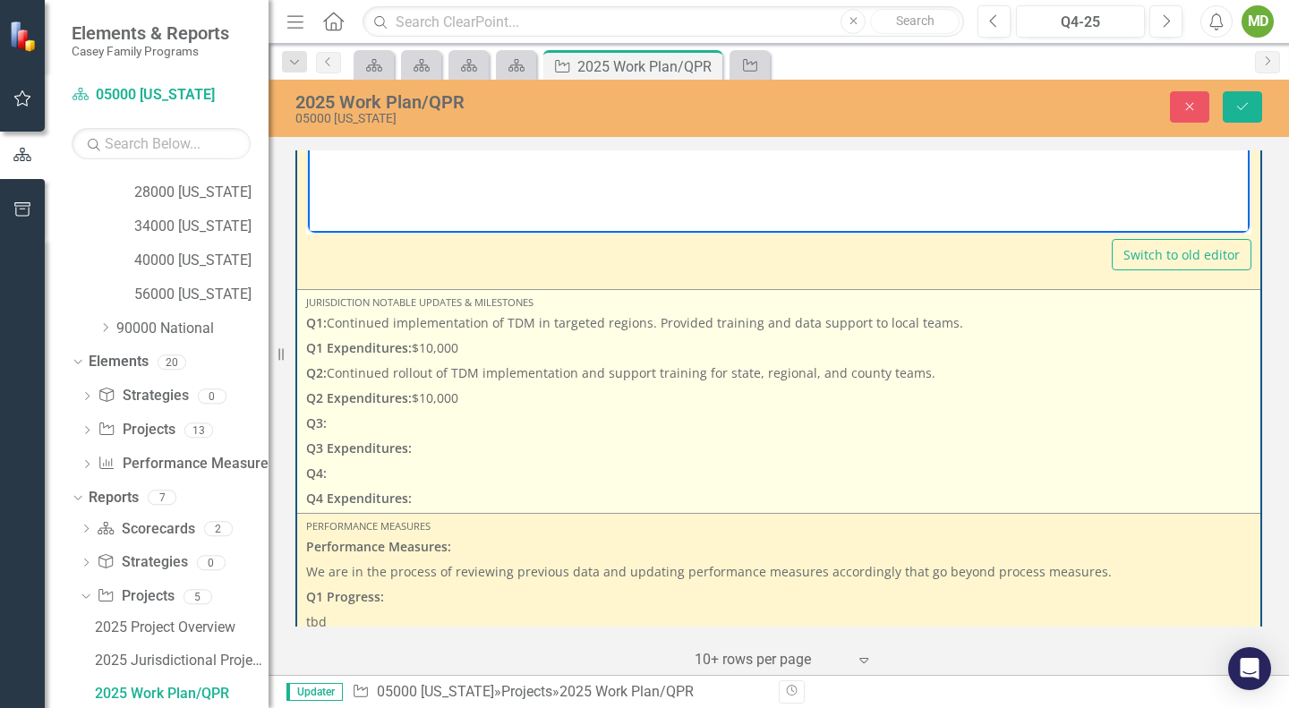
click at [427, 427] on p "Q3:" at bounding box center [778, 423] width 945 height 25
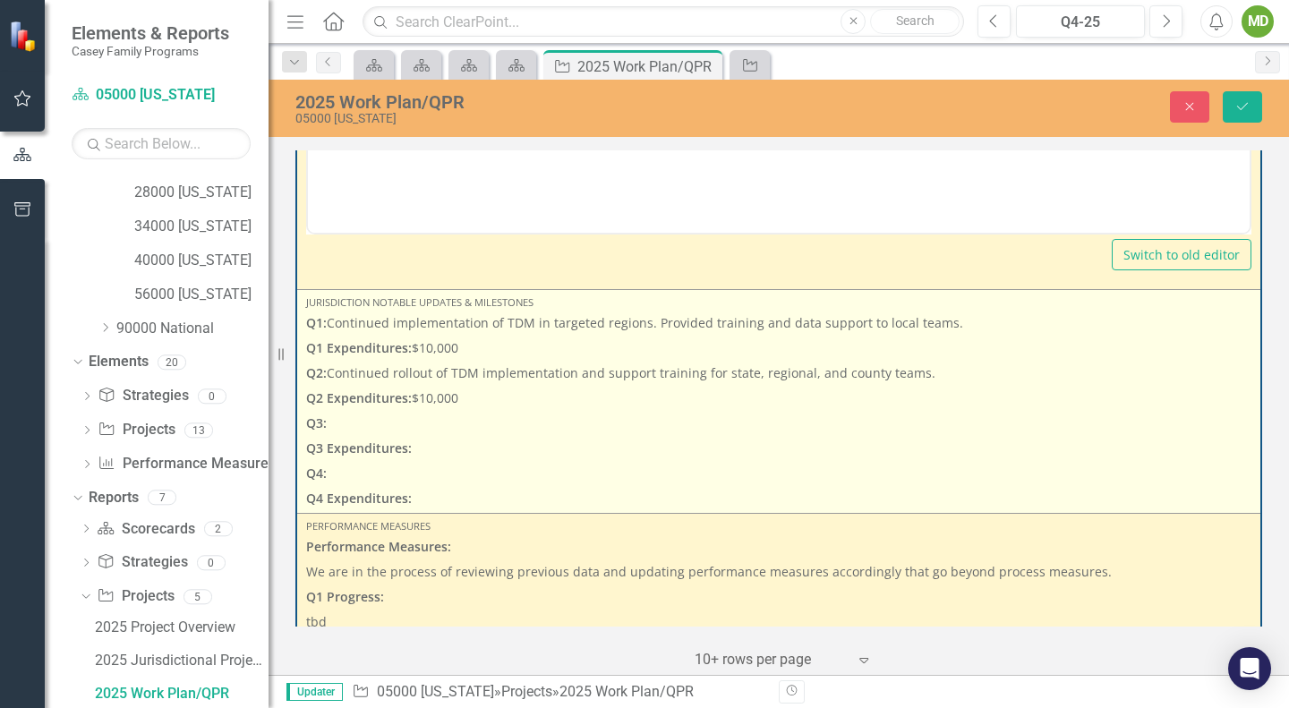
click at [427, 427] on p "Q3:" at bounding box center [778, 423] width 945 height 25
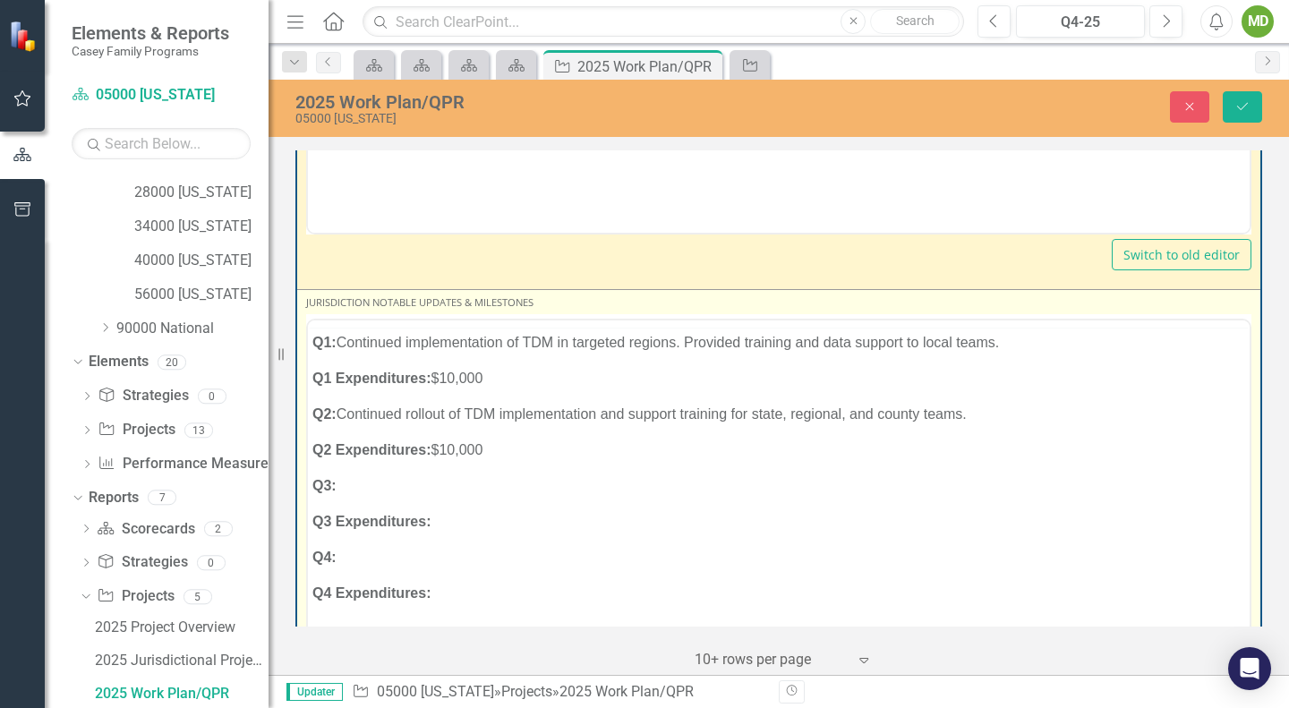
scroll to position [0, 0]
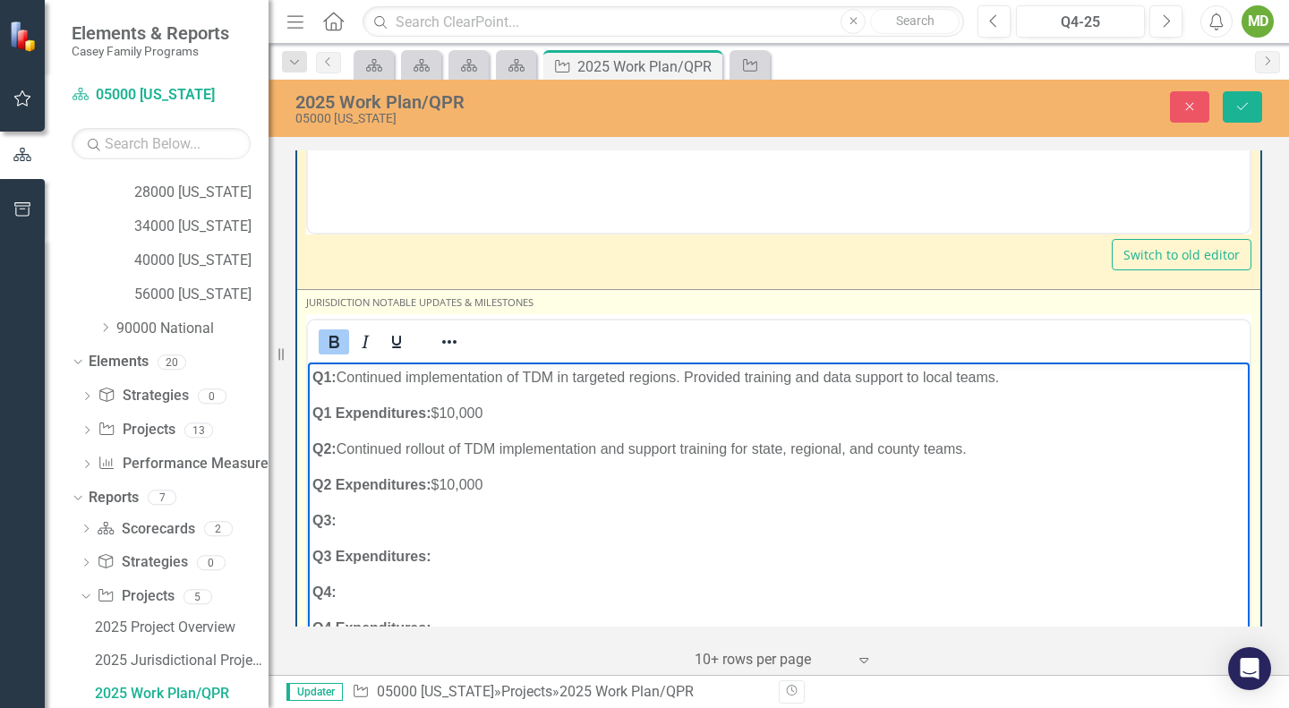
click at [421, 517] on p "Q3:" at bounding box center [778, 519] width 933 height 21
click at [339, 346] on icon "Bold" at bounding box center [333, 341] width 21 height 21
click at [343, 332] on icon "Bold" at bounding box center [333, 341] width 21 height 21
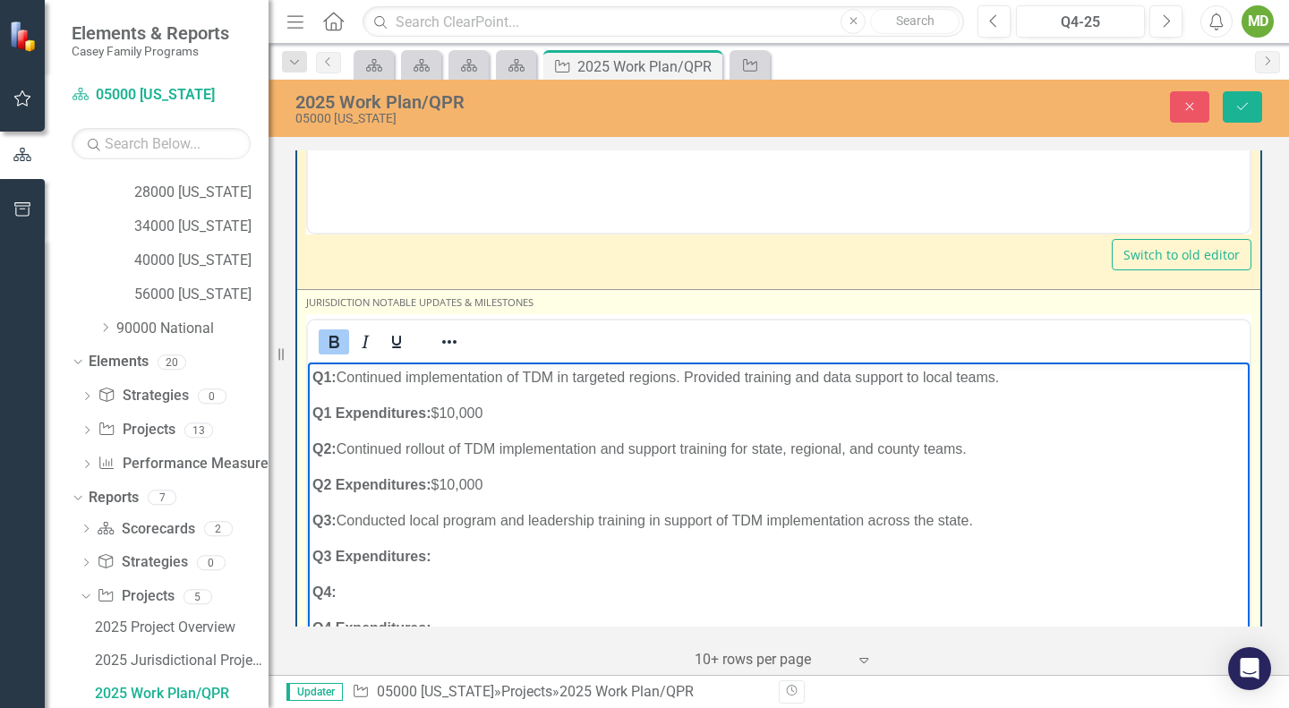
click at [491, 556] on p "Q3 Expenditures:" at bounding box center [778, 555] width 933 height 21
drag, startPoint x: 492, startPoint y: 556, endPoint x: 434, endPoint y: 560, distance: 57.5
click at [434, 560] on p "Q3 Expenditures: $10,000" at bounding box center [778, 555] width 933 height 21
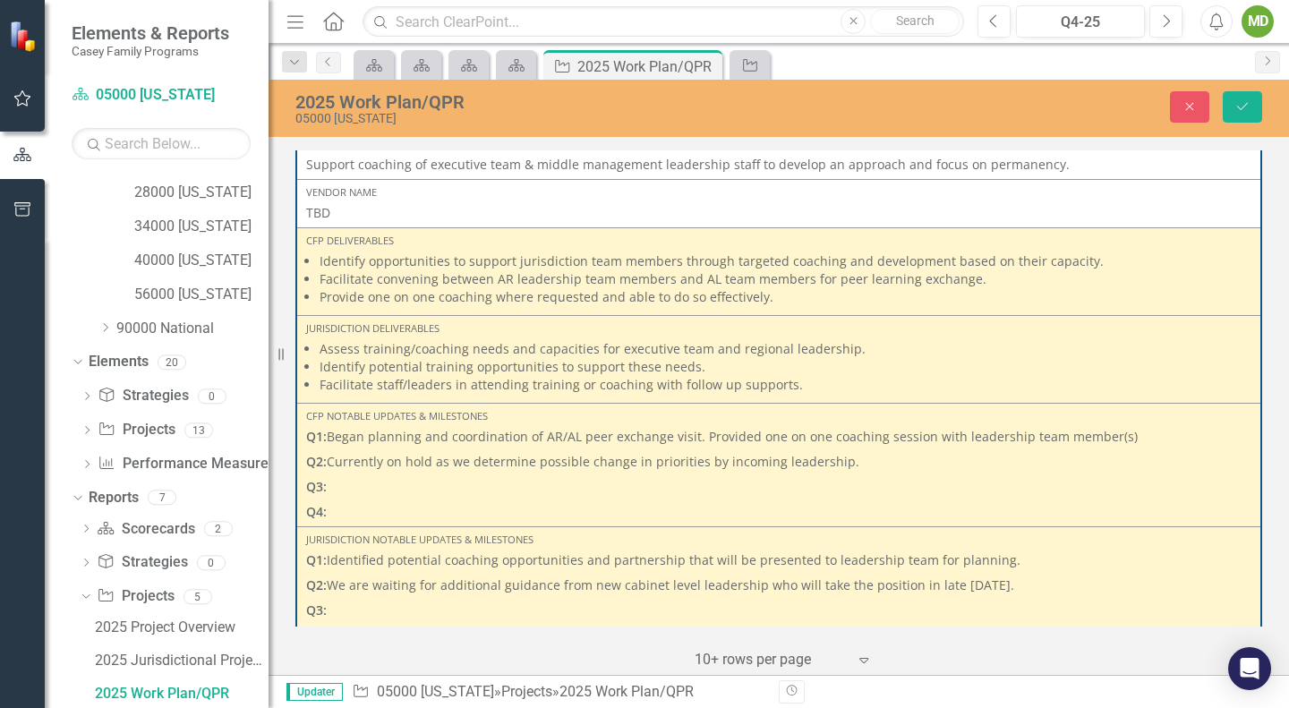
scroll to position [2108, 0]
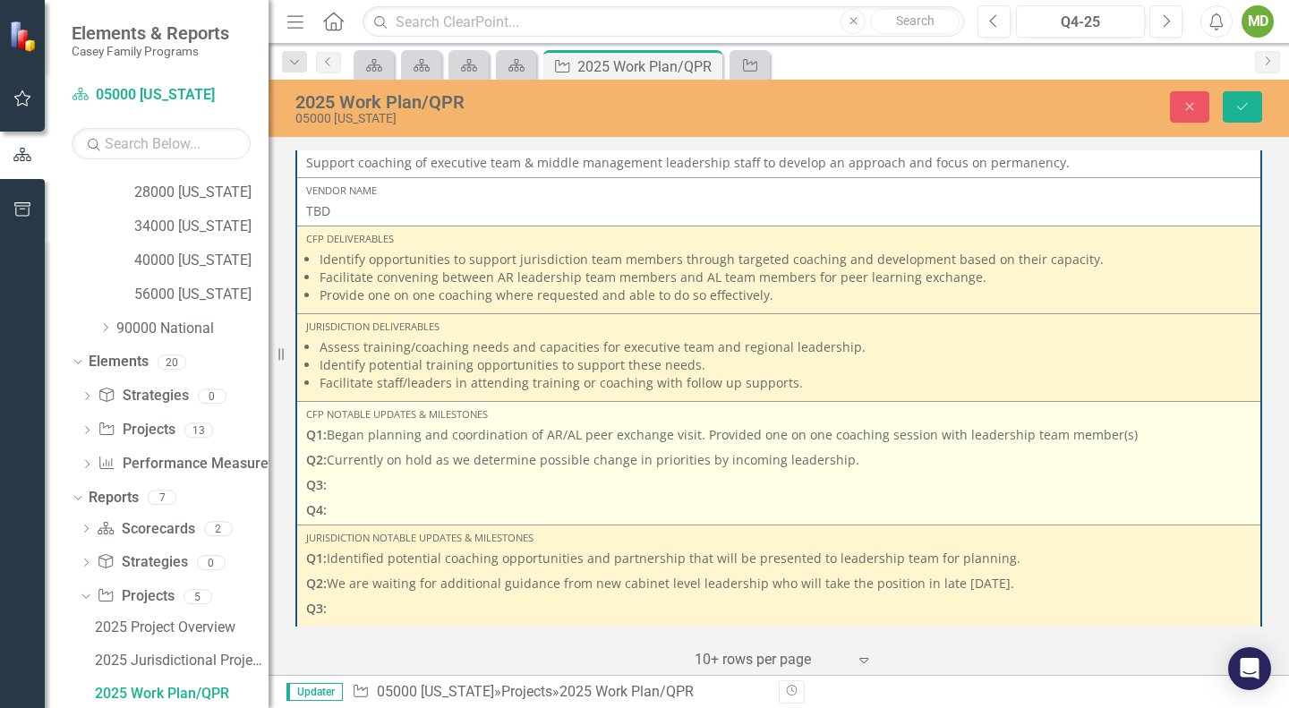
click at [524, 481] on p "Q3:" at bounding box center [778, 485] width 945 height 25
click at [504, 489] on p "Q3:" at bounding box center [778, 485] width 945 height 25
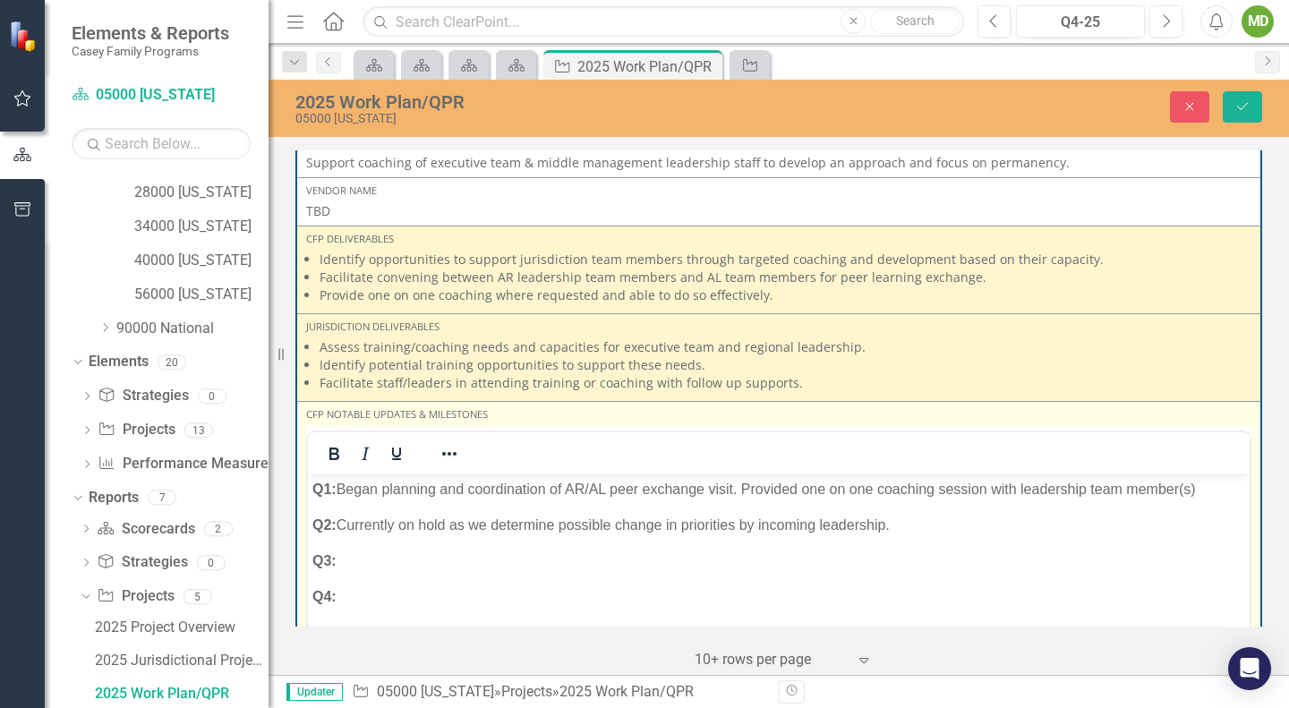
scroll to position [0, 0]
click at [456, 567] on p "Q3:" at bounding box center [778, 560] width 933 height 21
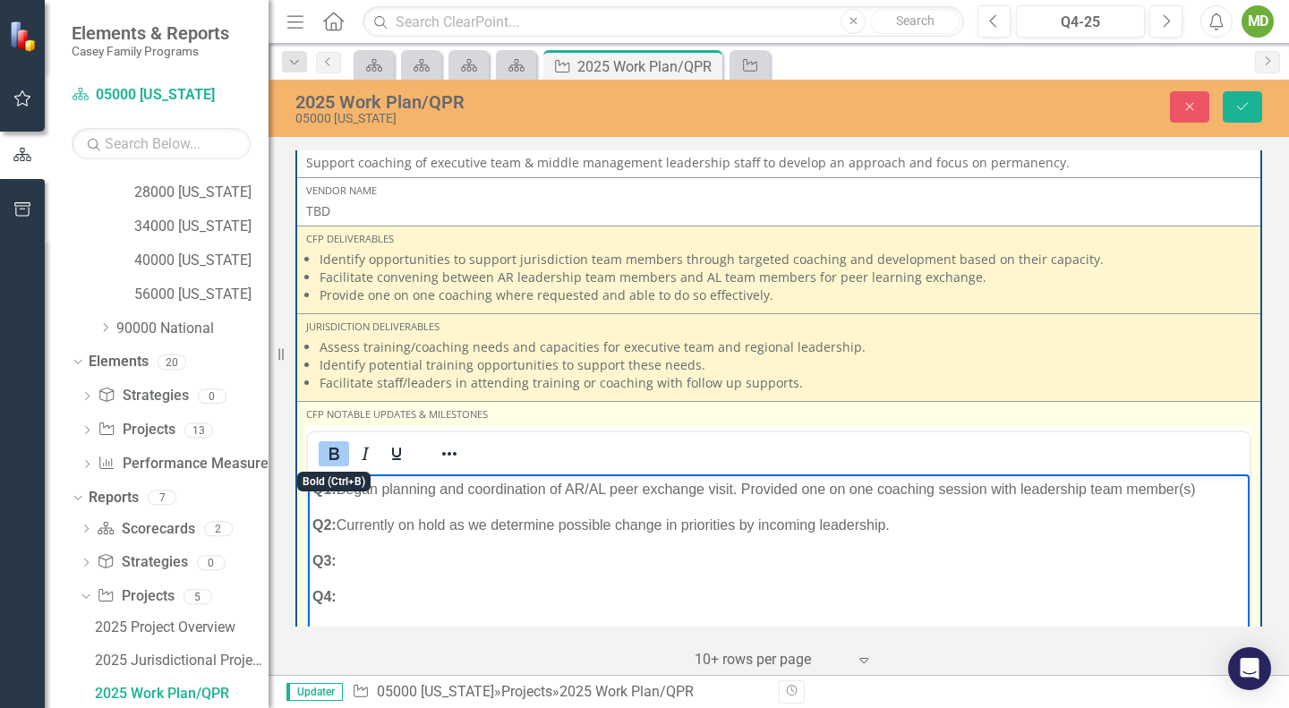
click at [339, 456] on icon "Bold" at bounding box center [333, 453] width 21 height 21
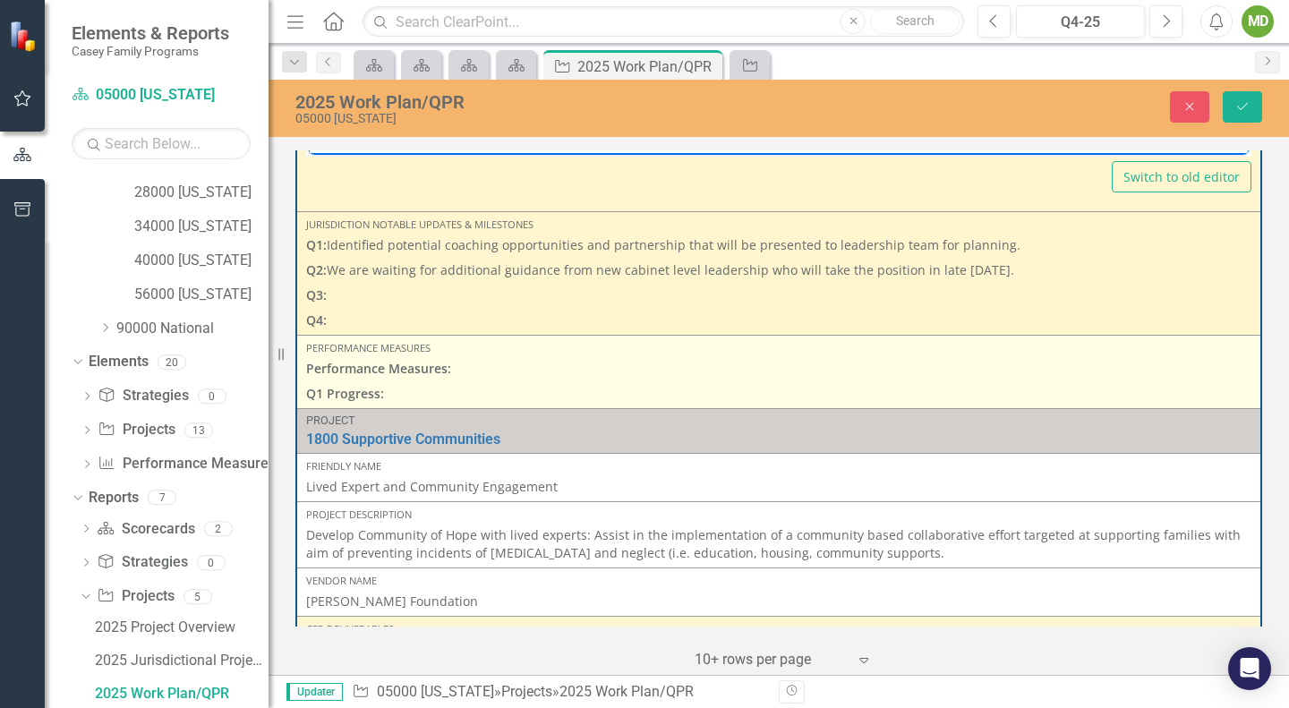
scroll to position [2741, 0]
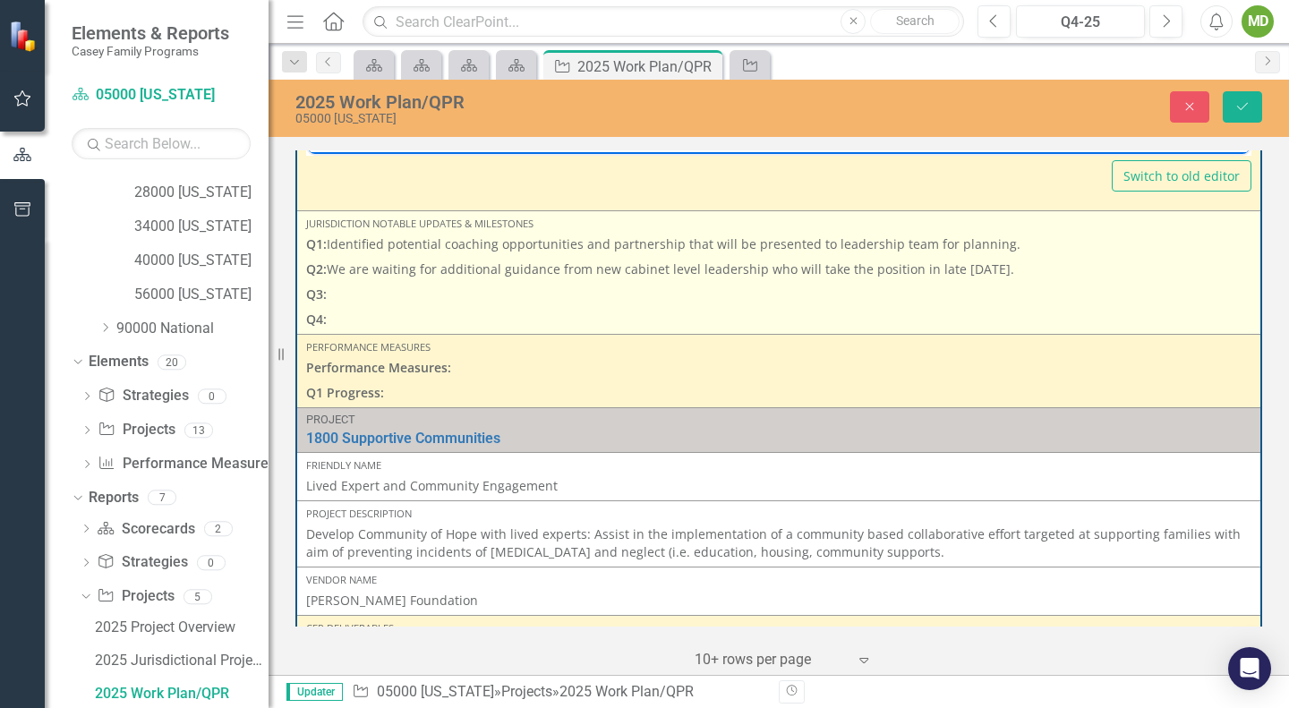
click at [398, 298] on p "Q3:" at bounding box center [778, 294] width 945 height 25
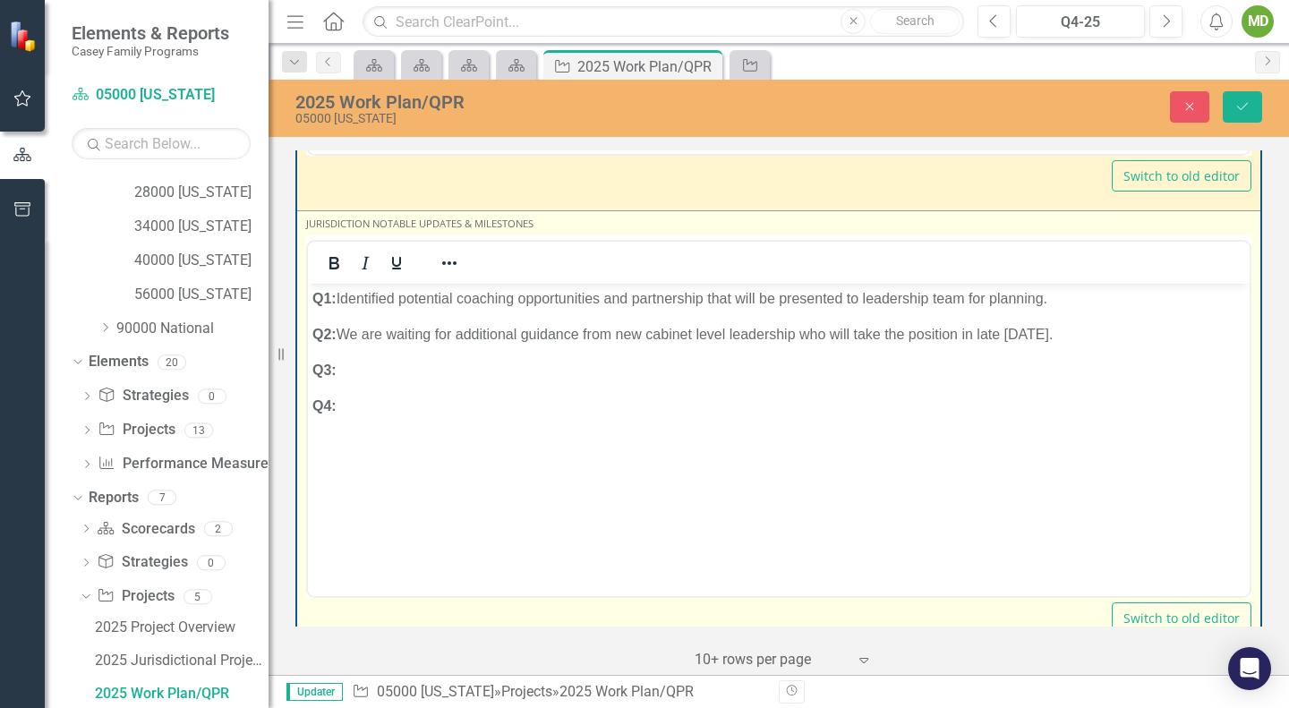
scroll to position [0, 0]
click at [403, 364] on p "Q3:" at bounding box center [778, 369] width 933 height 21
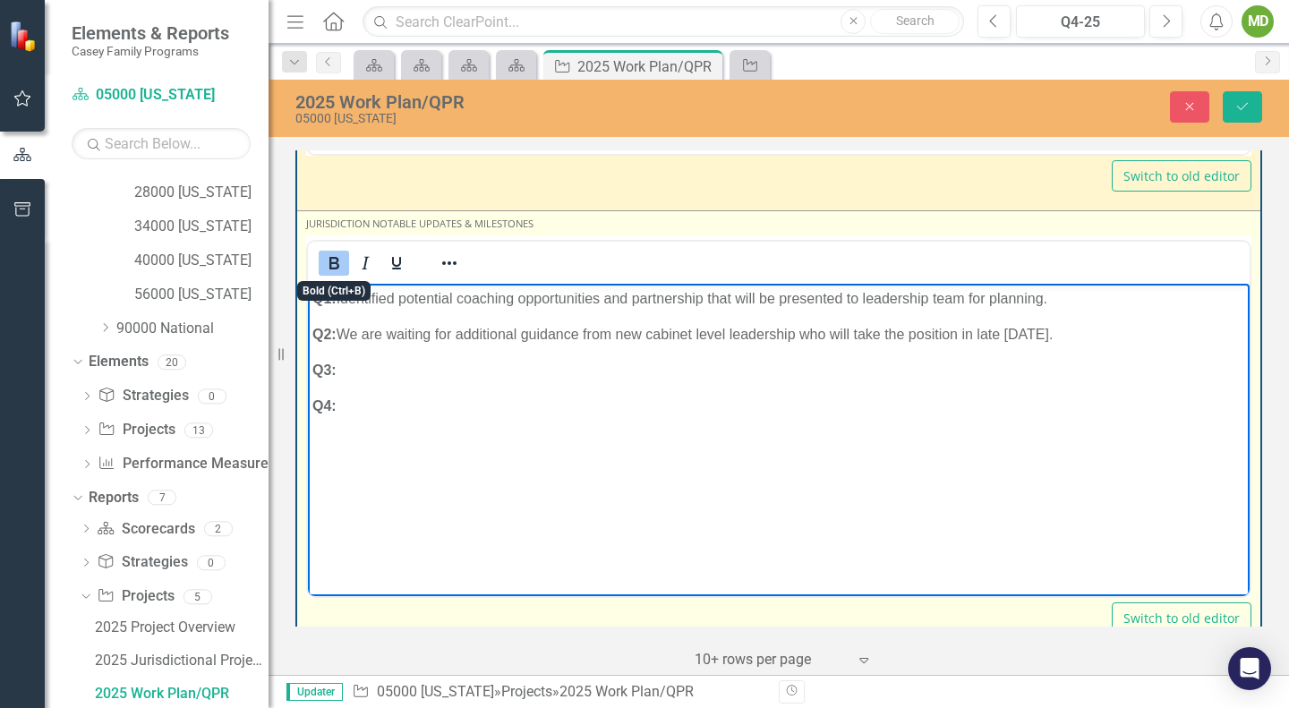
click at [329, 258] on icon "Bold" at bounding box center [333, 262] width 21 height 21
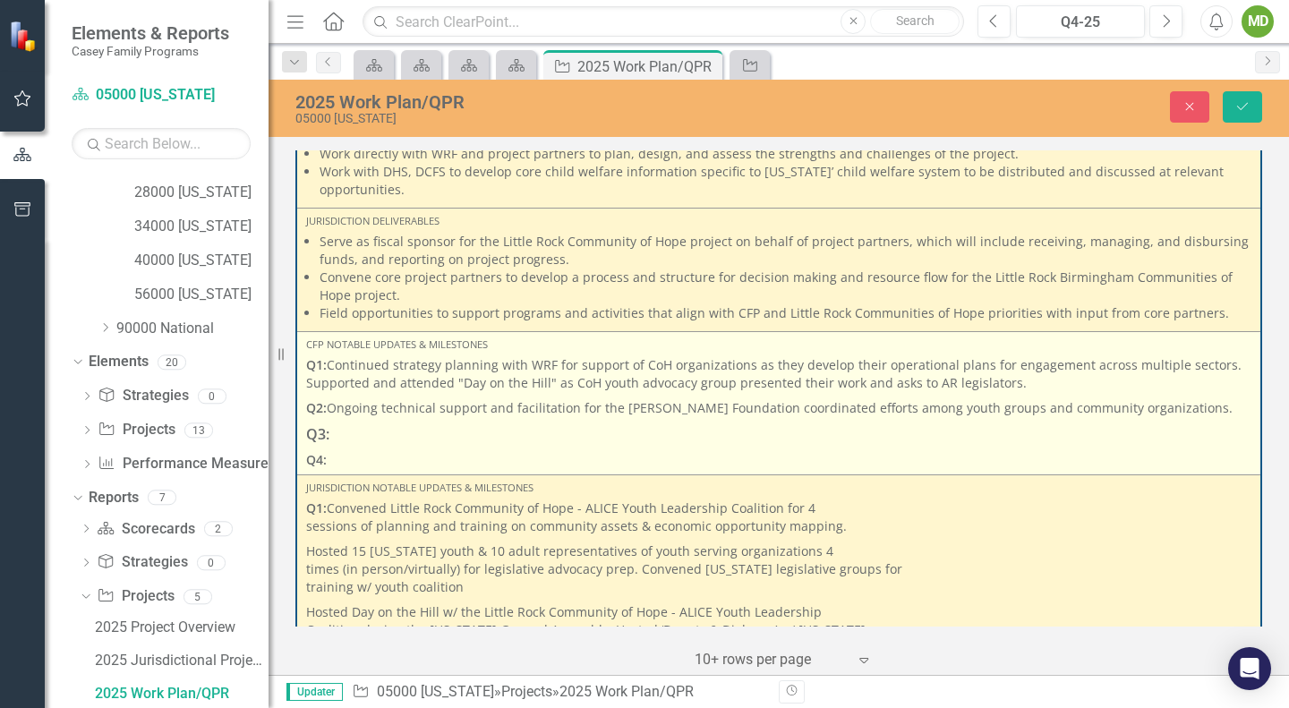
scroll to position [3591, 0]
click at [392, 437] on p "Q3:" at bounding box center [778, 434] width 945 height 28
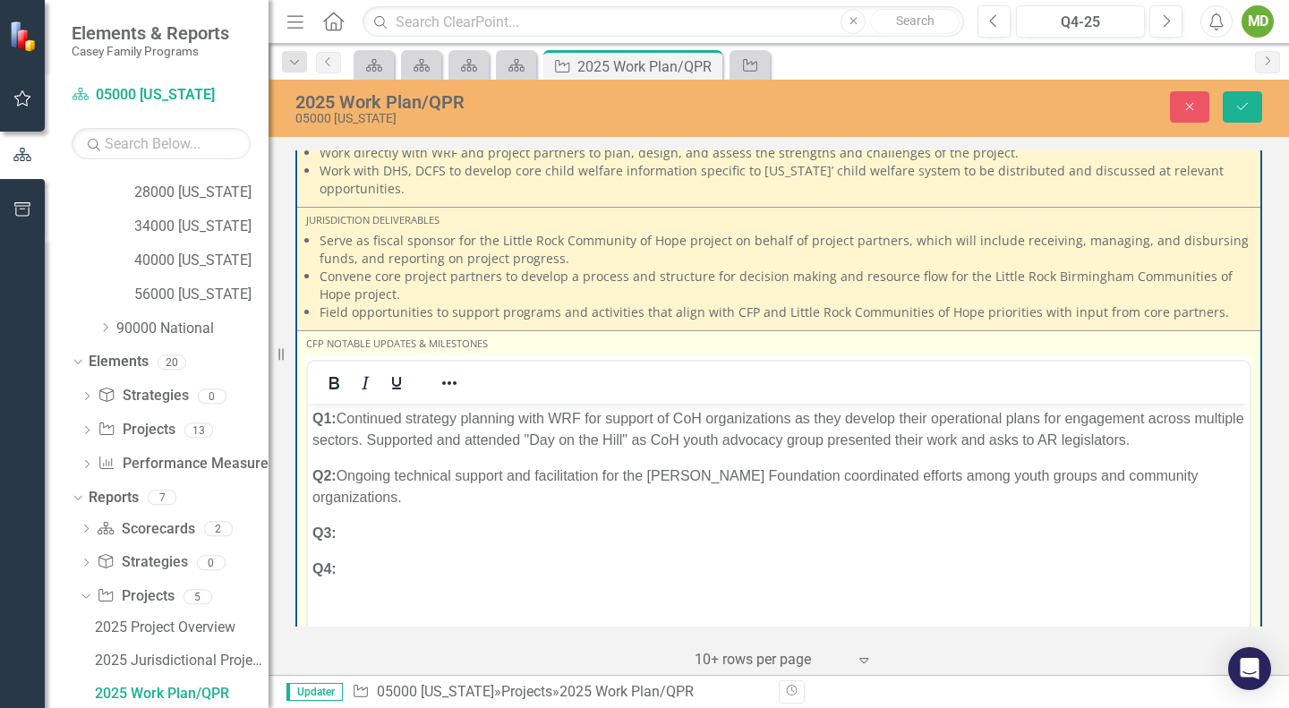
scroll to position [0, 0]
click at [402, 533] on p "Q3:" at bounding box center [778, 532] width 933 height 21
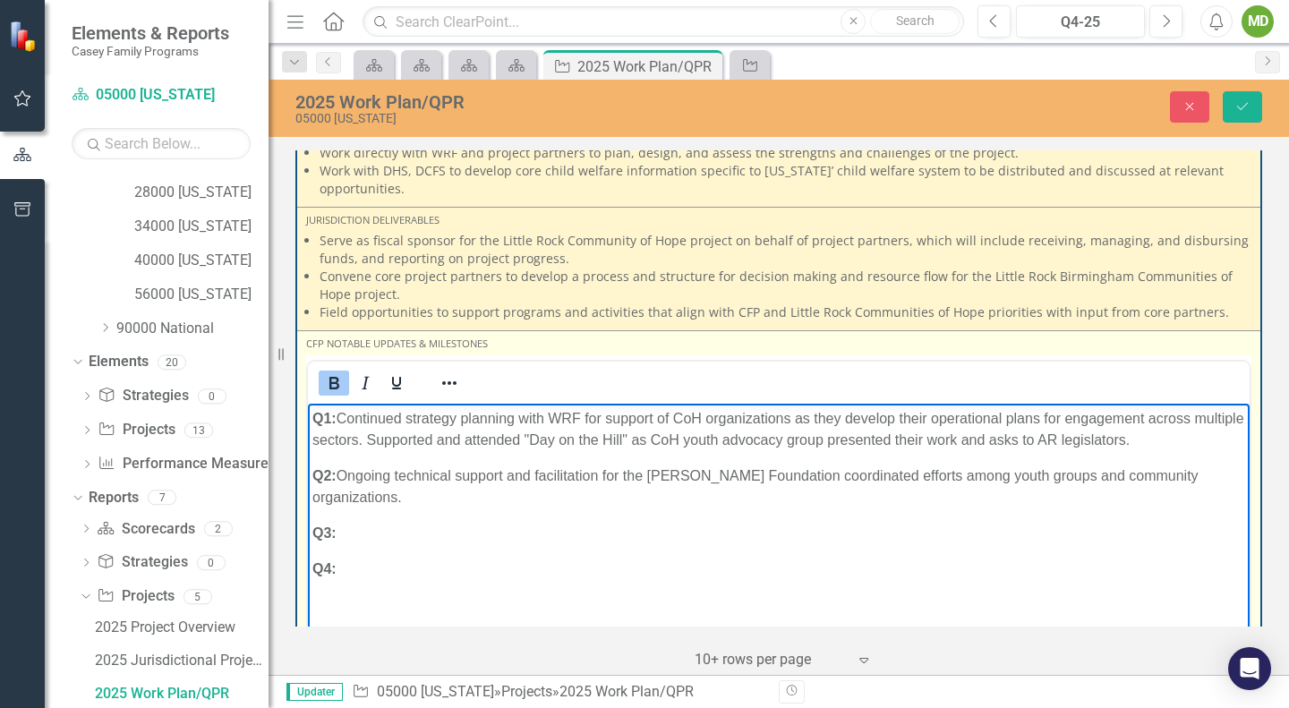
click at [338, 387] on icon "Bold" at bounding box center [334, 383] width 10 height 13
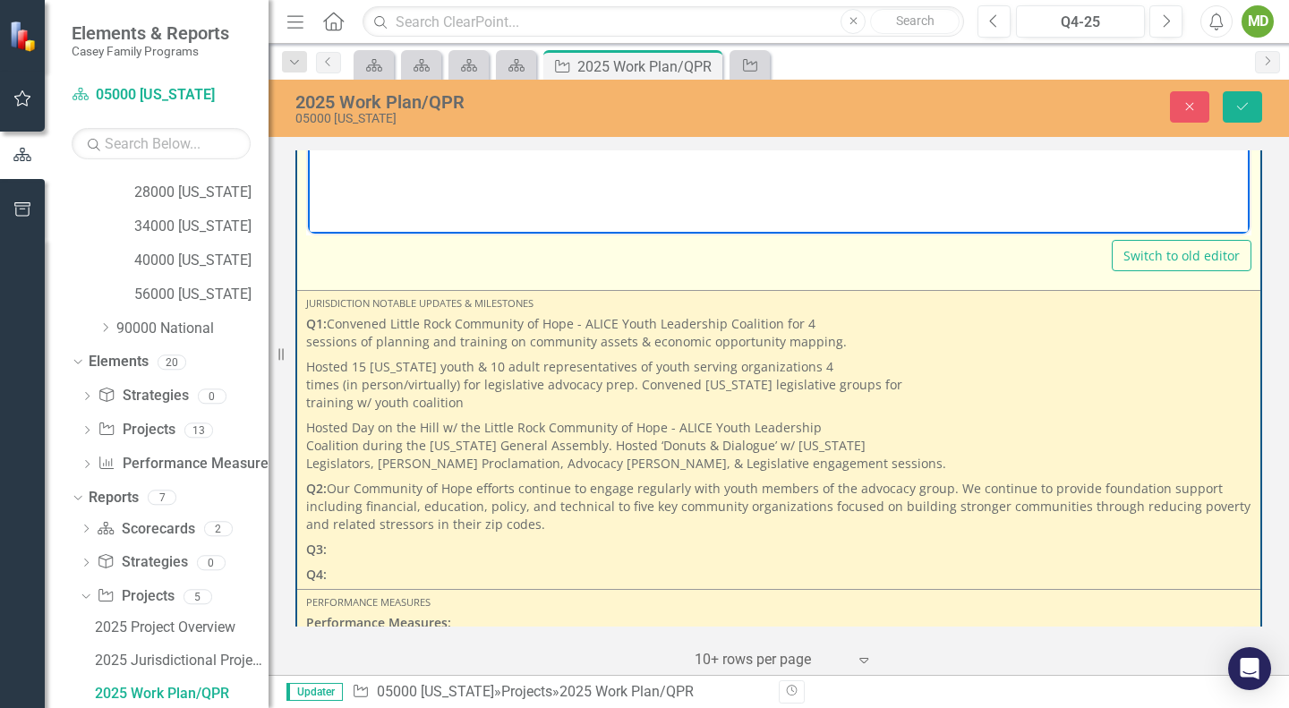
scroll to position [4075, 0]
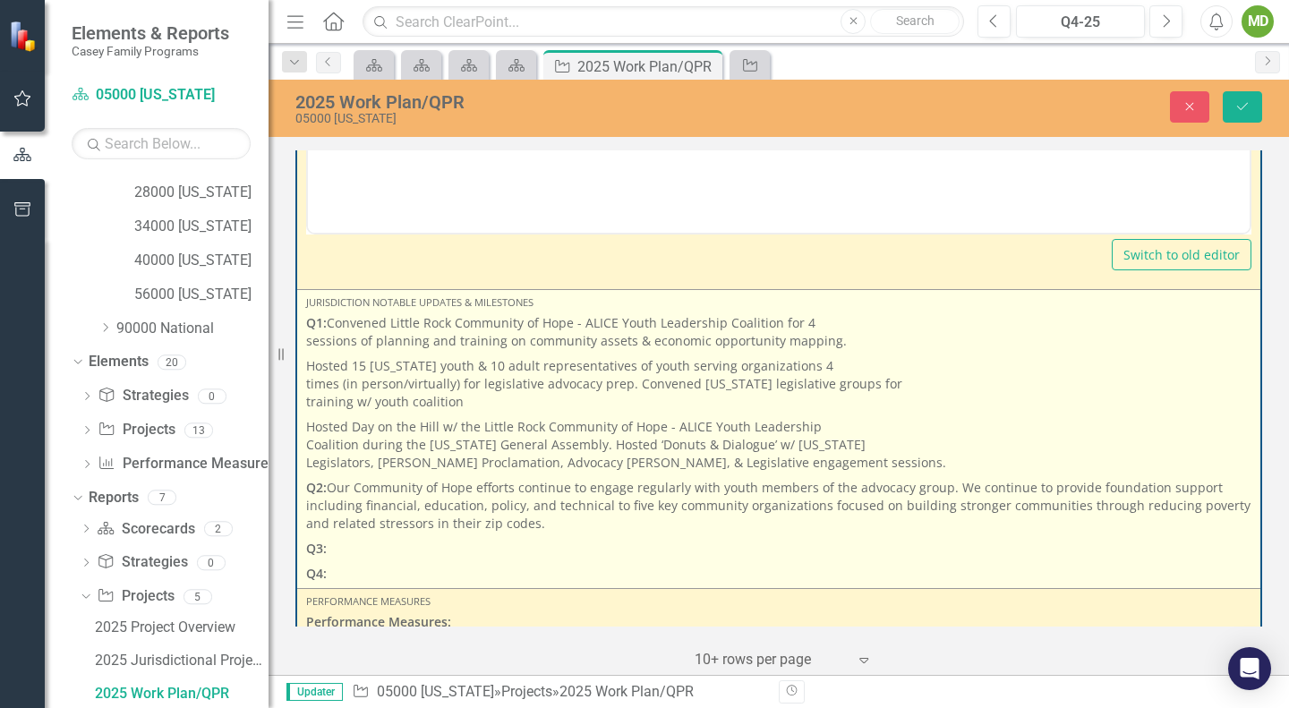
click at [467, 543] on p "Q3:" at bounding box center [778, 548] width 945 height 25
click at [395, 537] on p "Q3:" at bounding box center [778, 548] width 945 height 25
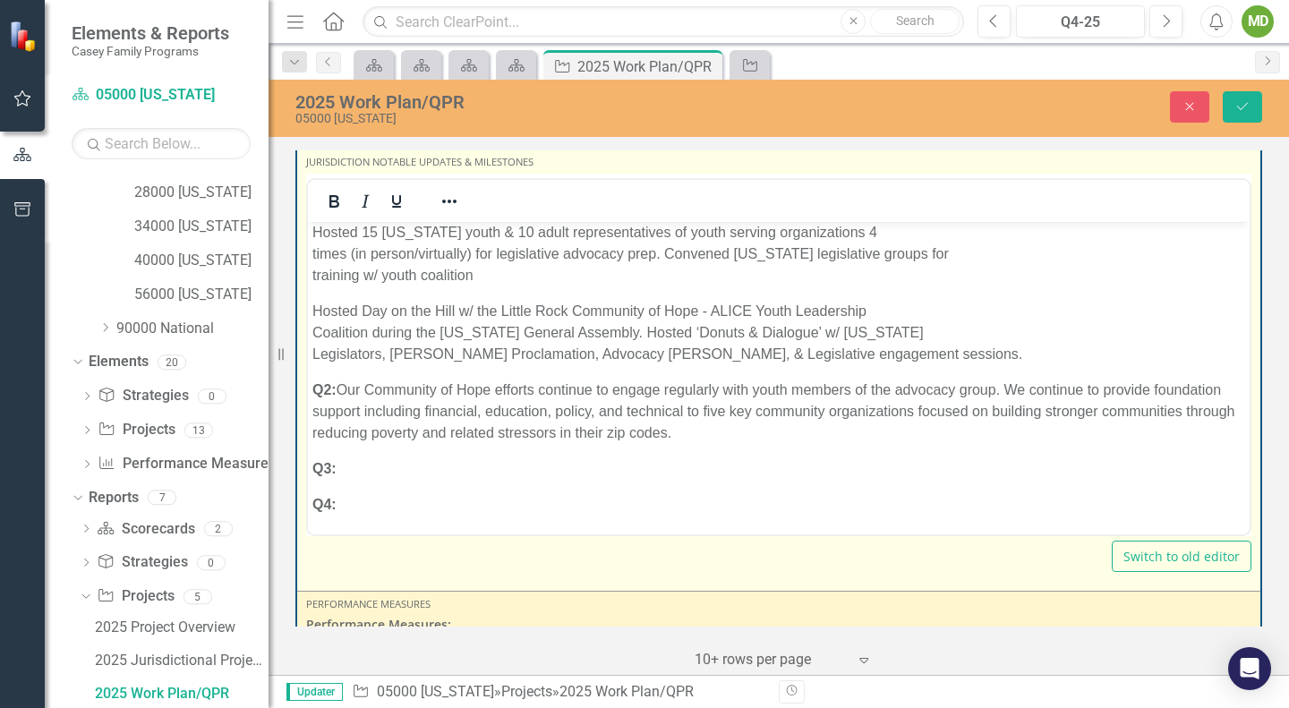
scroll to position [4217, 0]
click at [423, 459] on p "Q3:" at bounding box center [778, 466] width 933 height 21
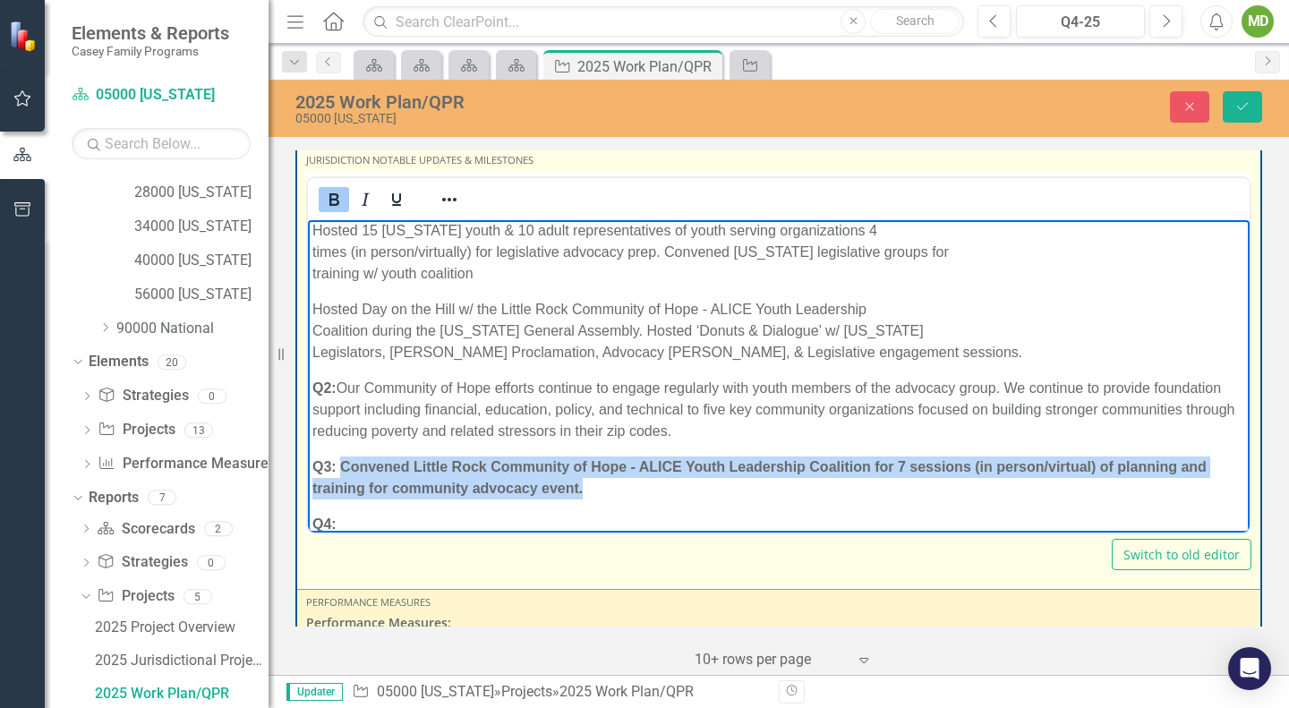
drag, startPoint x: 599, startPoint y: 489, endPoint x: 339, endPoint y: 466, distance: 260.7
click at [339, 466] on p "Q3: Convened Little Rock Community of Hope - ALICE Youth Leadership Coalition f…" at bounding box center [778, 477] width 933 height 43
click at [333, 210] on button "Bold" at bounding box center [334, 199] width 30 height 25
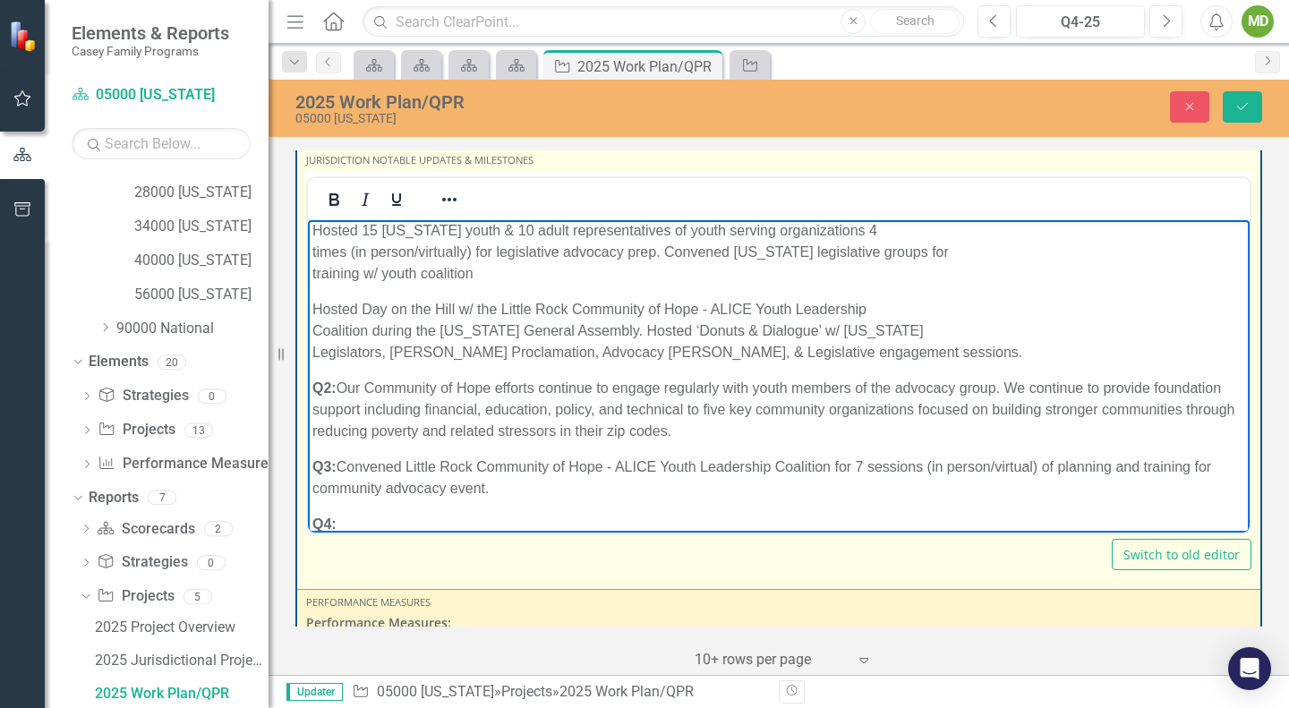
click at [562, 486] on p "Q3: Convened Little Rock Community of Hope - ALICE Youth Leadership Coalition f…" at bounding box center [778, 477] width 933 height 43
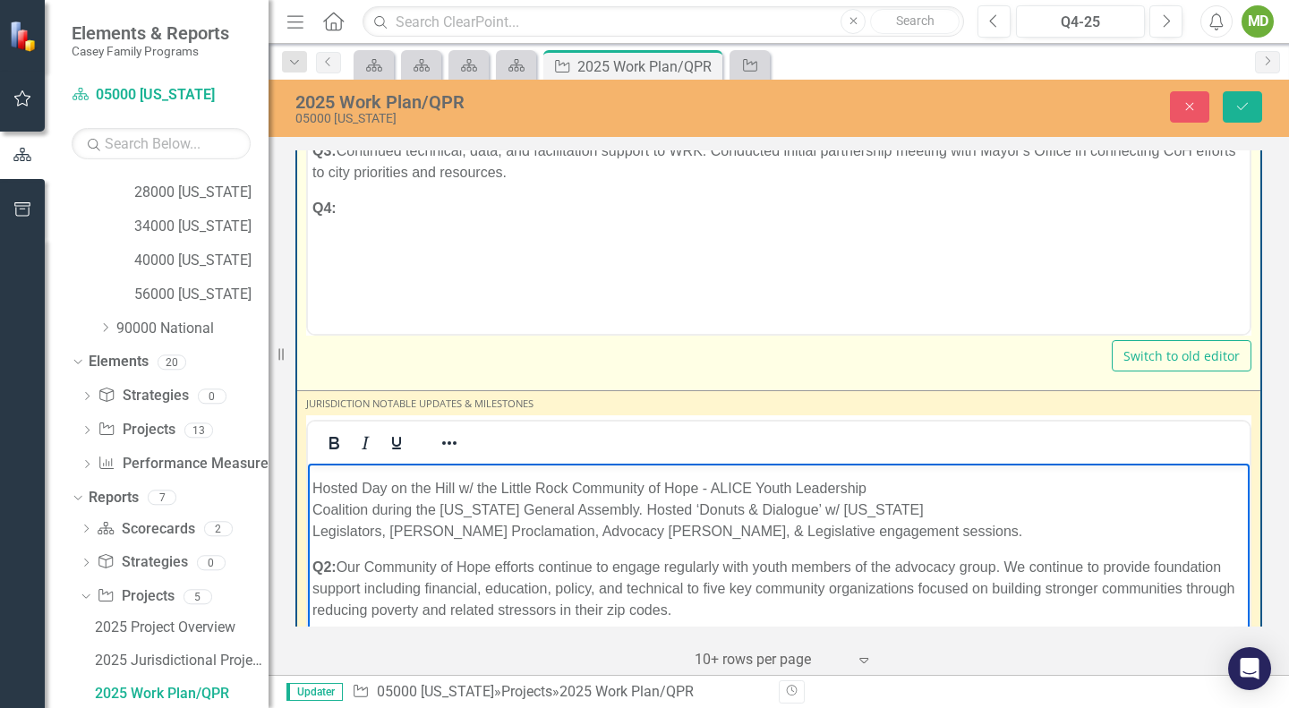
scroll to position [3973, 0]
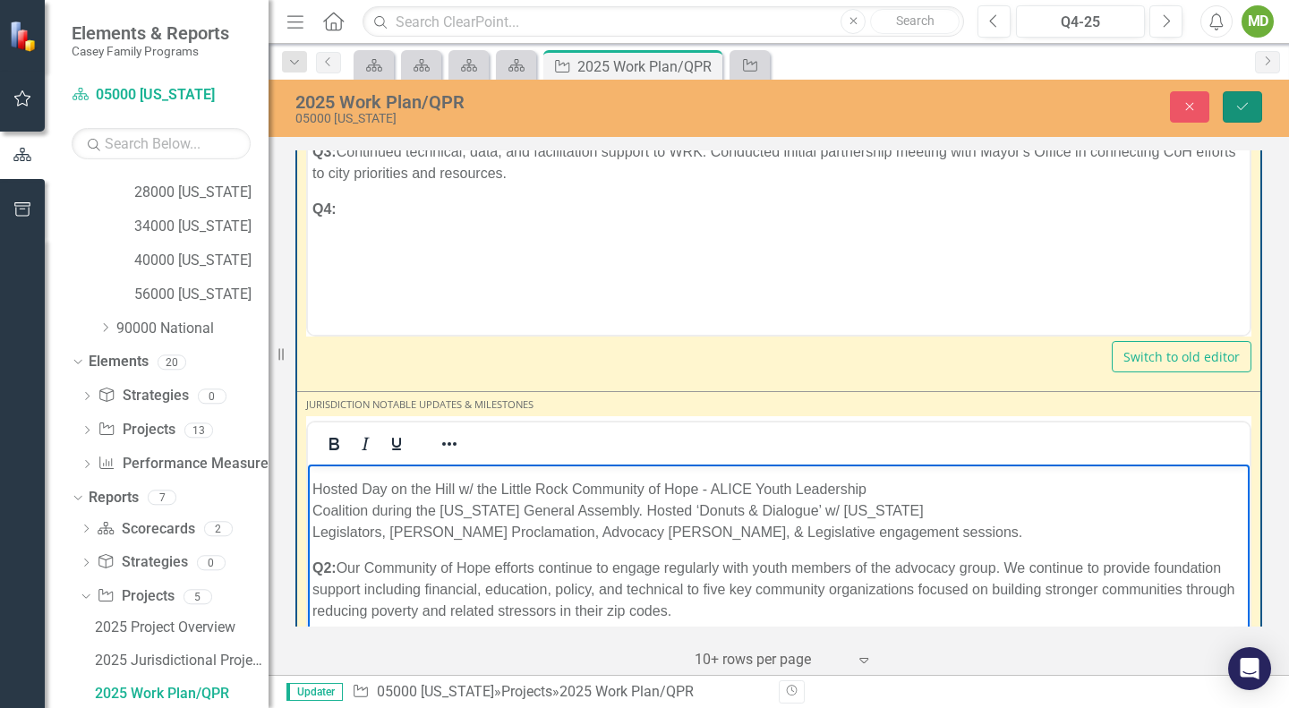
click at [1236, 107] on icon "Save" at bounding box center [1243, 106] width 16 height 13
